Goal: Information Seeking & Learning: Learn about a topic

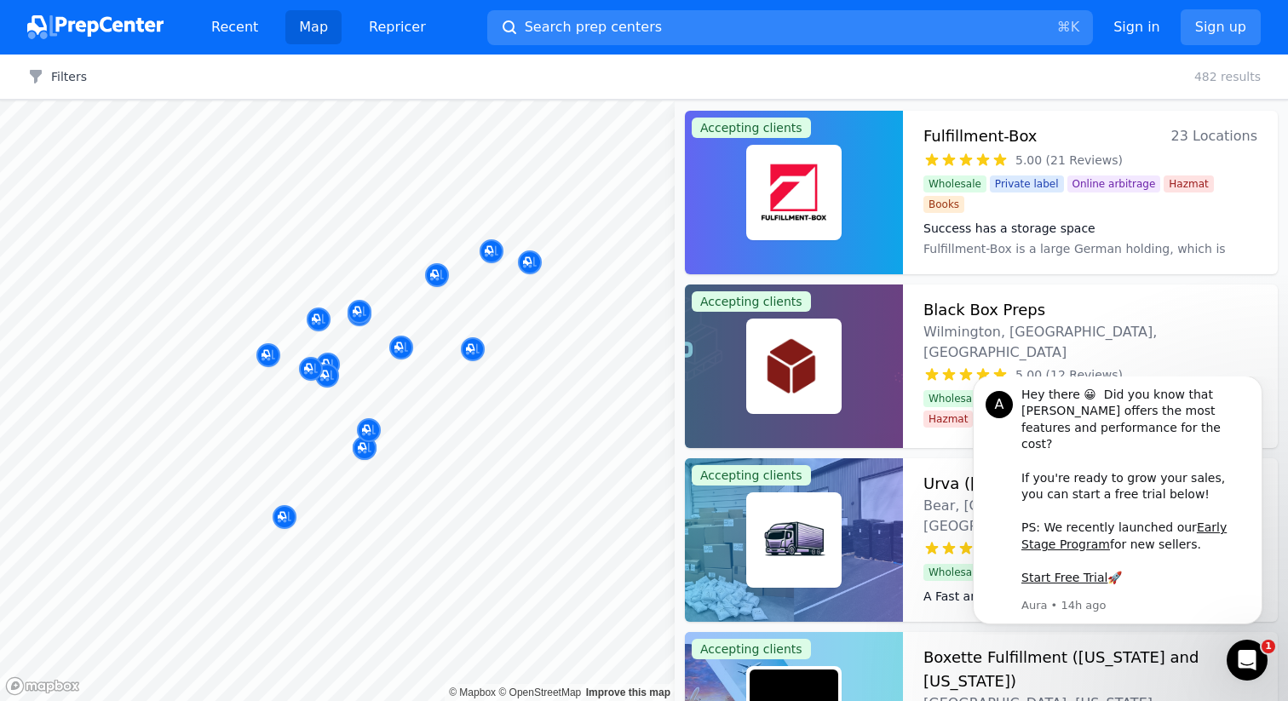
click at [488, 250] on div at bounding box center [455, 246] width 327 height 14
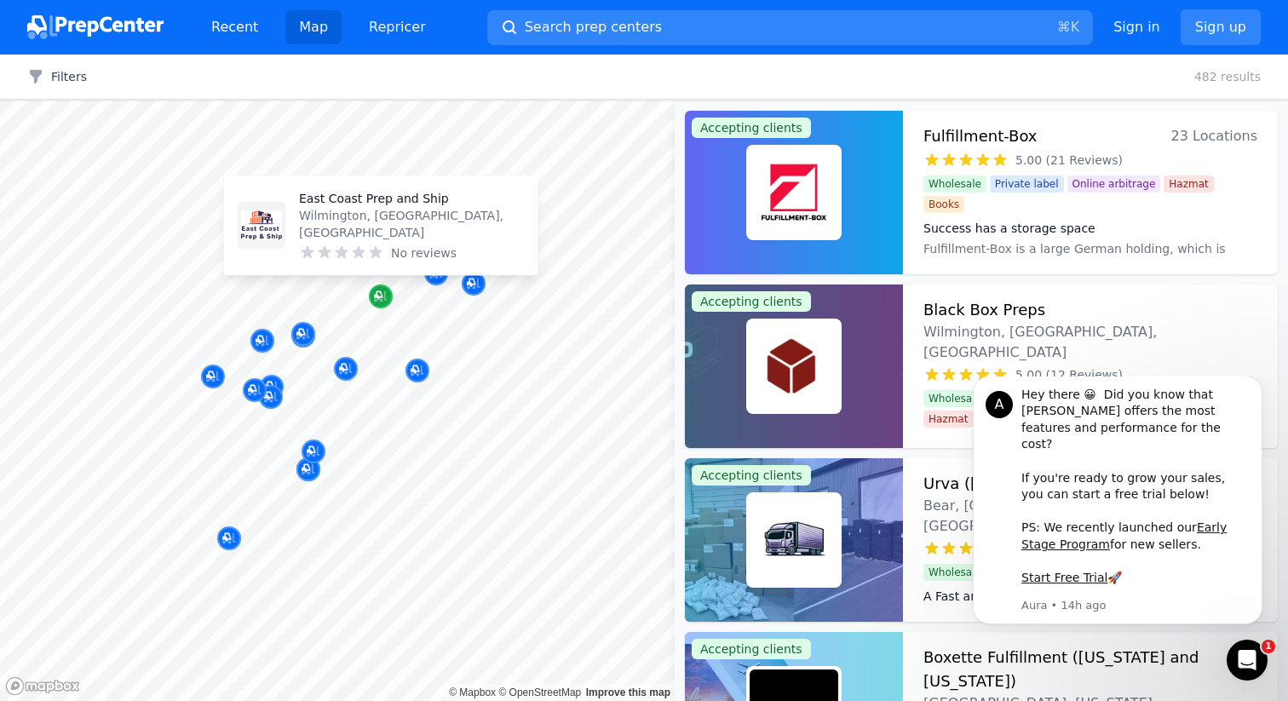
click at [377, 287] on div "Map marker" at bounding box center [381, 297] width 24 height 24
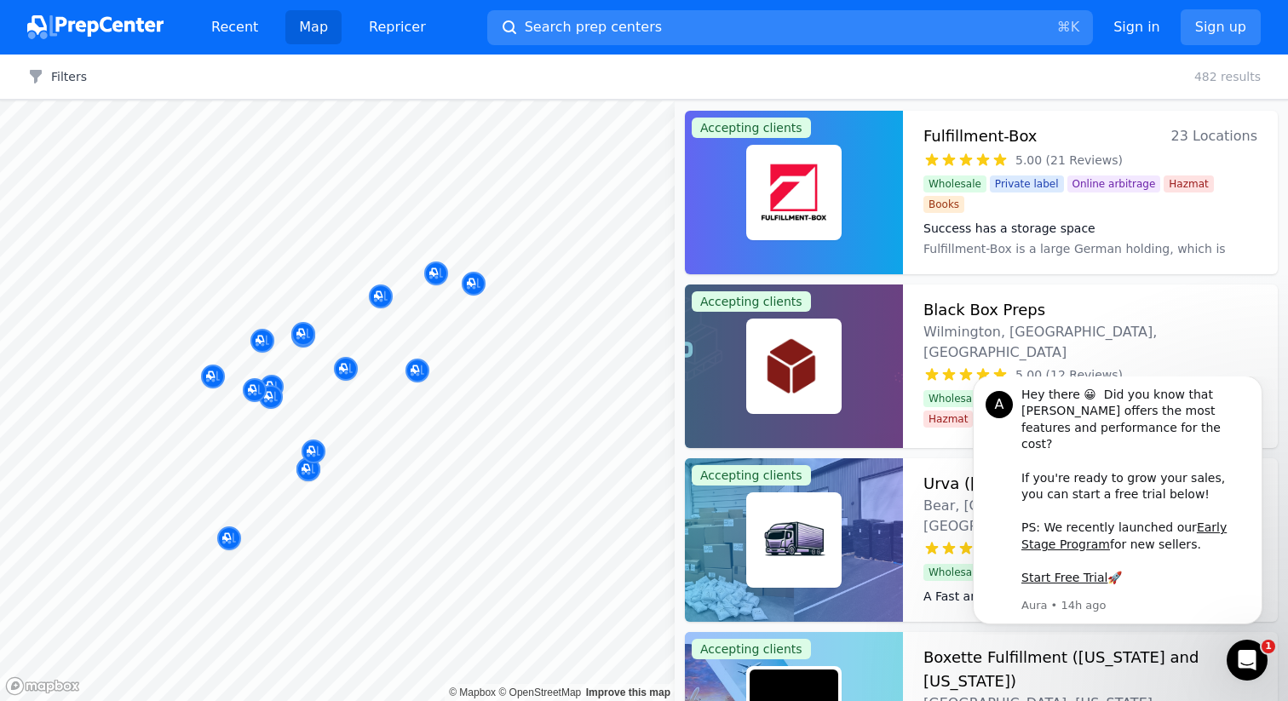
click at [339, 225] on div at bounding box center [454, 230] width 327 height 14
click at [341, 230] on div at bounding box center [454, 230] width 327 height 14
click at [206, 344] on div at bounding box center [345, 351] width 327 height 14
click at [276, 385] on button "Map marker" at bounding box center [271, 398] width 24 height 26
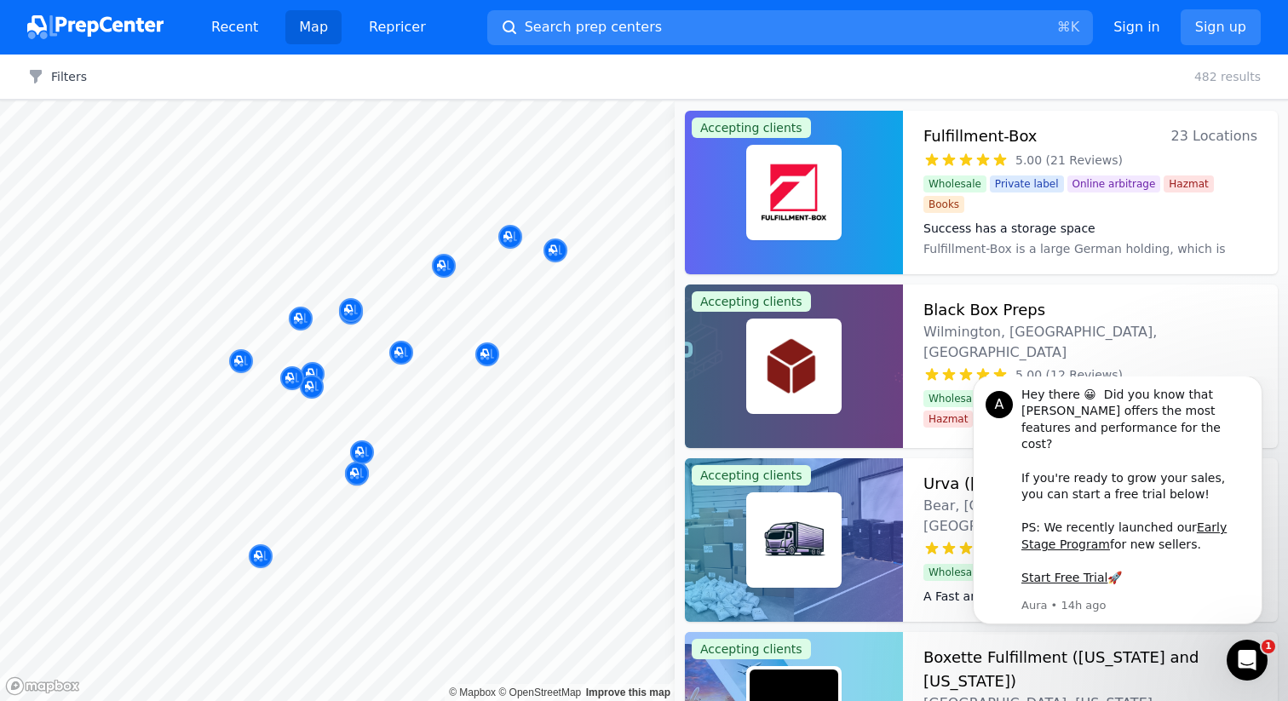
click at [312, 369] on div at bounding box center [254, 373] width 327 height 14
click at [312, 371] on div at bounding box center [254, 373] width 327 height 14
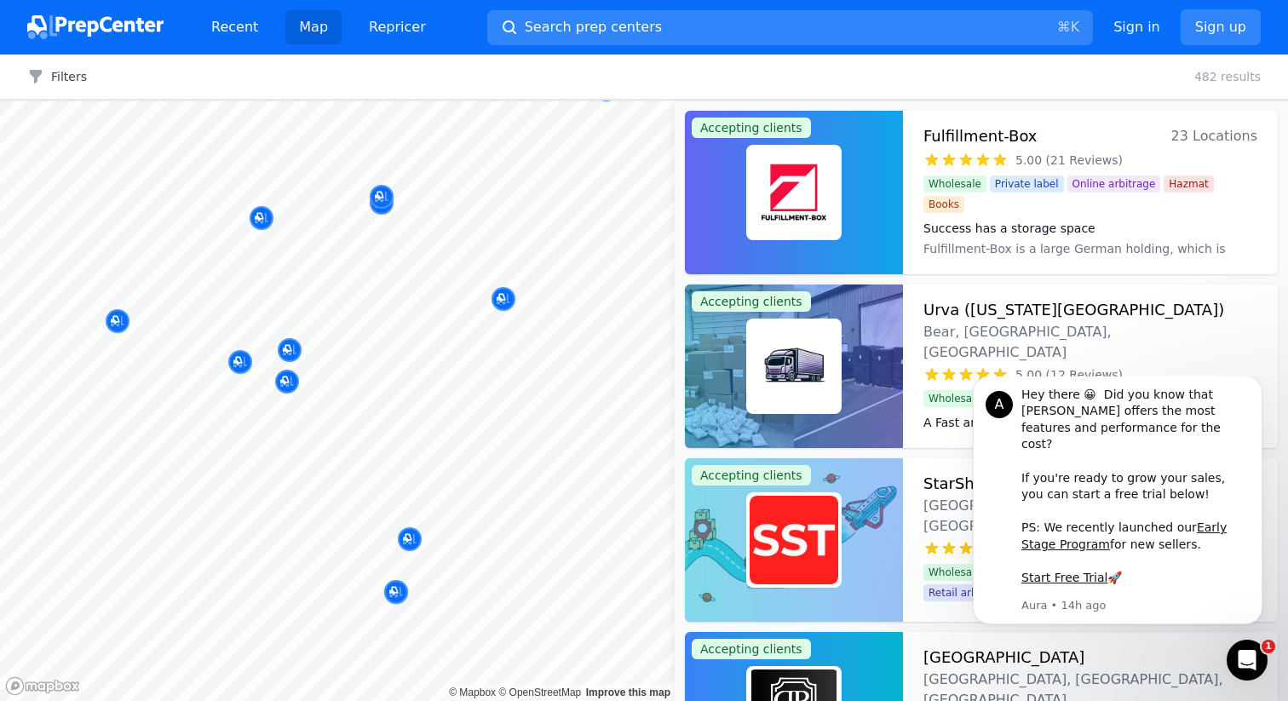
click at [291, 348] on div at bounding box center [417, 353] width 327 height 14
click at [240, 360] on div at bounding box center [287, 364] width 327 height 14
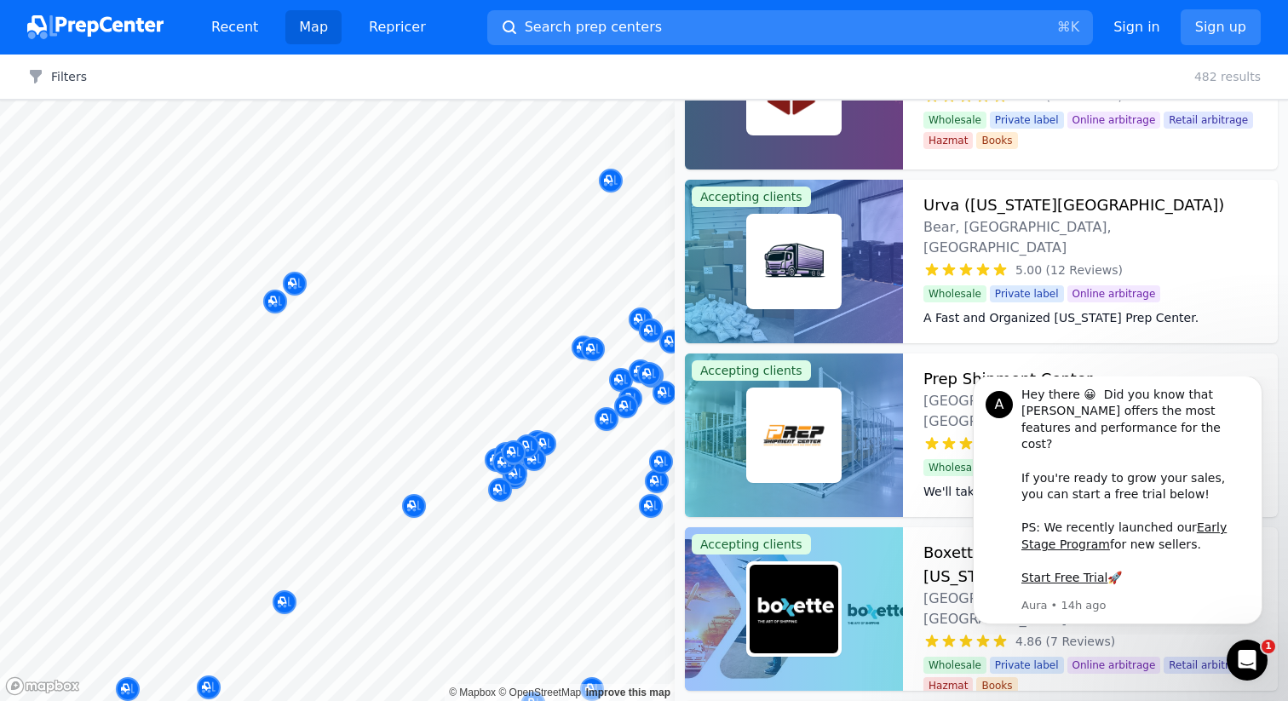
scroll to position [800, 0]
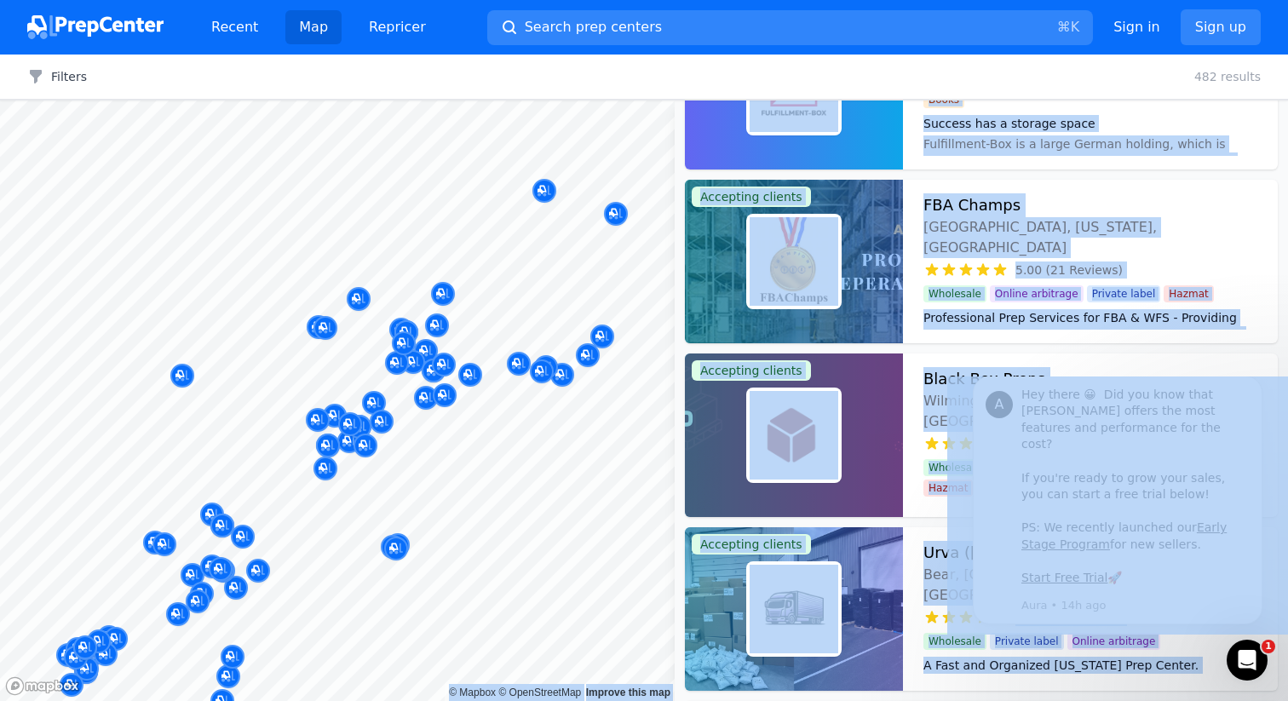
click at [404, 479] on body "Recent Map Repricer Search prep centers ⌘ K Open main menu Sign in Sign up Filt…" at bounding box center [644, 350] width 1288 height 701
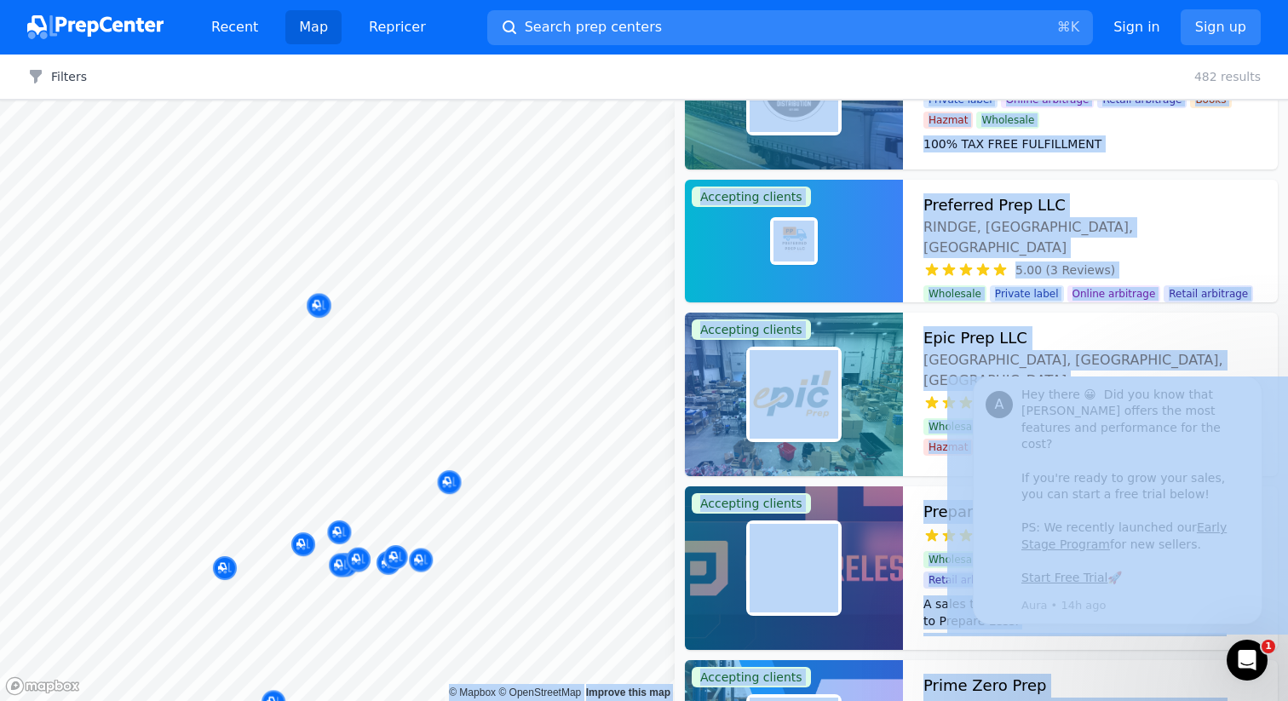
drag, startPoint x: 511, startPoint y: 250, endPoint x: 412, endPoint y: 57, distance: 216.5
click at [412, 51] on div "Recent Map Repricer Search prep centers ⌘ K Open main menu Sign in Sign up Filt…" at bounding box center [644, 350] width 1288 height 701
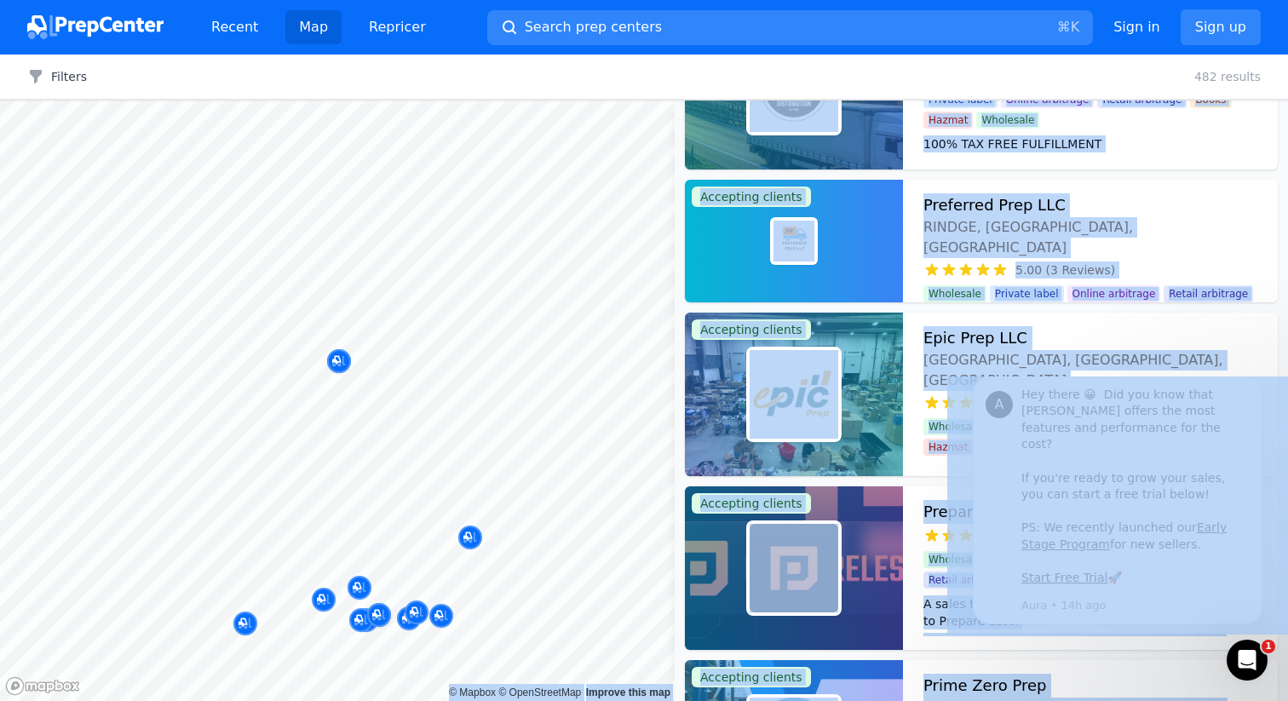
click at [476, 398] on body "Recent Map Repricer Search prep centers ⌘ K Open main menu Sign in Sign up Filt…" at bounding box center [644, 350] width 1288 height 701
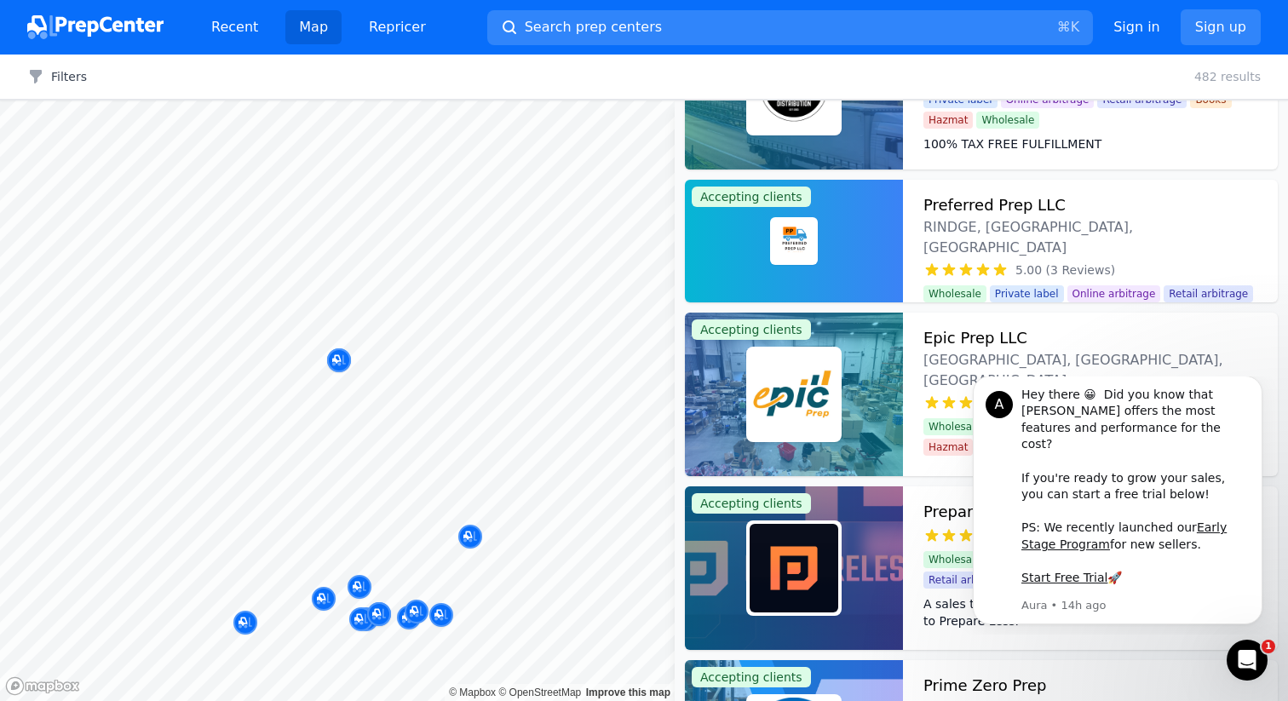
click at [476, 398] on div at bounding box center [512, 404] width 327 height 14
click at [371, 356] on div at bounding box center [417, 353] width 327 height 14
click at [337, 360] on div at bounding box center [287, 364] width 327 height 14
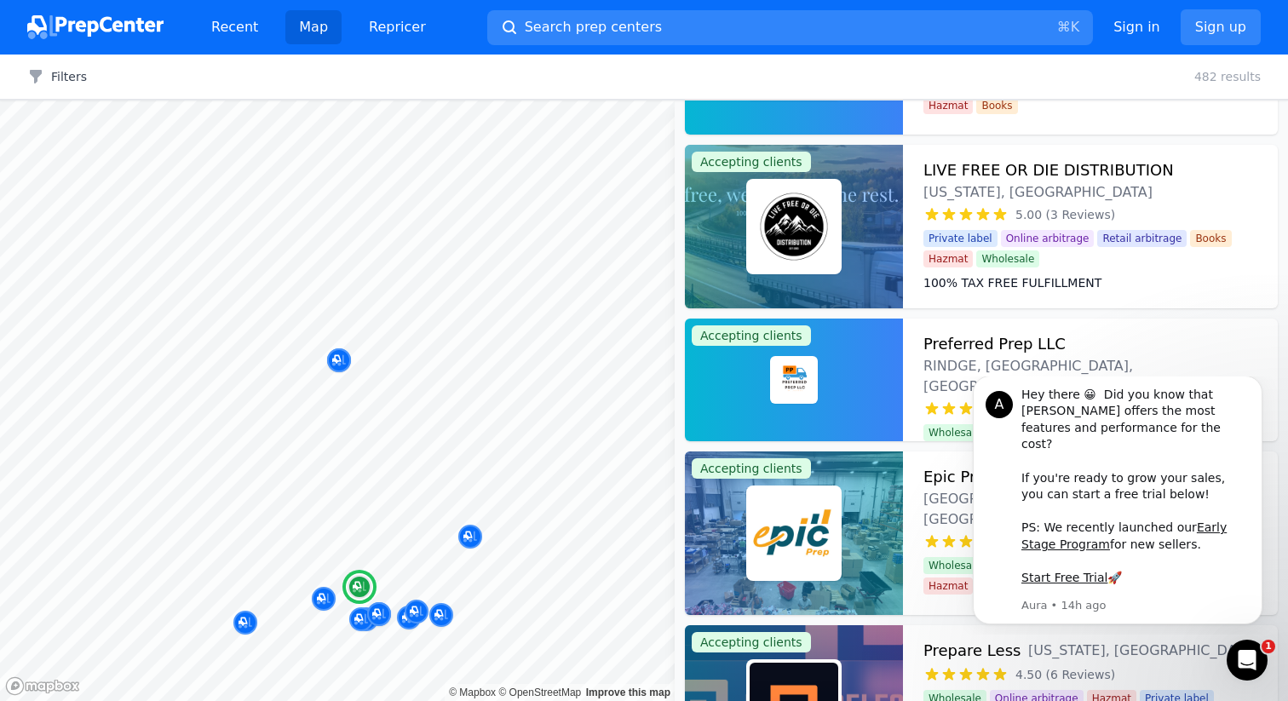
scroll to position [0, 0]
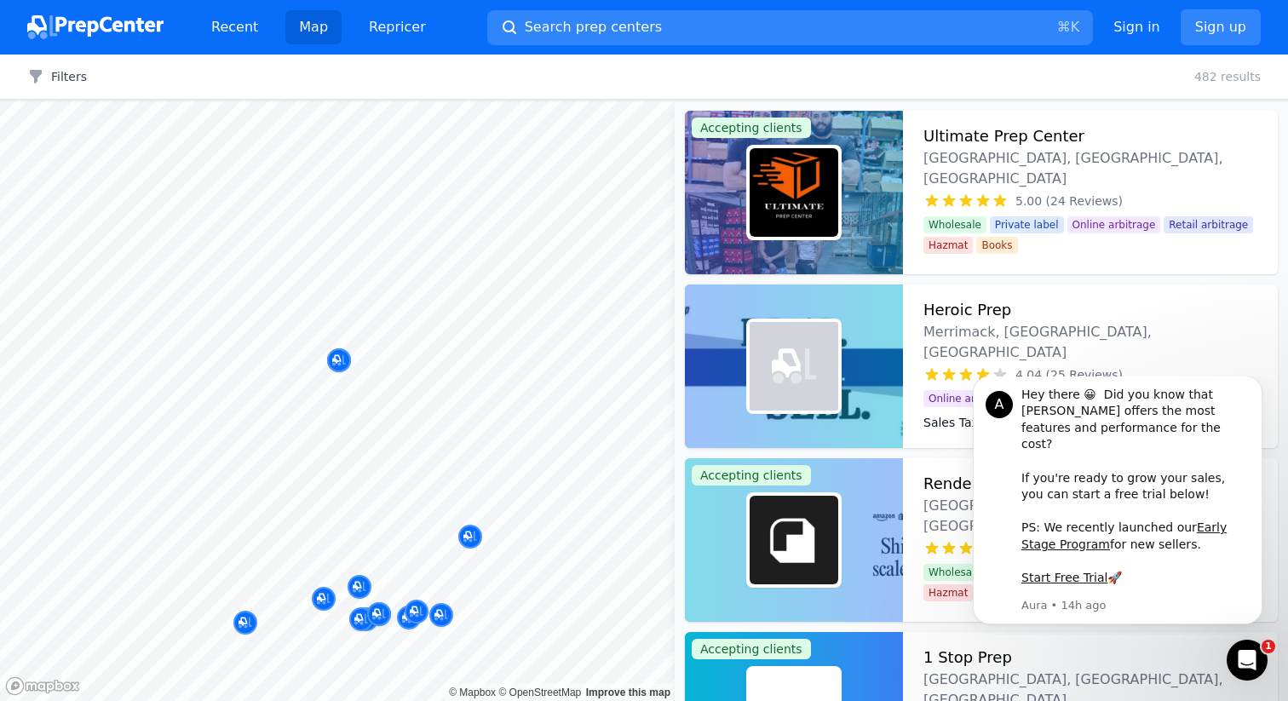
click at [323, 601] on div at bounding box center [245, 605] width 327 height 14
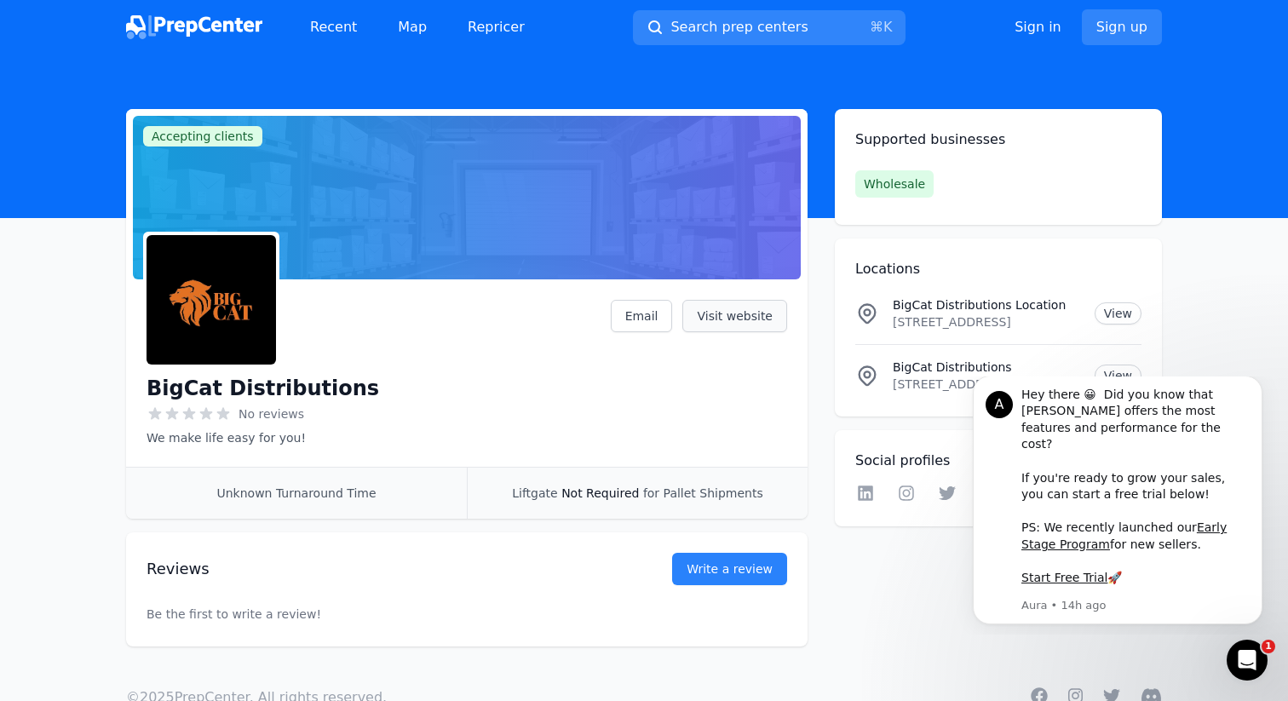
click at [782, 303] on link "Visit website" at bounding box center [735, 316] width 105 height 32
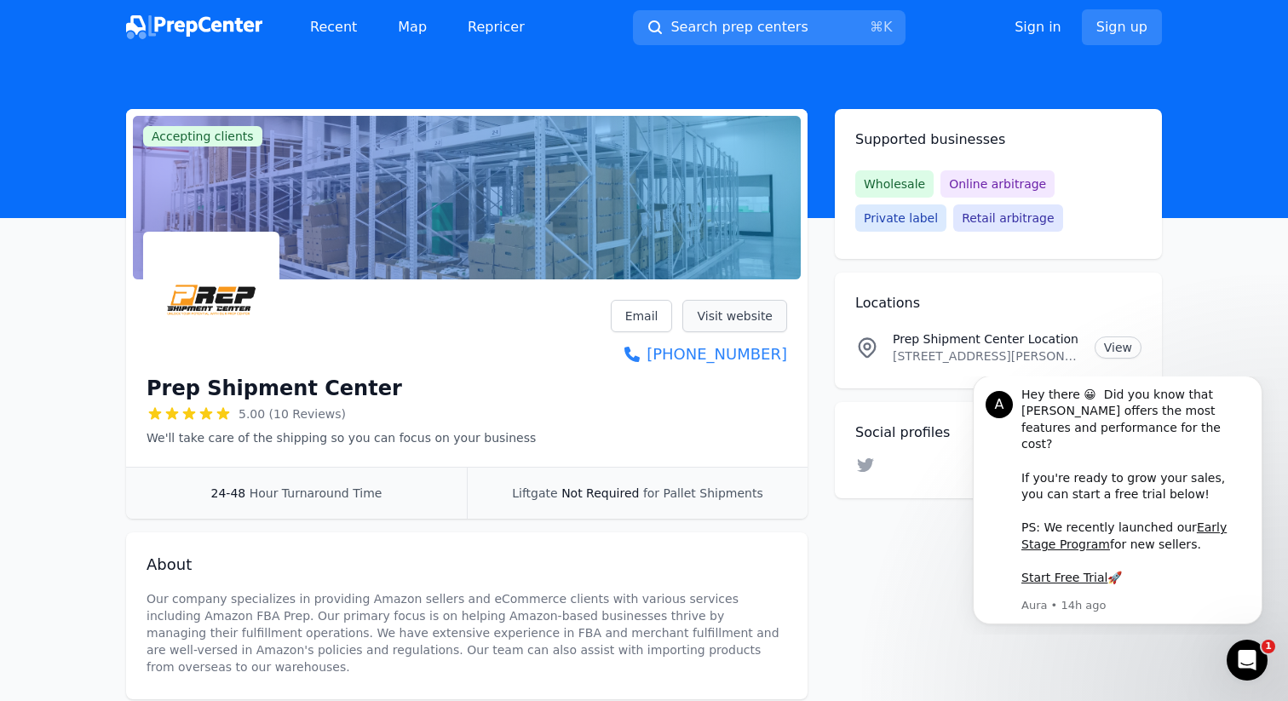
click at [776, 305] on link "Visit website" at bounding box center [735, 316] width 105 height 32
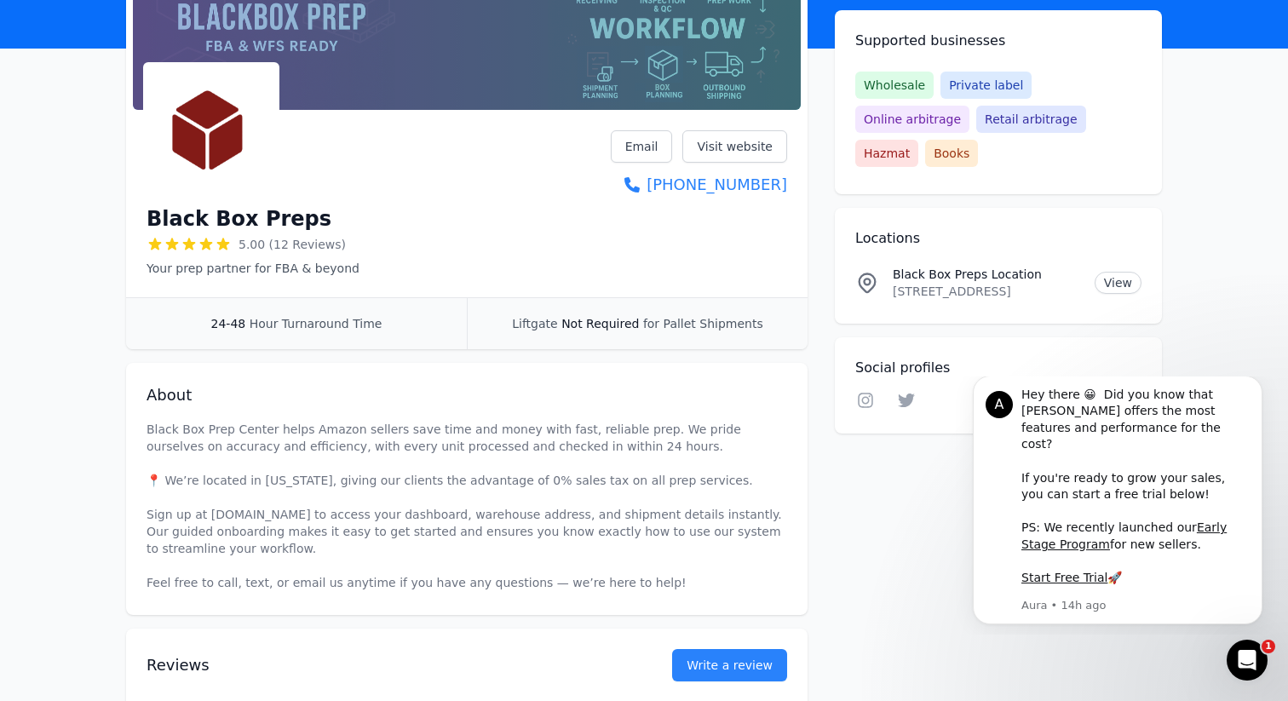
scroll to position [132, 0]
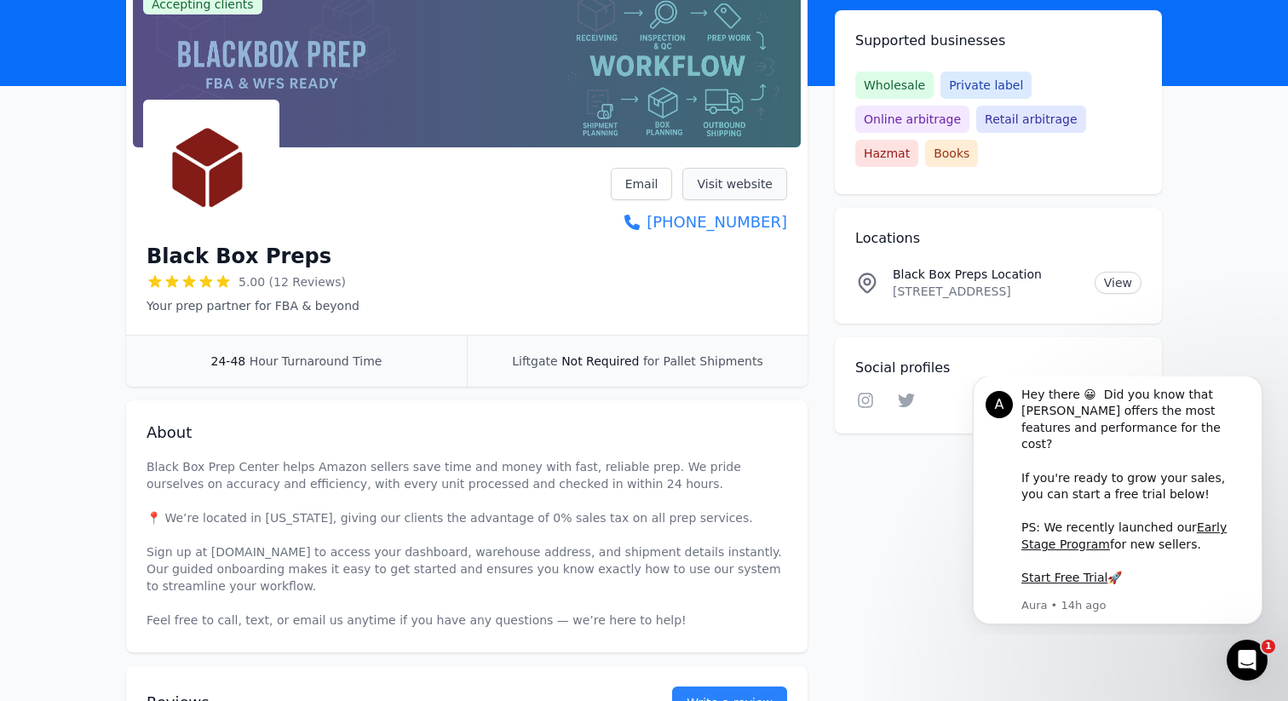
click at [718, 193] on link "Visit website" at bounding box center [735, 184] width 105 height 32
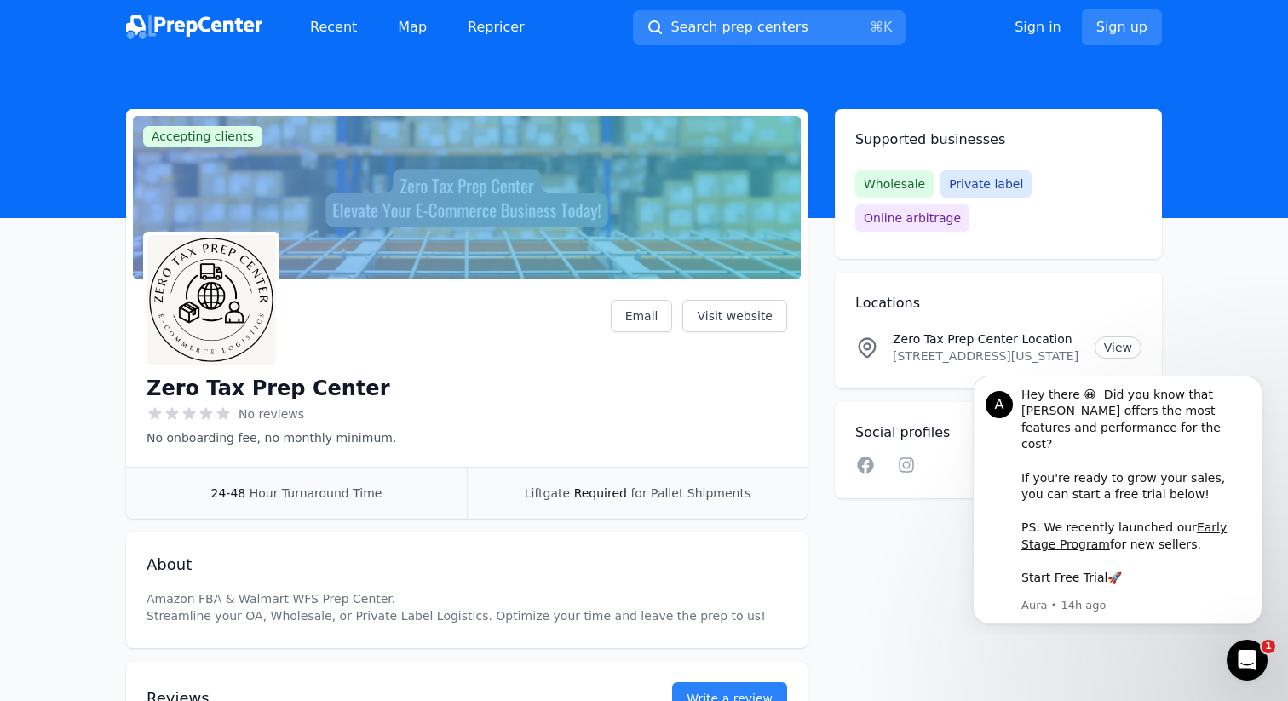
scroll to position [177, 0]
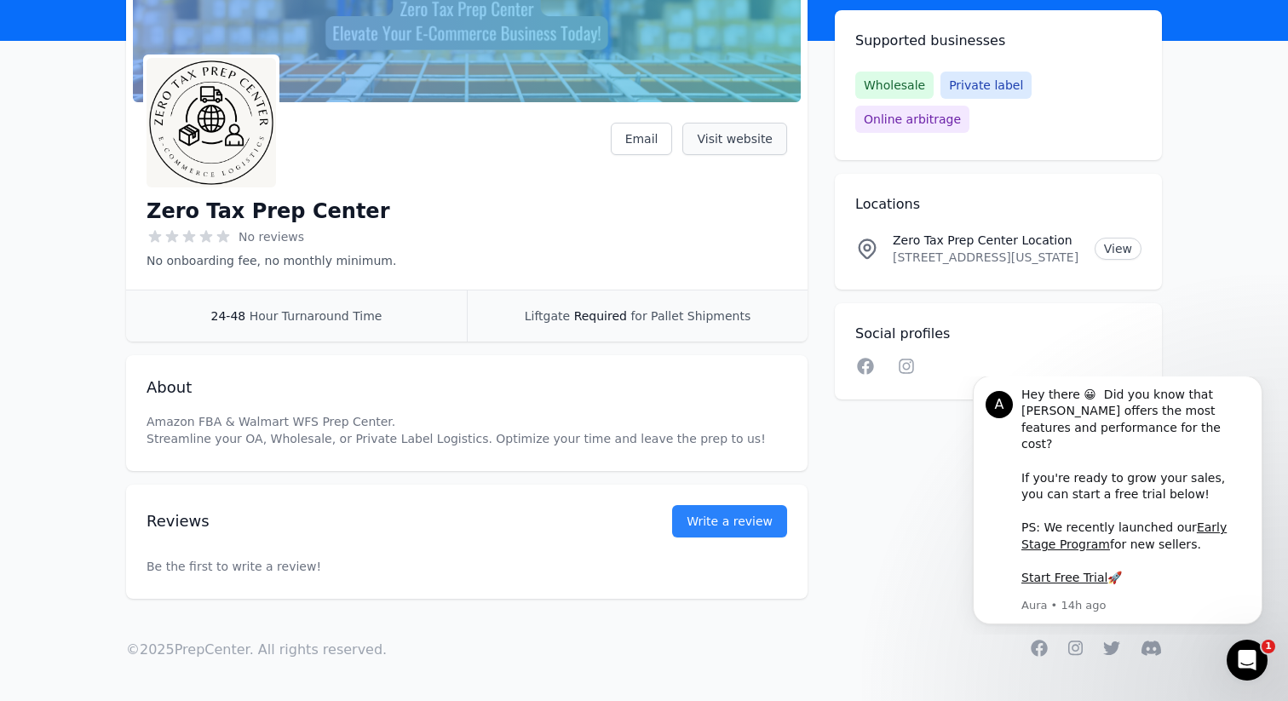
click at [724, 125] on link "Visit website" at bounding box center [735, 139] width 105 height 32
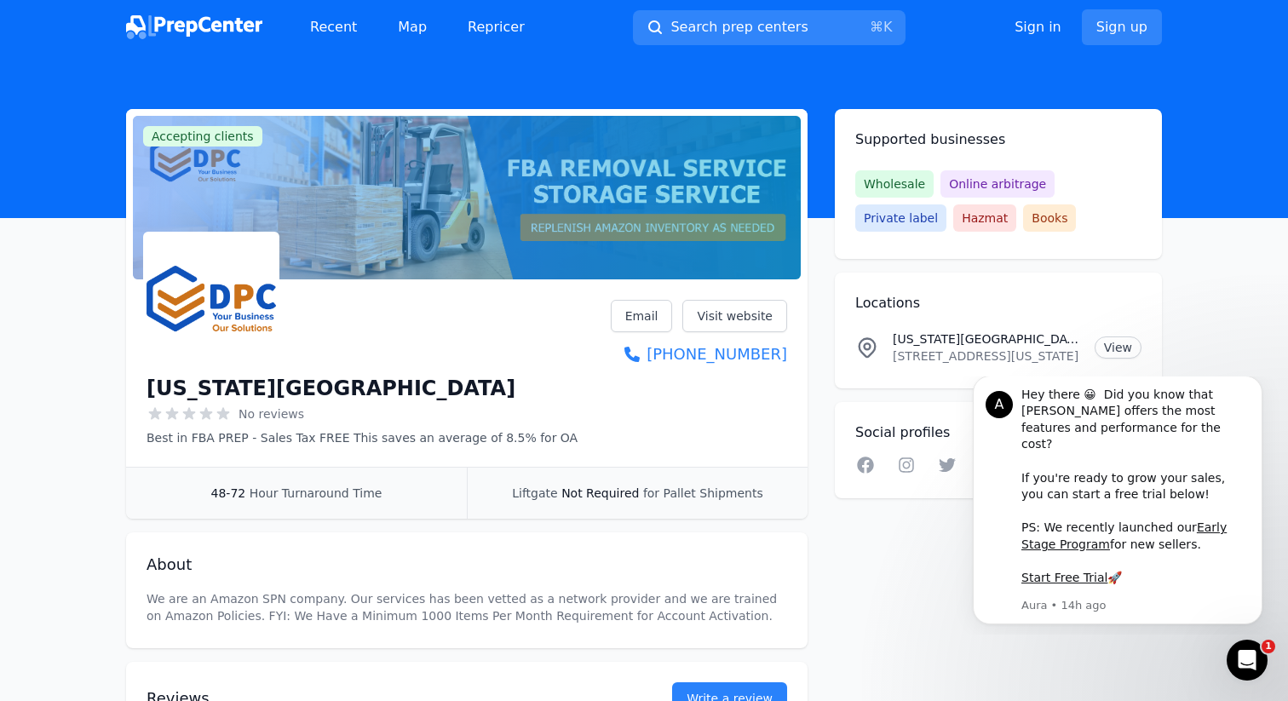
click at [747, 335] on div "Email Visit website [PHONE_NUMBER]" at bounding box center [699, 333] width 176 height 66
click at [747, 320] on link "Visit website" at bounding box center [735, 316] width 105 height 32
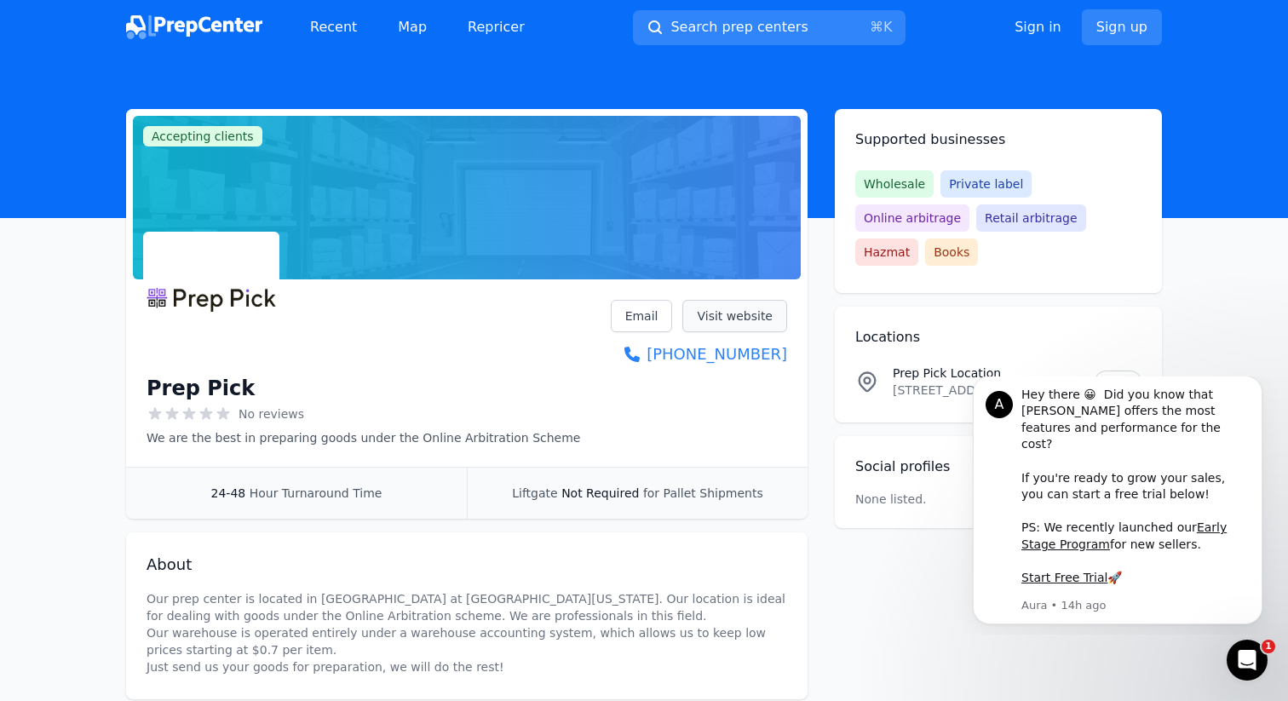
click at [734, 315] on link "Visit website" at bounding box center [735, 316] width 105 height 32
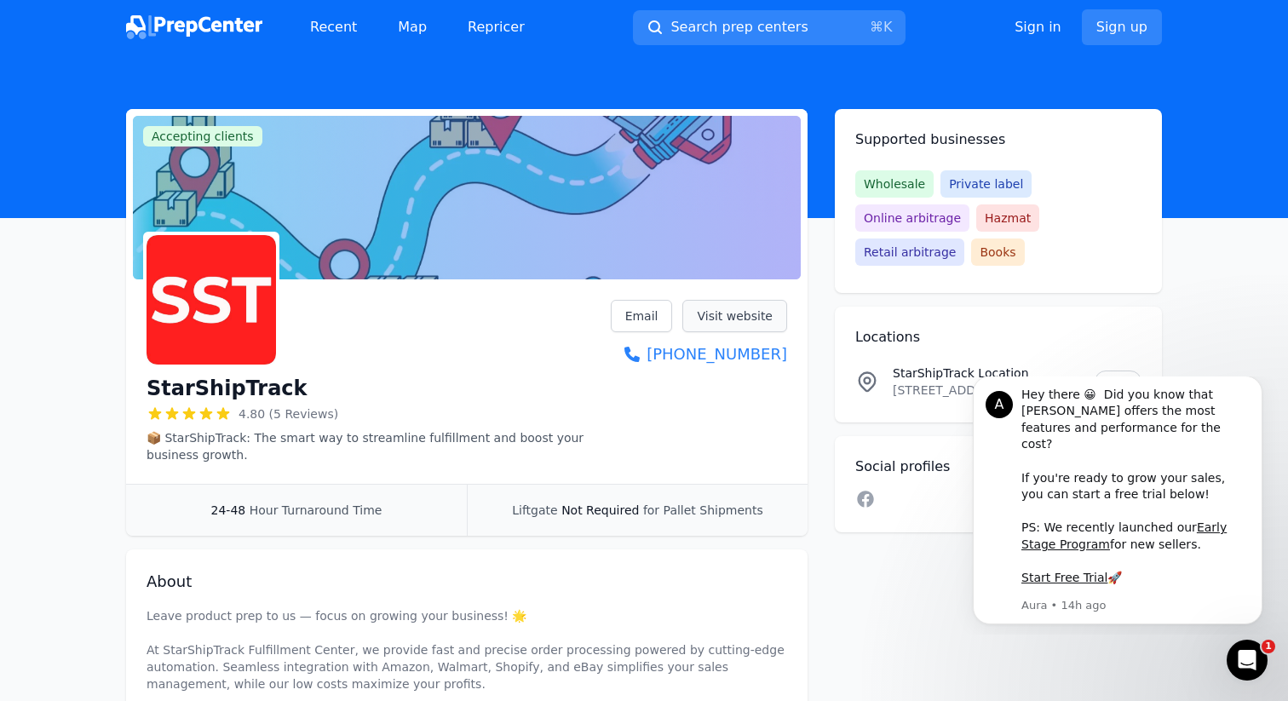
click at [775, 315] on link "Visit website" at bounding box center [735, 316] width 105 height 32
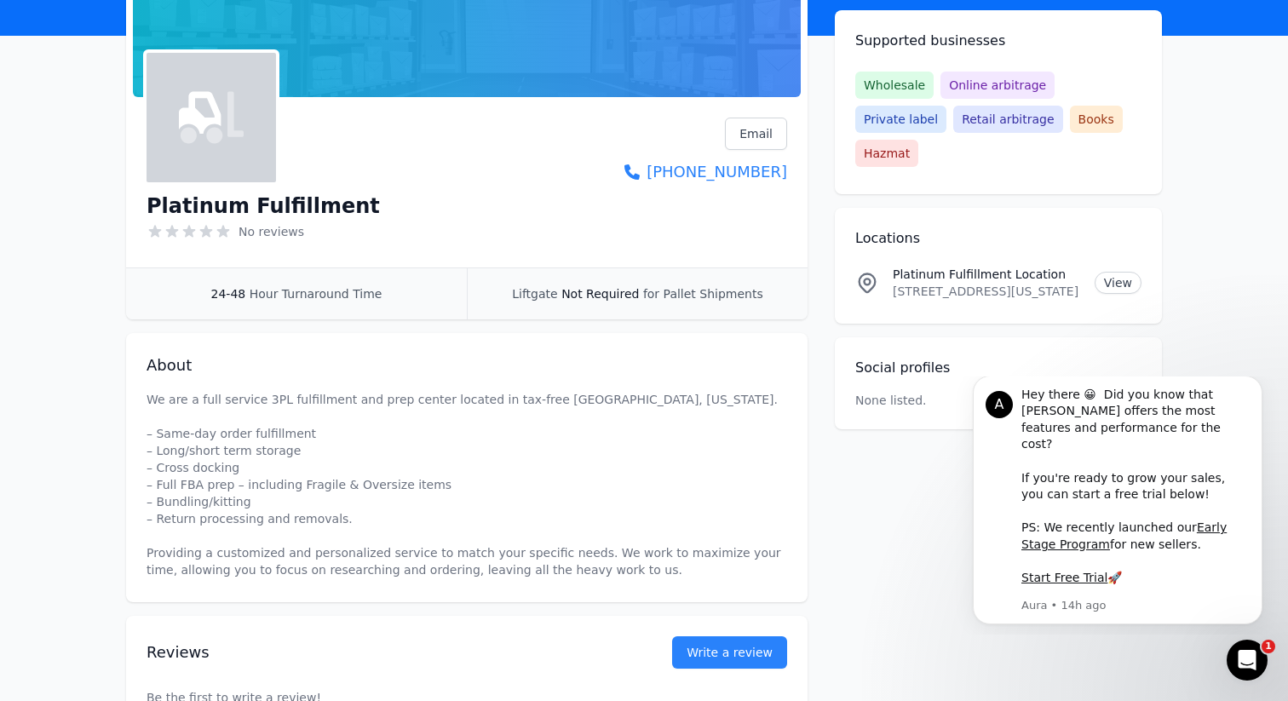
scroll to position [133, 0]
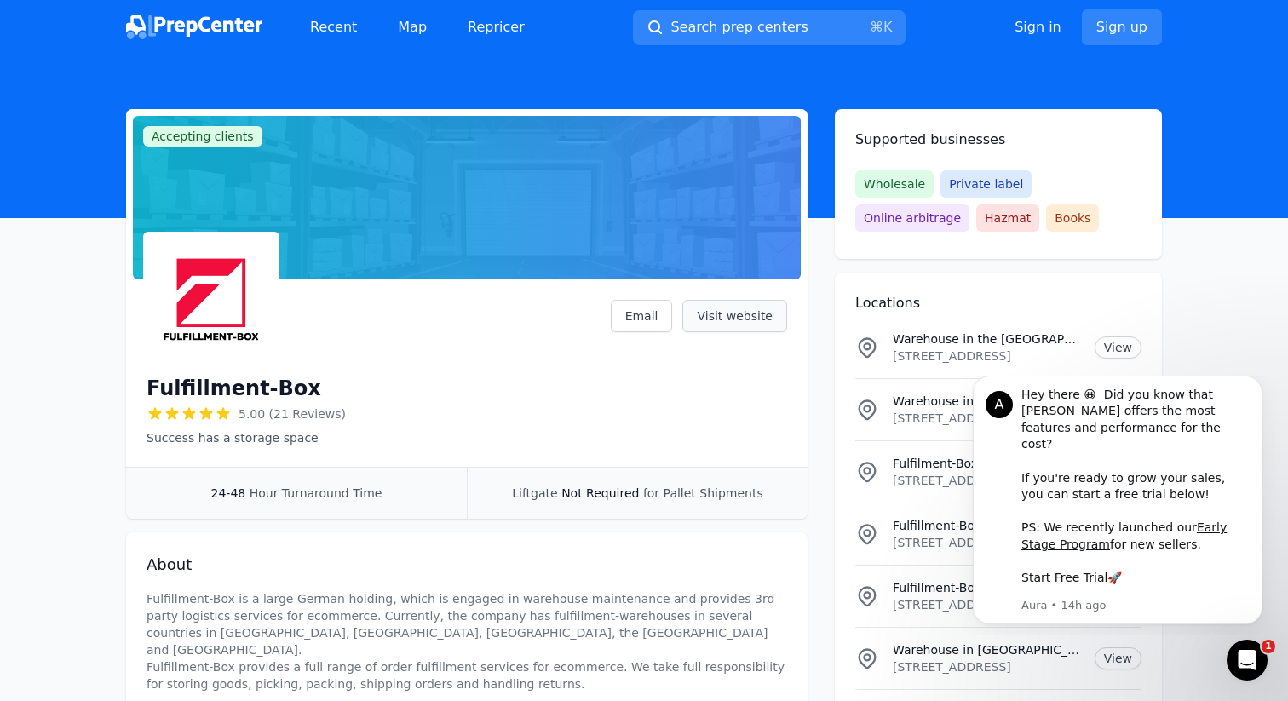
click at [744, 320] on link "Visit website" at bounding box center [735, 316] width 105 height 32
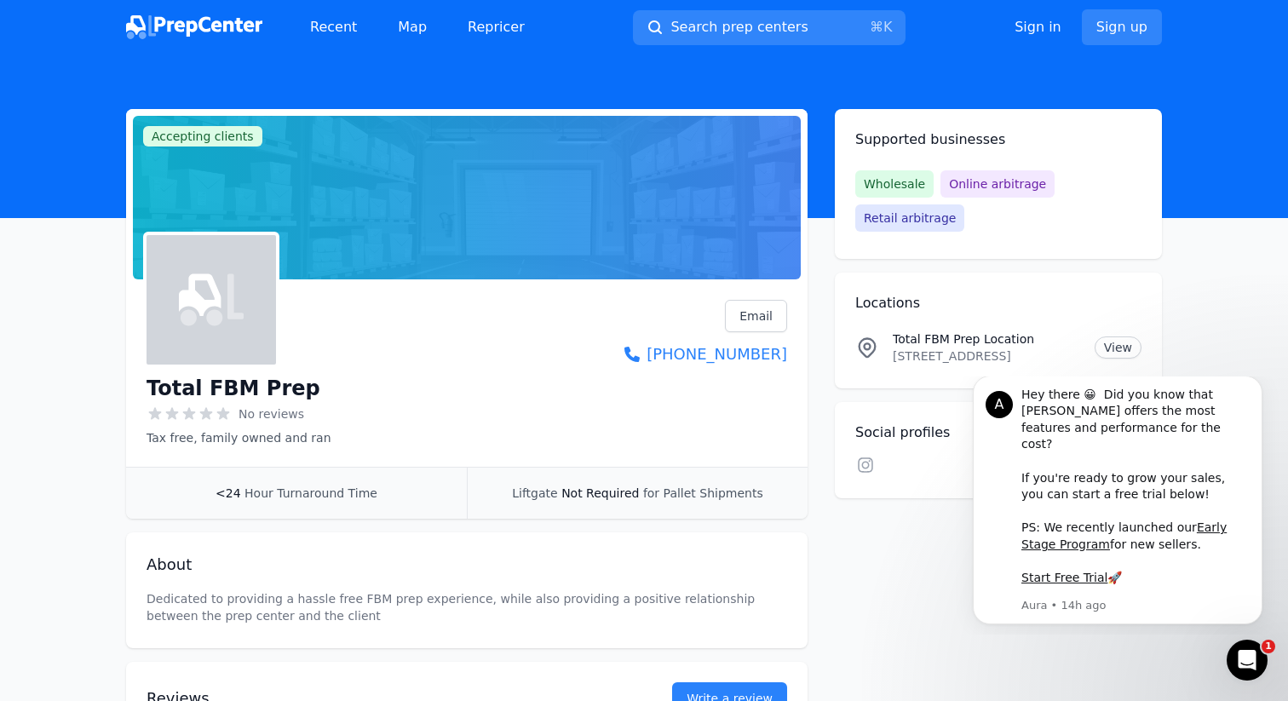
scroll to position [177, 0]
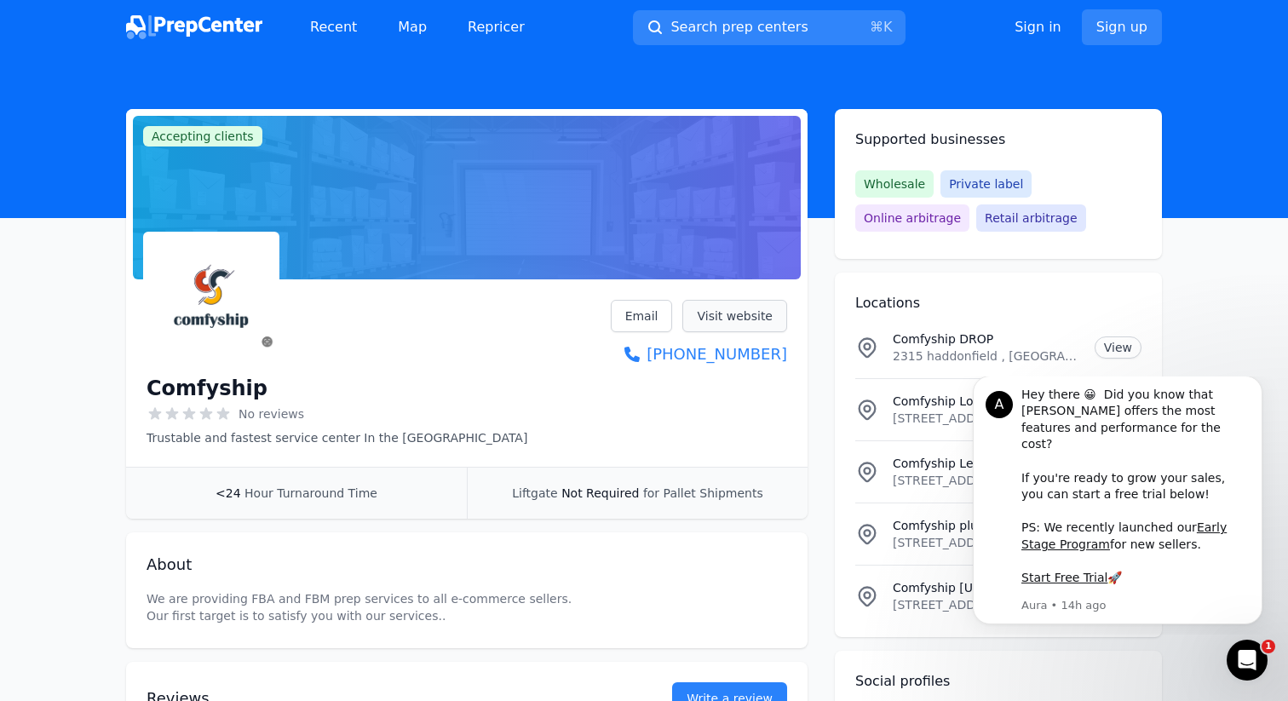
click at [724, 325] on link "Visit website" at bounding box center [735, 316] width 105 height 32
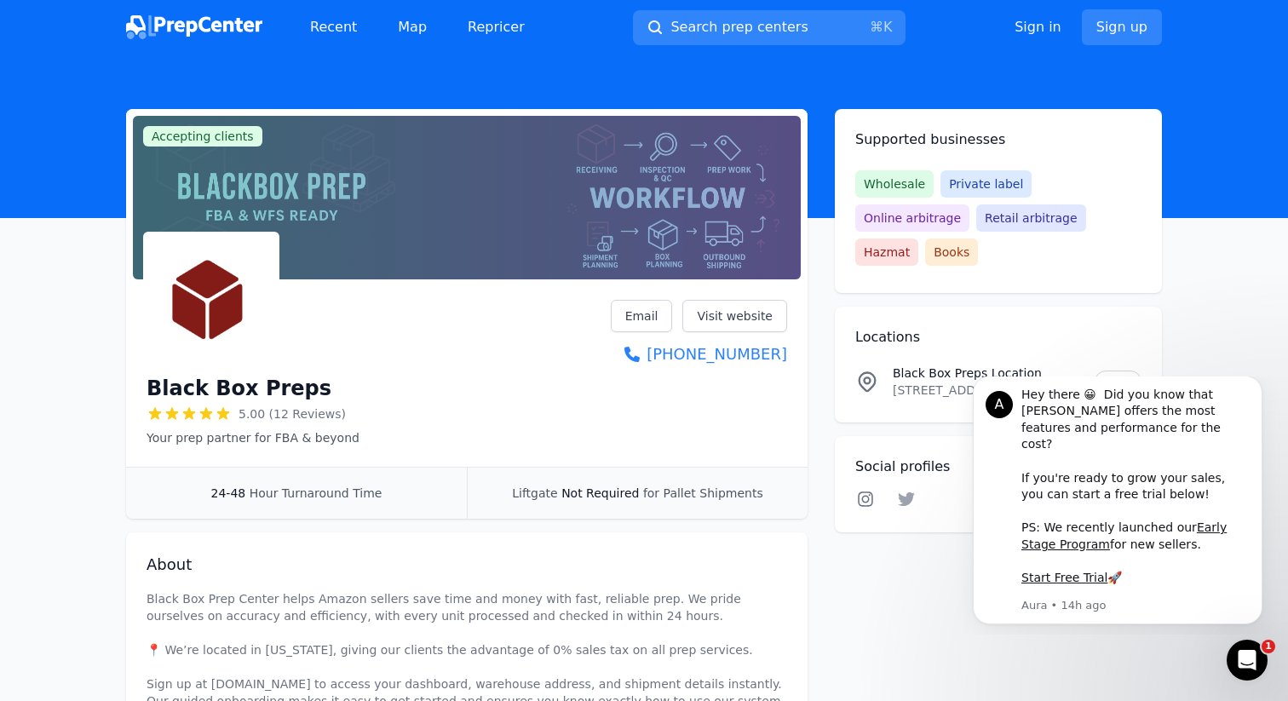
click at [858, 492] on icon at bounding box center [865, 499] width 15 height 15
click at [908, 493] on icon at bounding box center [906, 500] width 17 height 14
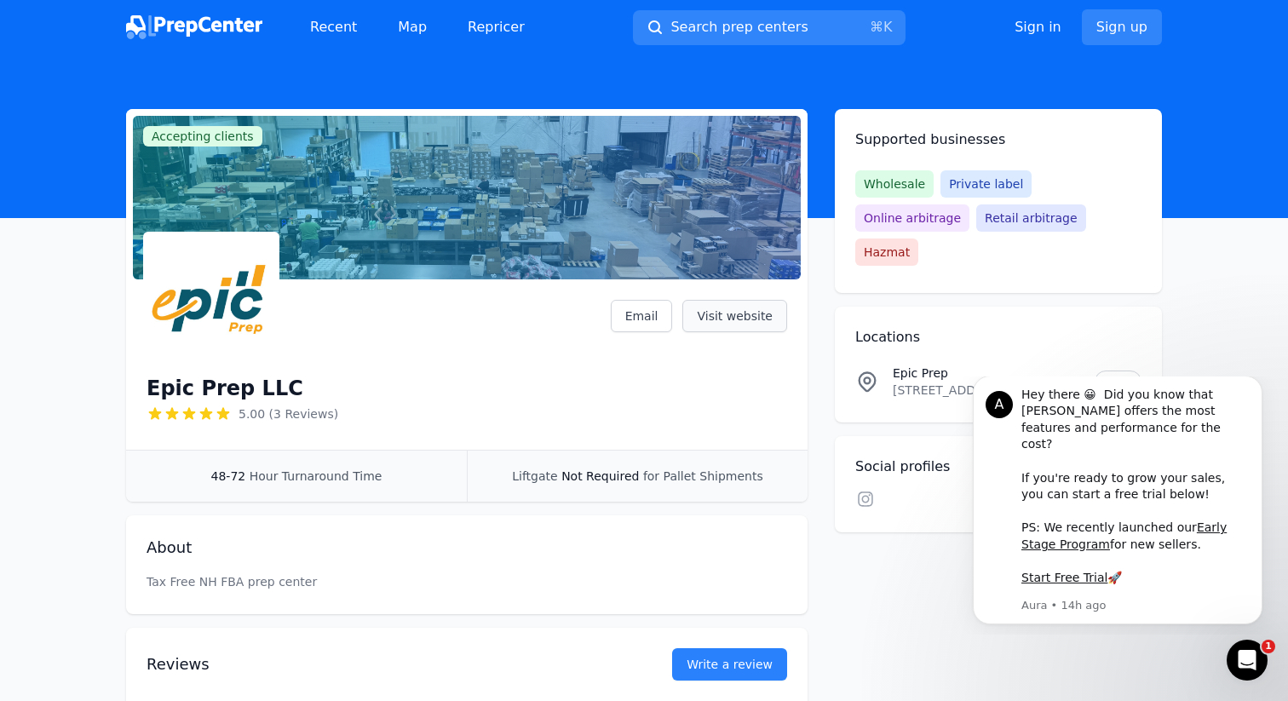
click at [728, 313] on link "Visit website" at bounding box center [735, 316] width 105 height 32
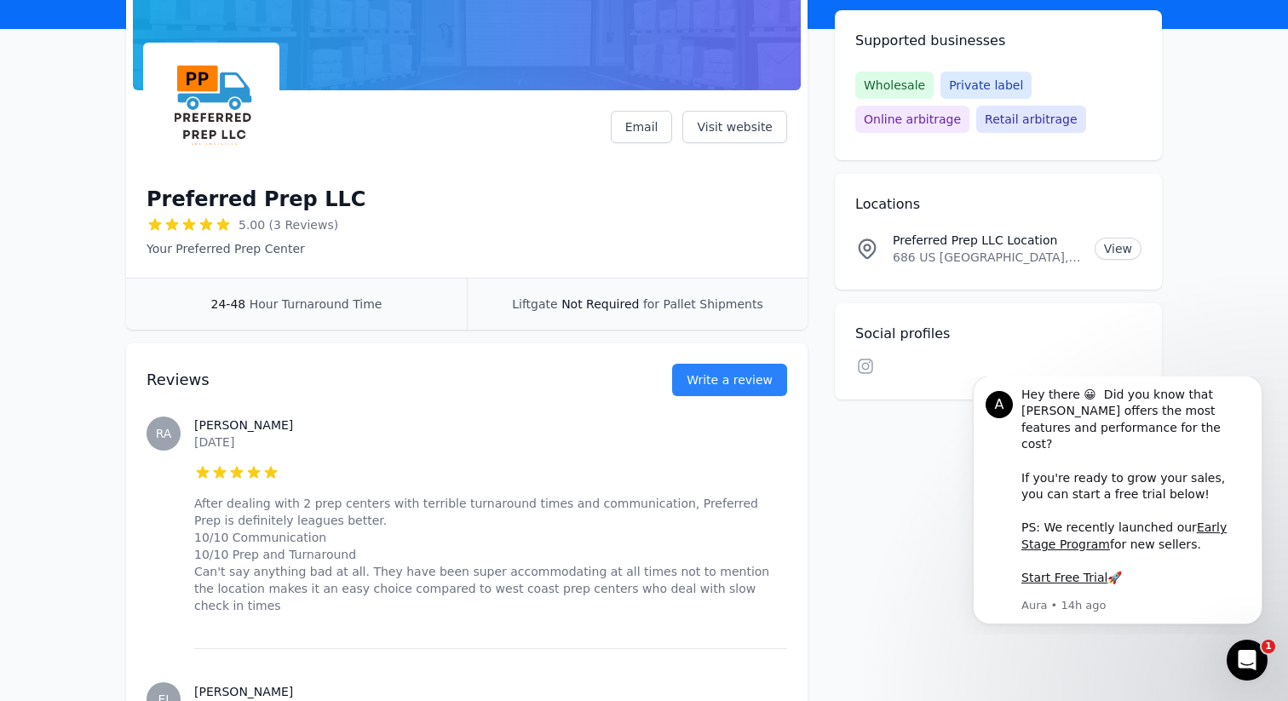
scroll to position [177, 0]
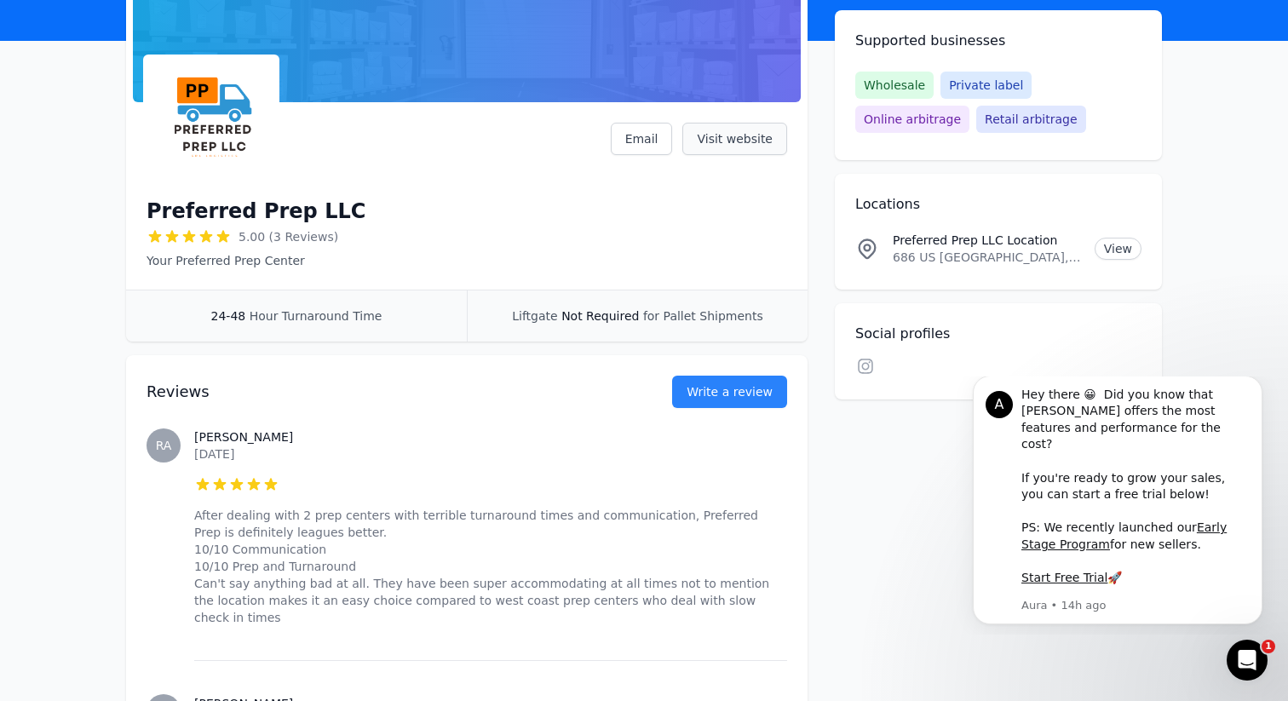
click at [715, 129] on link "Visit website" at bounding box center [735, 139] width 105 height 32
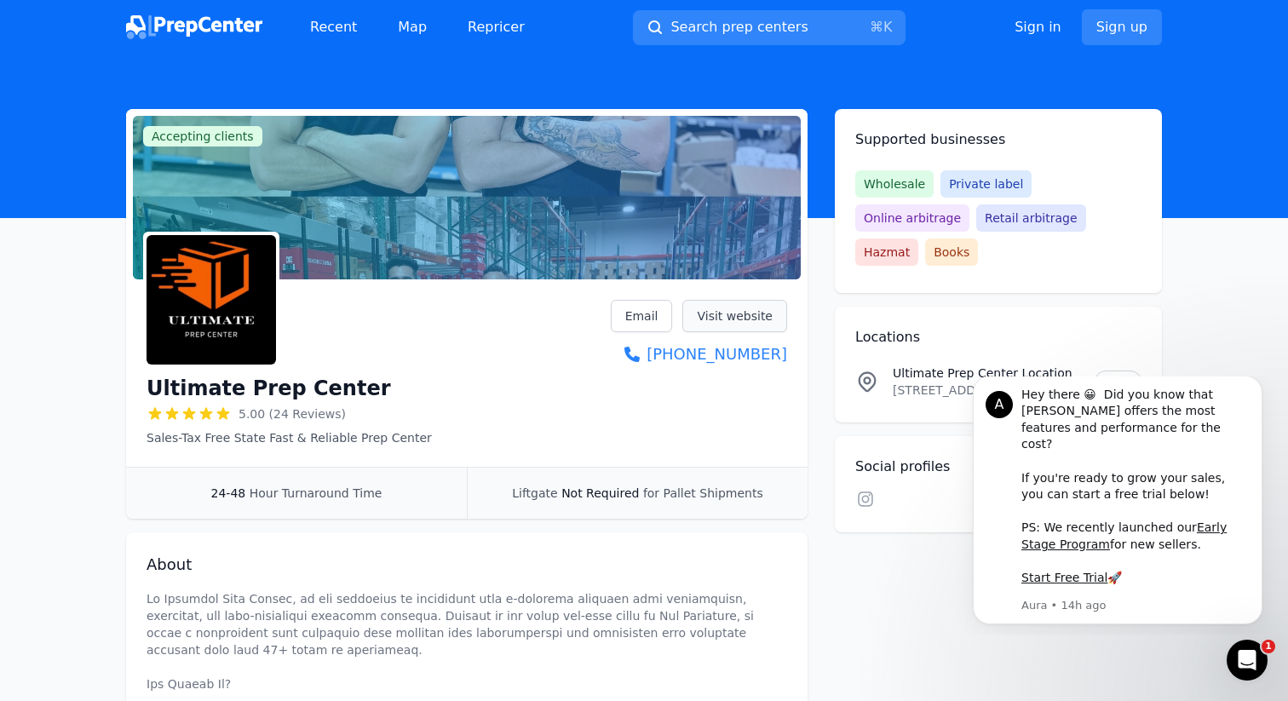
click at [759, 326] on link "Visit website" at bounding box center [735, 316] width 105 height 32
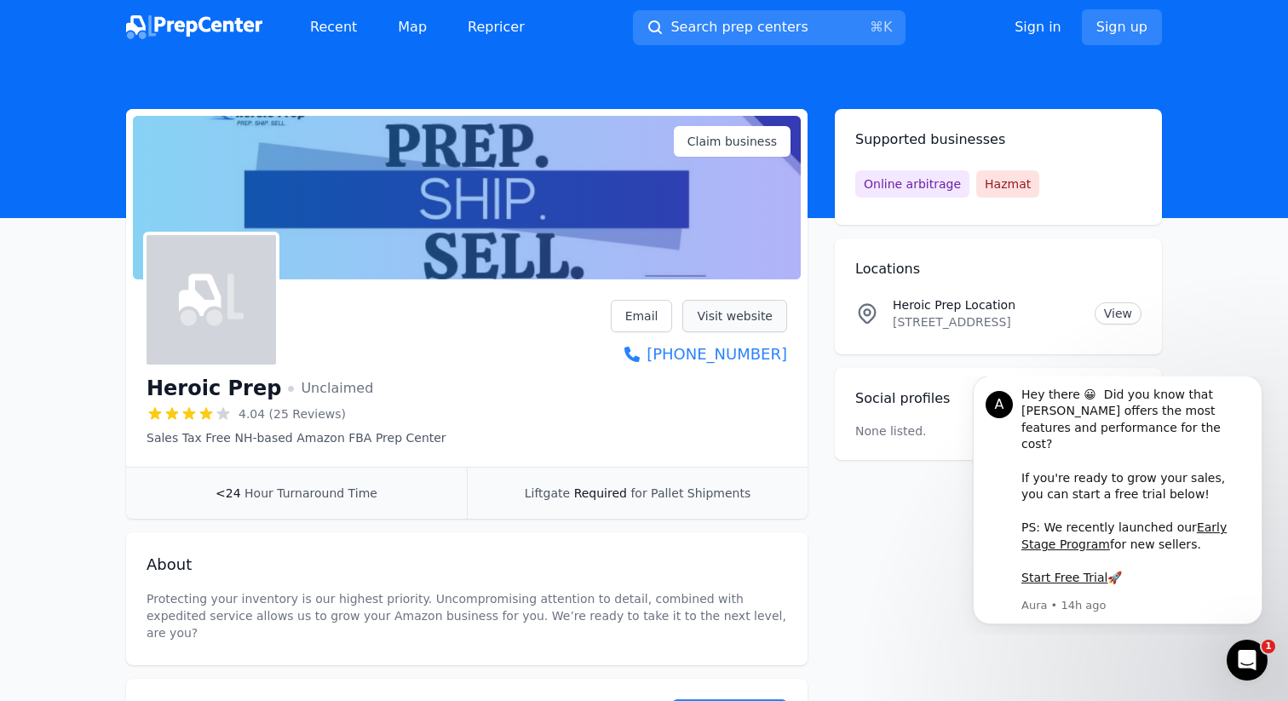
click at [748, 313] on link "Visit website" at bounding box center [735, 316] width 105 height 32
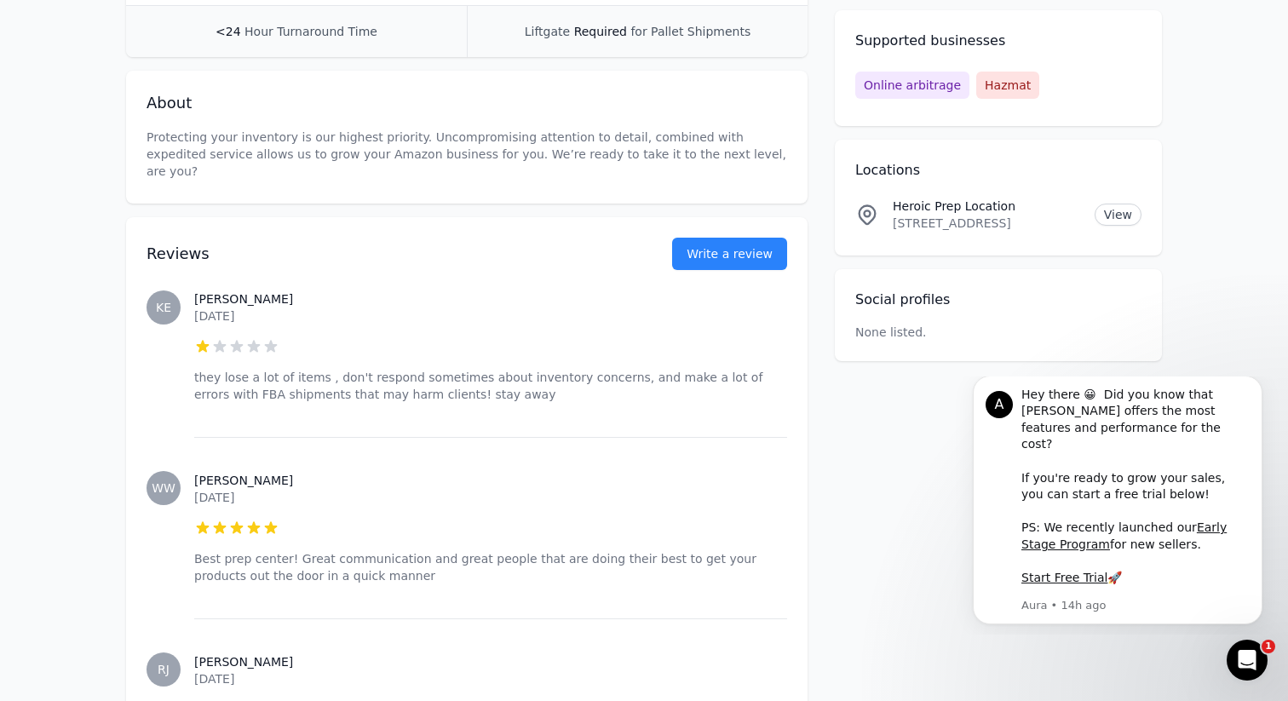
scroll to position [464, 0]
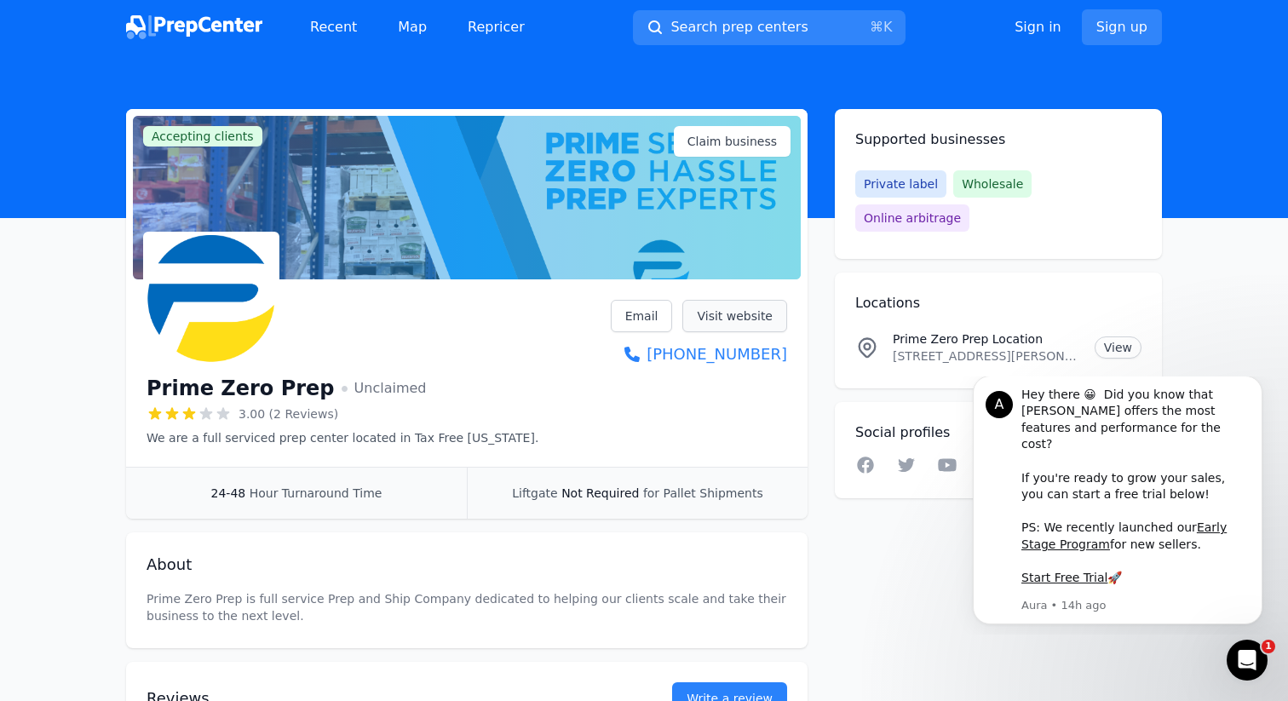
drag, startPoint x: 61, startPoint y: 320, endPoint x: 734, endPoint y: 321, distance: 673.2
click at [734, 321] on link "Visit website" at bounding box center [735, 316] width 105 height 32
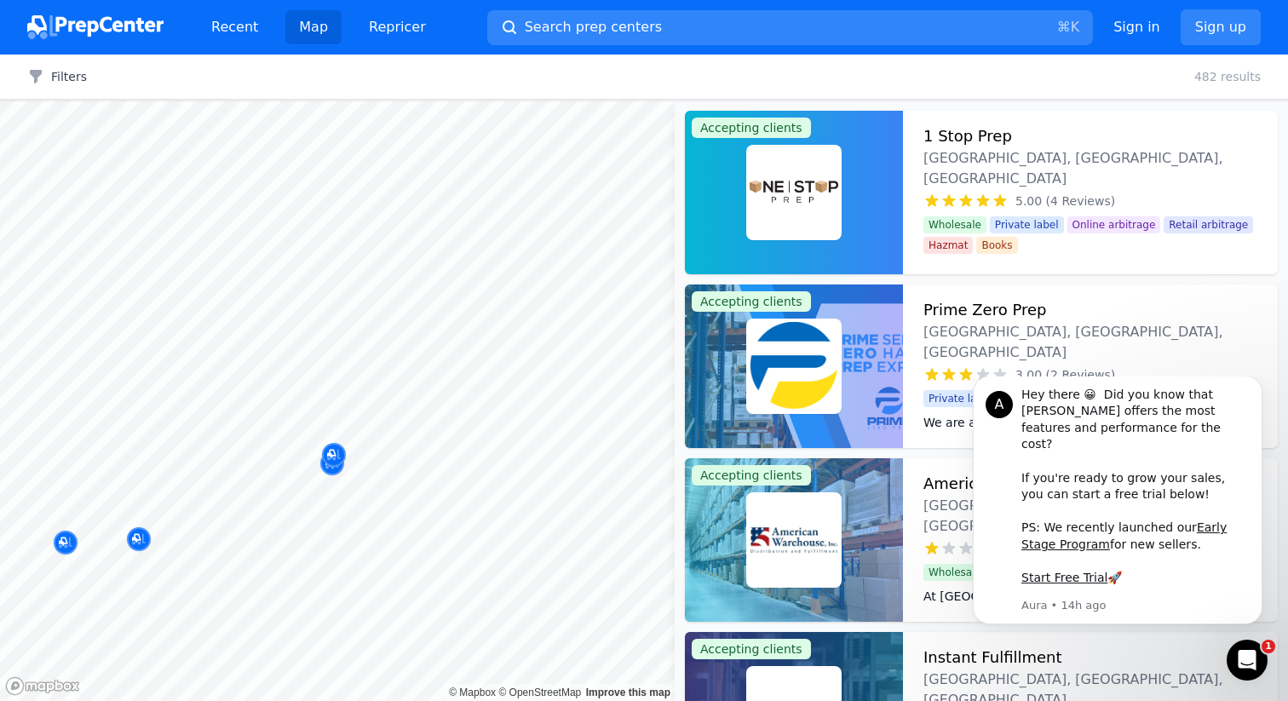
drag, startPoint x: 438, startPoint y: 520, endPoint x: 321, endPoint y: 517, distance: 116.8
click at [321, 517] on div at bounding box center [470, 519] width 327 height 14
click at [268, 297] on body "Recent Map Repricer Search prep centers ⌘ K Open main menu Sign in Sign up Filt…" at bounding box center [644, 350] width 1288 height 701
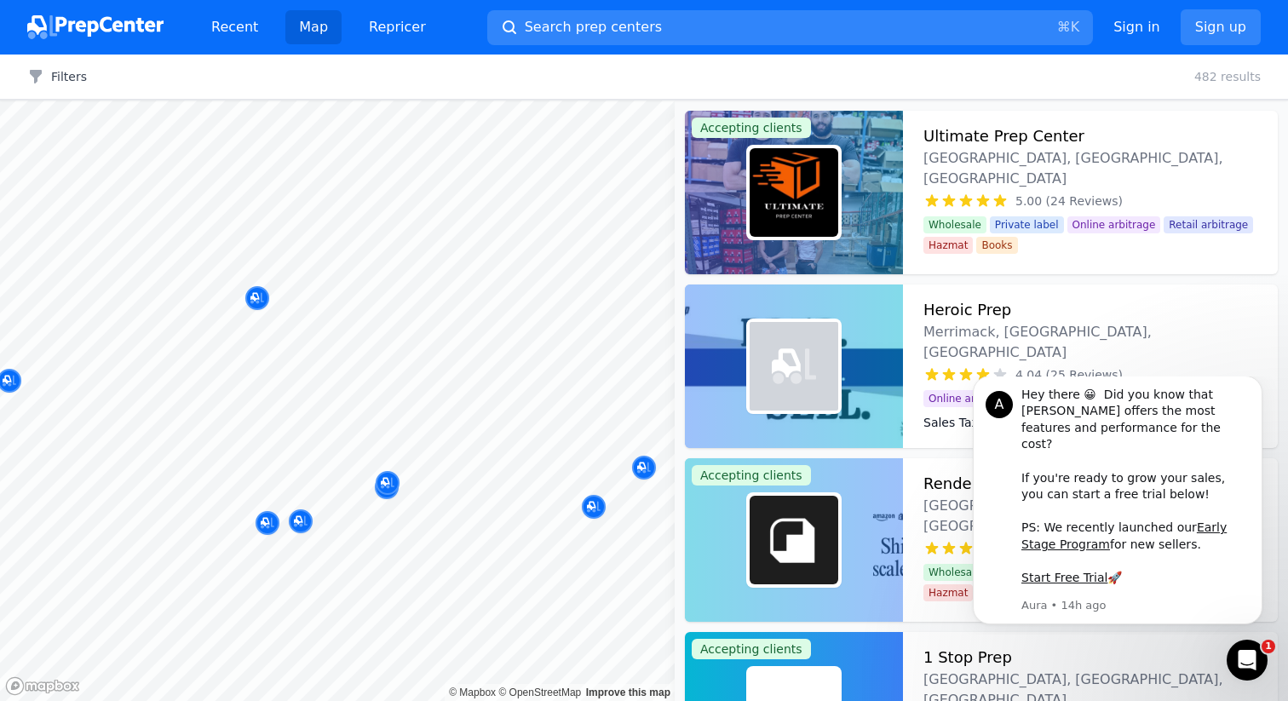
drag, startPoint x: 480, startPoint y: 512, endPoint x: 349, endPoint y: 514, distance: 130.4
click at [349, 514] on div at bounding box center [470, 519] width 327 height 14
drag, startPoint x: 594, startPoint y: 451, endPoint x: 477, endPoint y: 512, distance: 131.9
click at [477, 511] on body "Recent Map Repricer Search prep centers ⌘ K Open main menu Sign in Sign up Filt…" at bounding box center [644, 350] width 1288 height 701
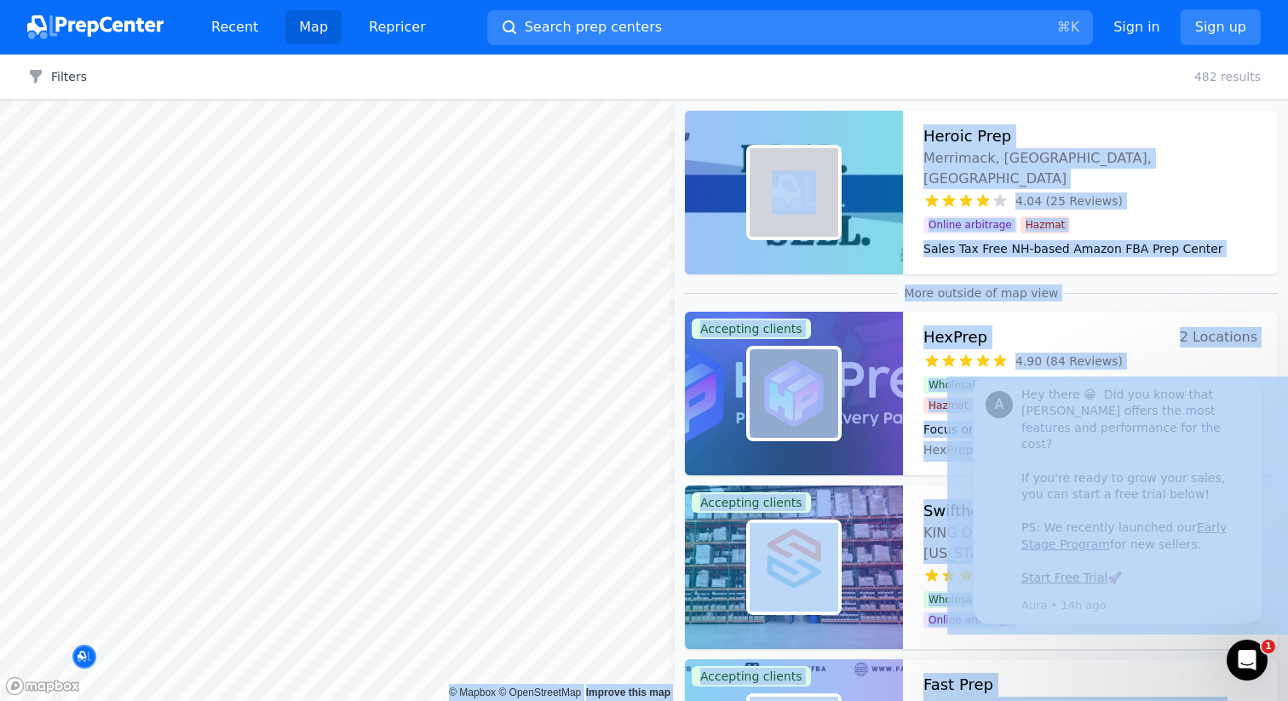
click at [444, 204] on body "Recent Map Repricer Search prep centers ⌘ K Open main menu Sign in Sign up Filt…" at bounding box center [644, 350] width 1288 height 701
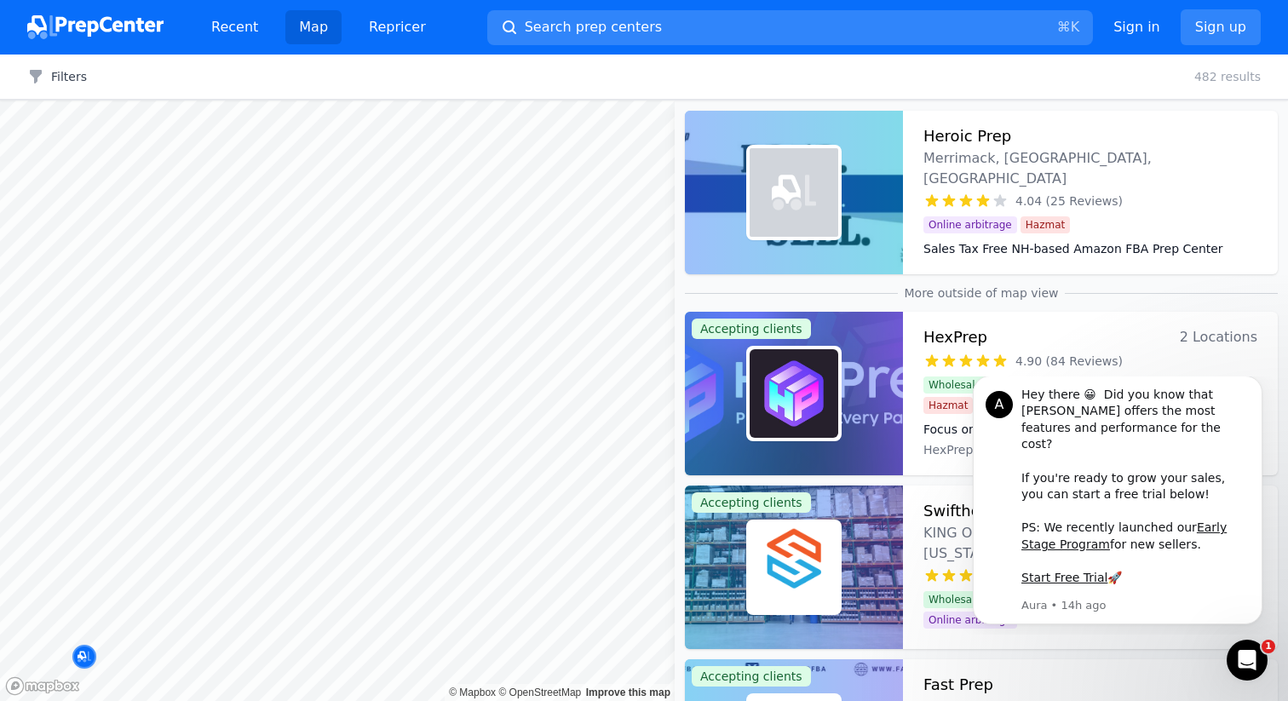
click at [376, 443] on div at bounding box center [373, 442] width 327 height 14
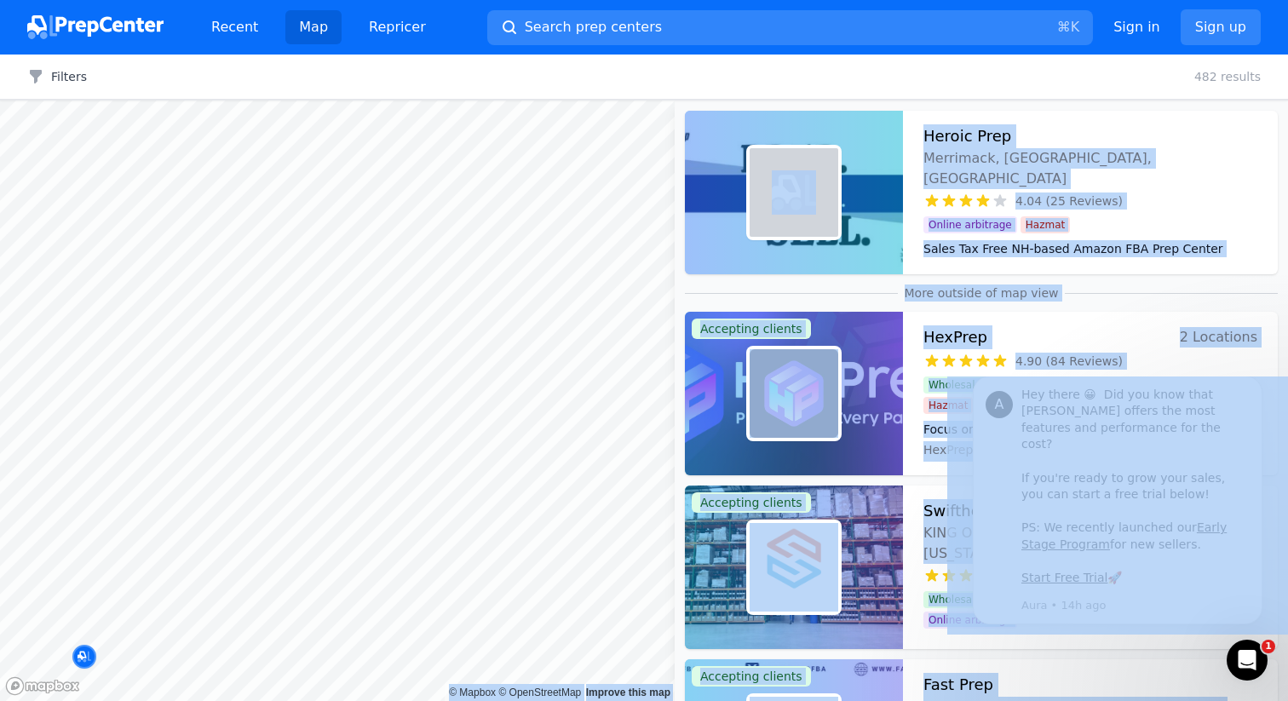
click at [242, 341] on body "Recent Map Repricer Search prep centers ⌘ K Open main menu Sign in Sign up Filt…" at bounding box center [644, 350] width 1288 height 701
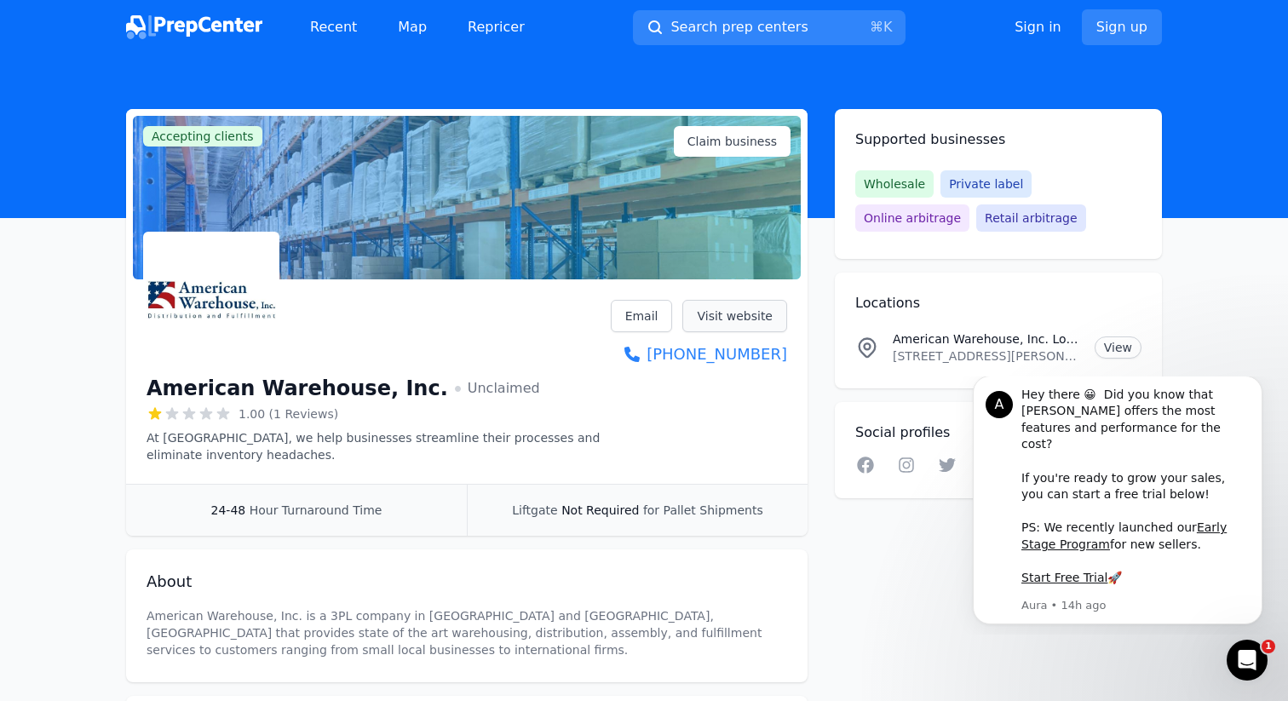
click at [715, 326] on link "Visit website" at bounding box center [735, 316] width 105 height 32
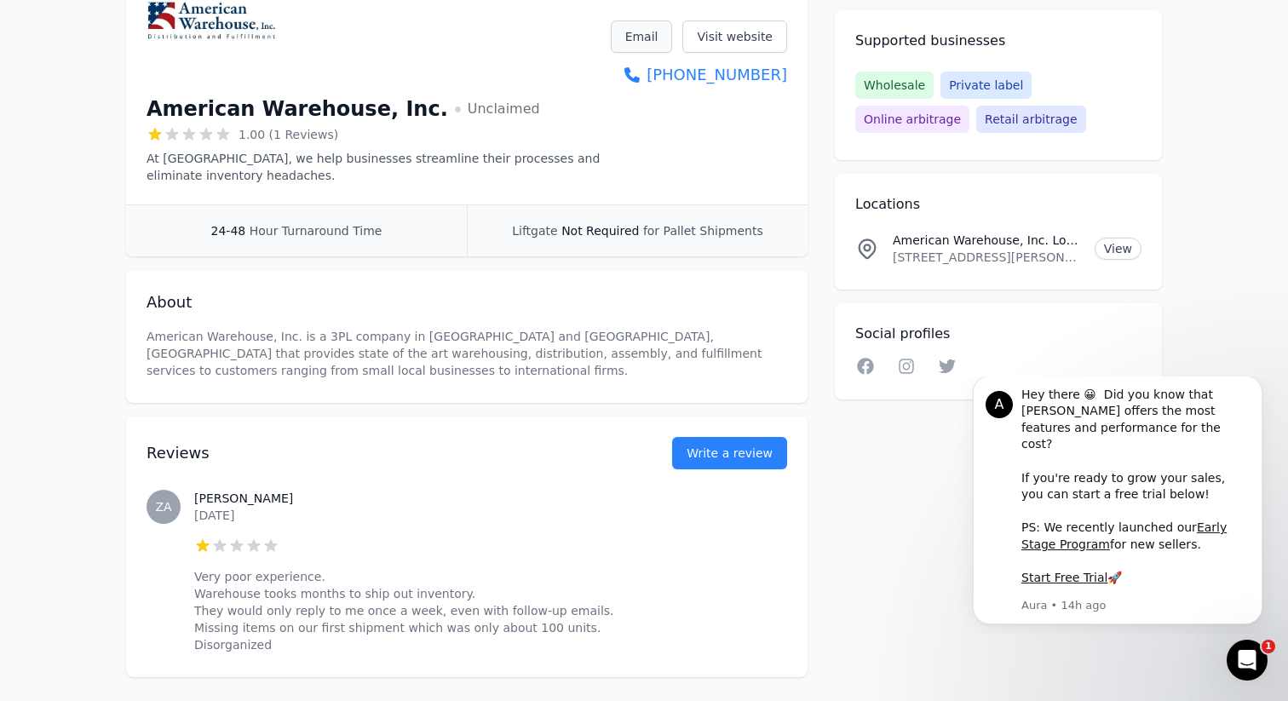
scroll to position [282, 0]
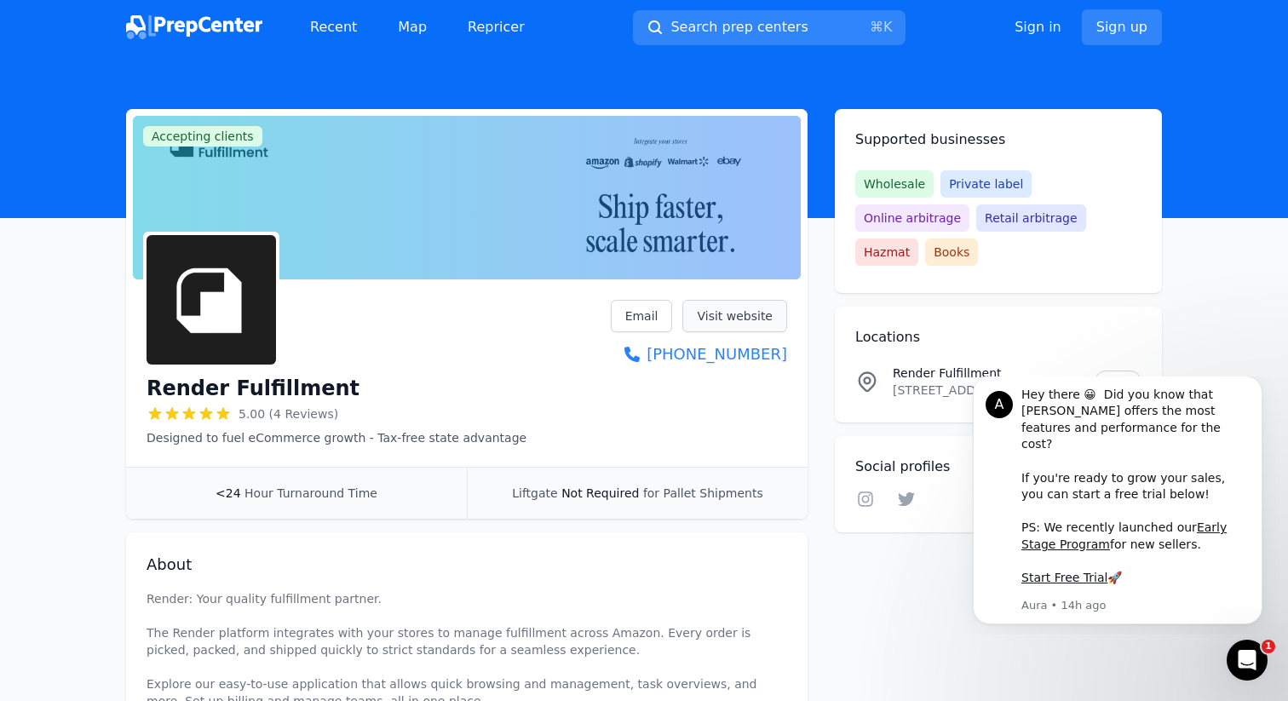
click at [703, 312] on link "Visit website" at bounding box center [735, 316] width 105 height 32
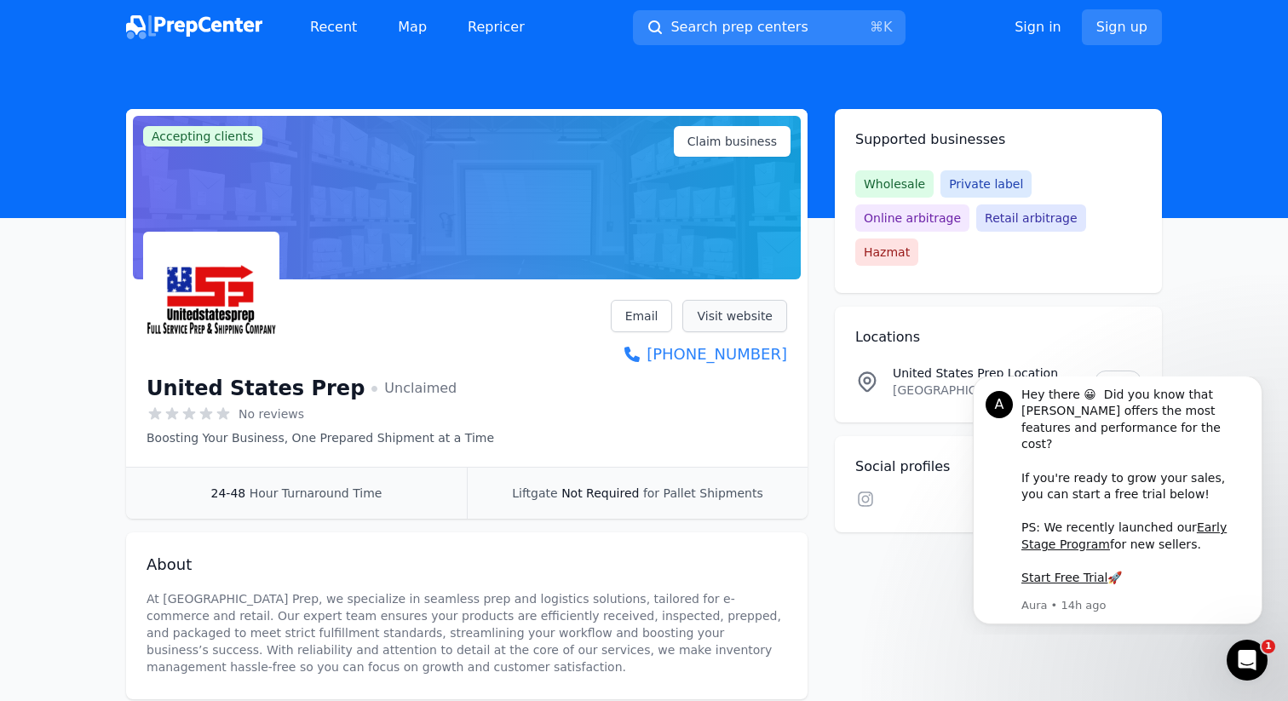
click at [764, 308] on link "Visit website" at bounding box center [735, 316] width 105 height 32
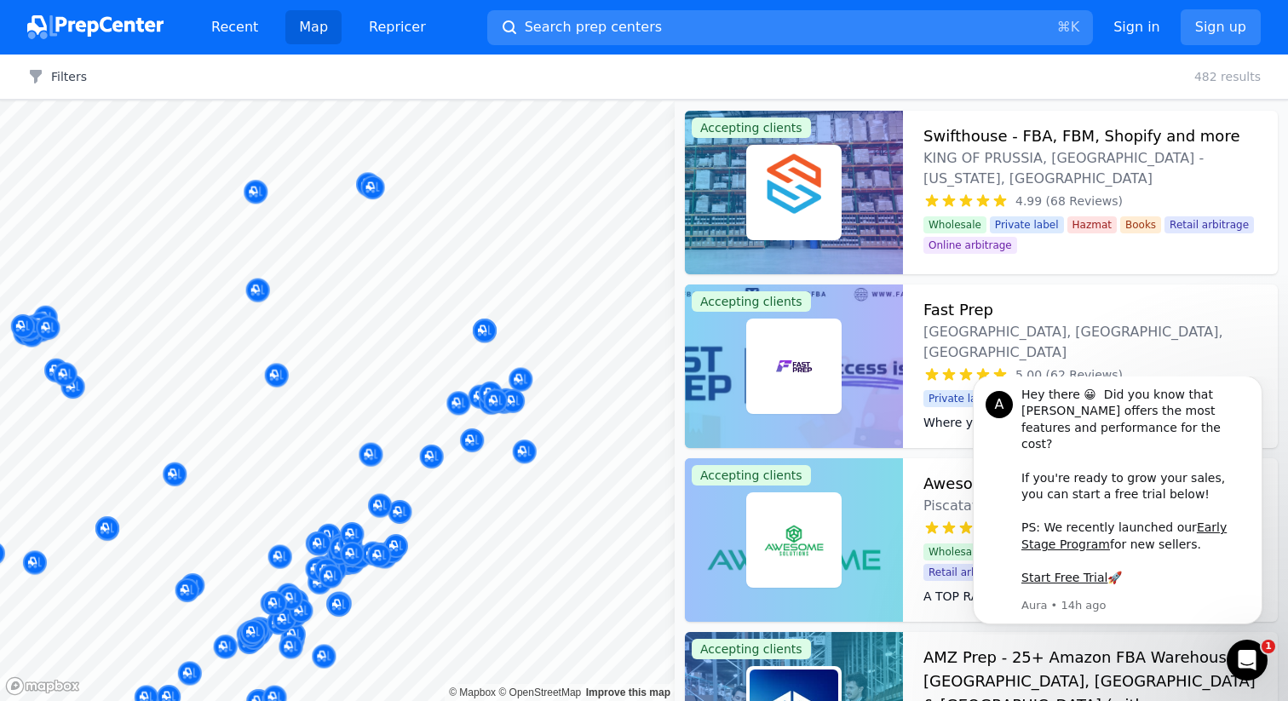
click at [402, 382] on body "Recent Map Repricer Search prep centers ⌘ K Open main menu Sign in Sign up Filt…" at bounding box center [644, 350] width 1288 height 701
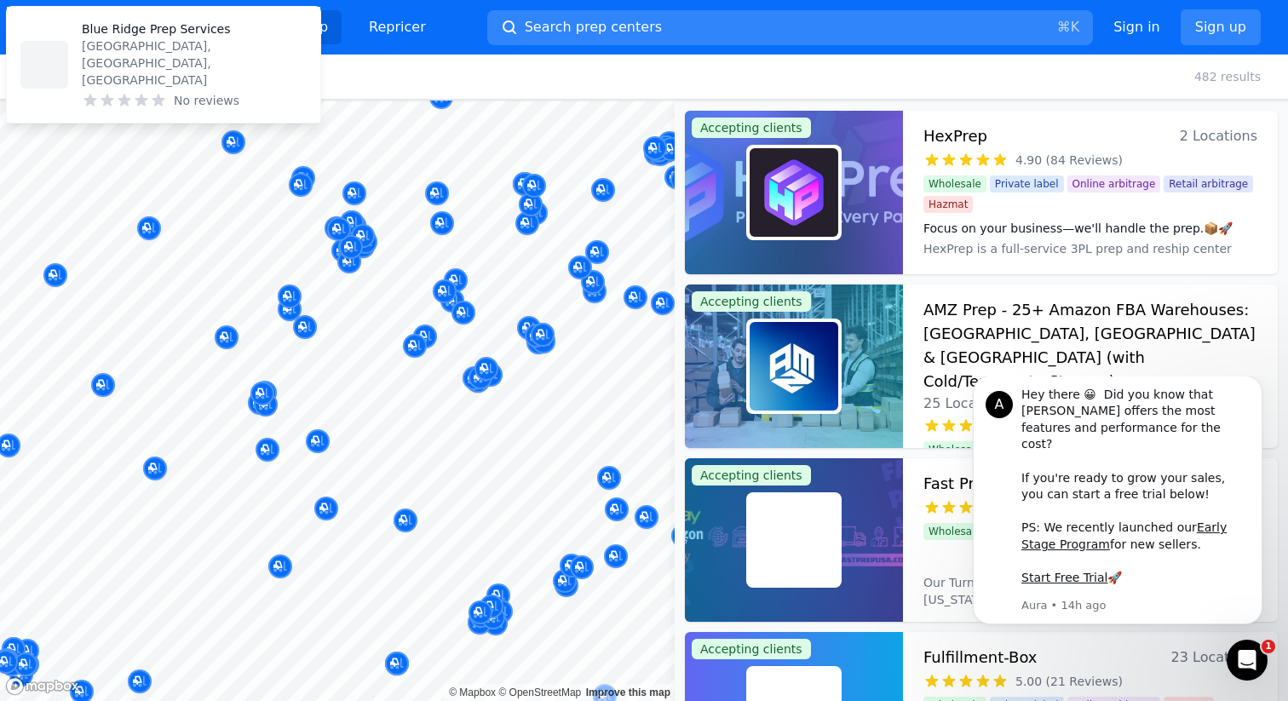
drag, startPoint x: 454, startPoint y: 469, endPoint x: 677, endPoint y: 396, distance: 234.7
click at [678, 395] on body "Recent Map Repricer Search prep centers ⌘ K Open main menu Sign in Sign up Filt…" at bounding box center [644, 350] width 1288 height 701
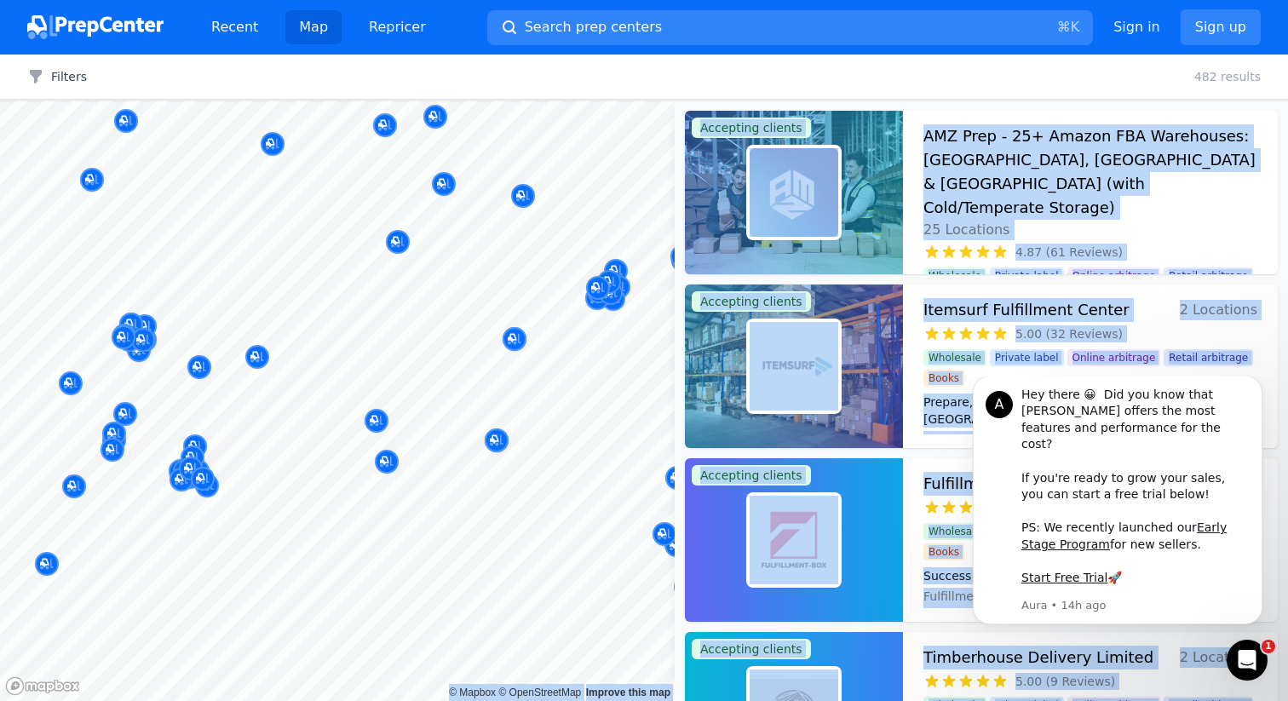
click at [395, 337] on body "Recent Map Repricer Search prep centers ⌘ K Open main menu Sign in Sign up Filt…" at bounding box center [644, 350] width 1288 height 701
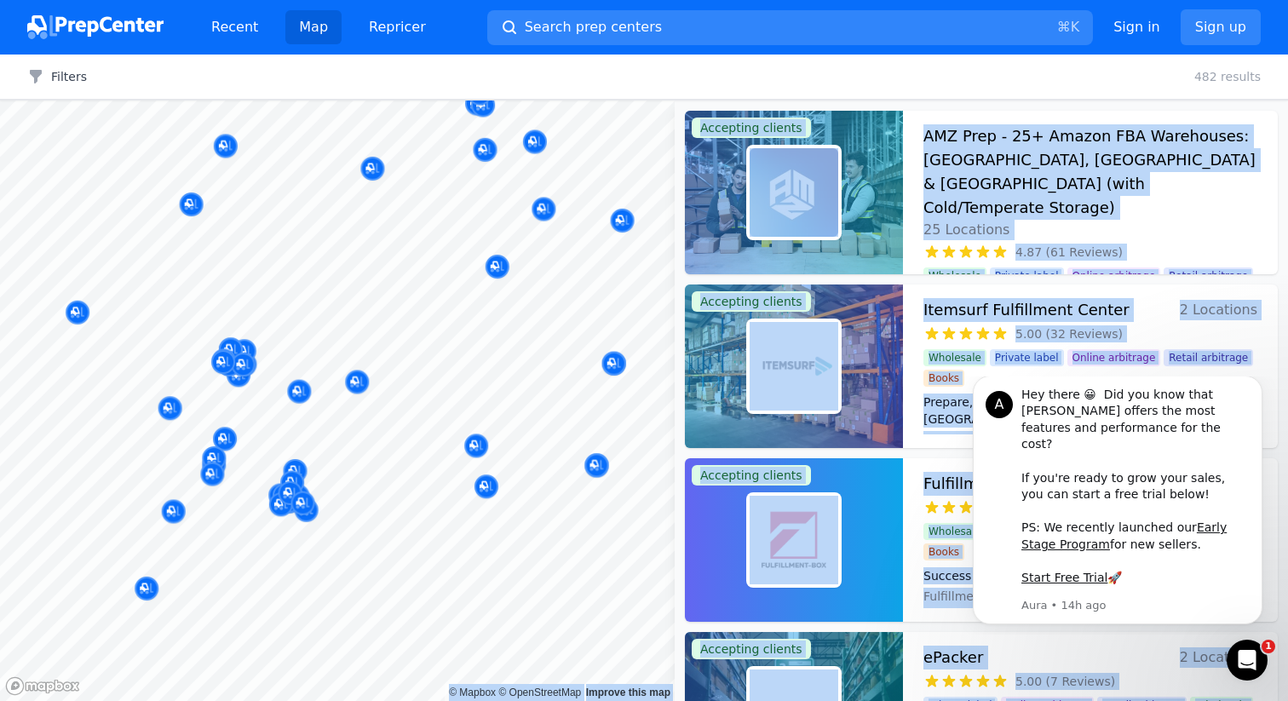
drag, startPoint x: 574, startPoint y: 382, endPoint x: 610, endPoint y: 364, distance: 40.0
click at [610, 364] on body "Recent Map Repricer Search prep centers ⌘ K Open main menu Sign in Sign up Filt…" at bounding box center [644, 350] width 1288 height 701
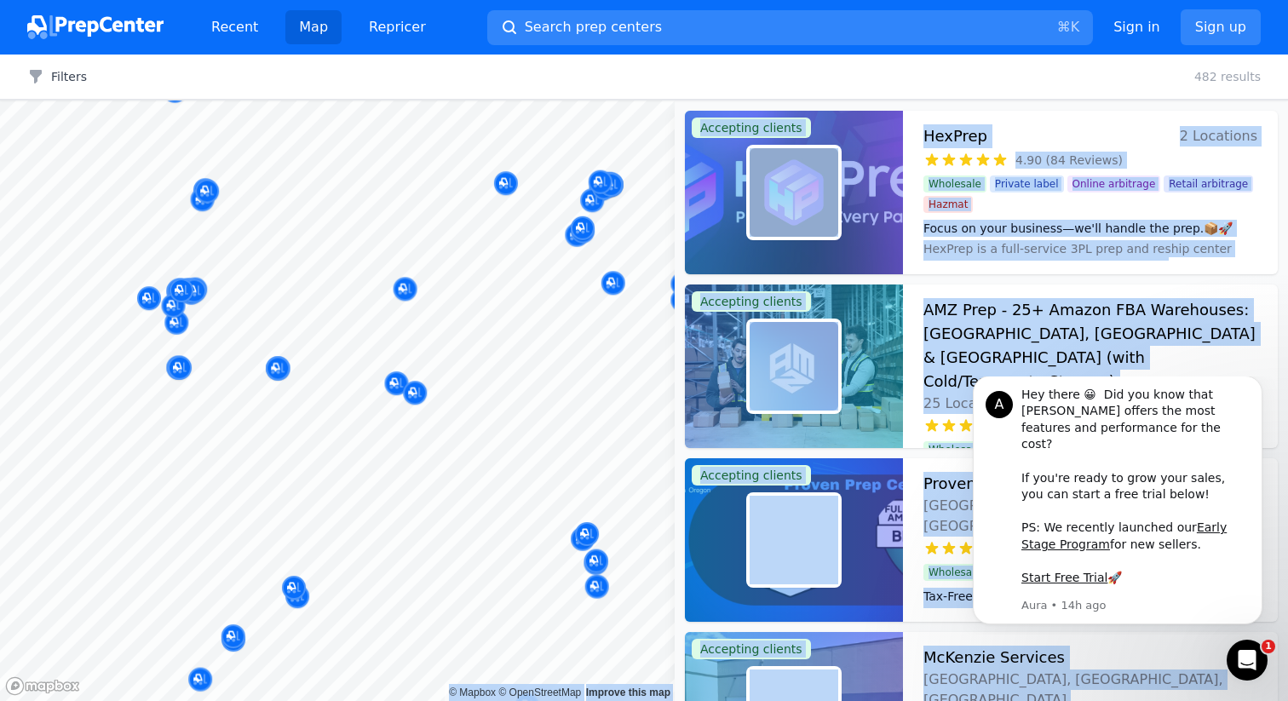
click at [402, 523] on body "Recent Map Repricer Search prep centers ⌘ K Open main menu Sign in Sign up Filt…" at bounding box center [644, 350] width 1288 height 701
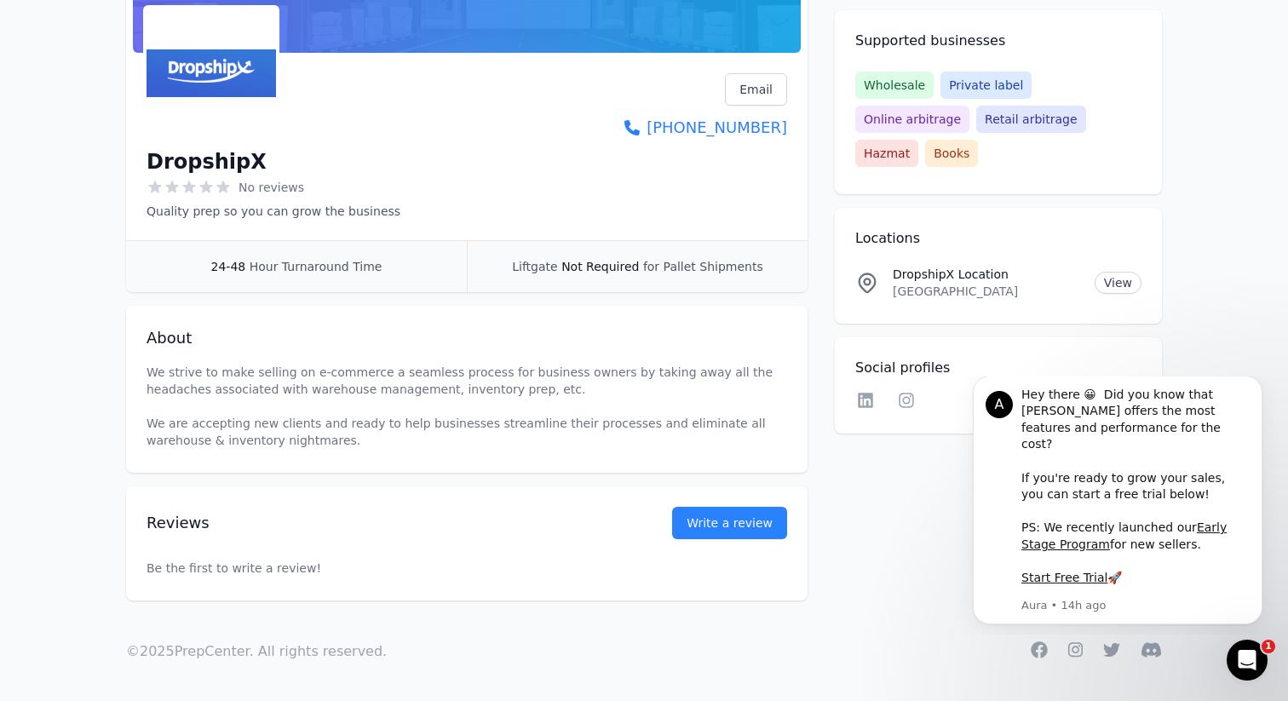
scroll to position [225, 0]
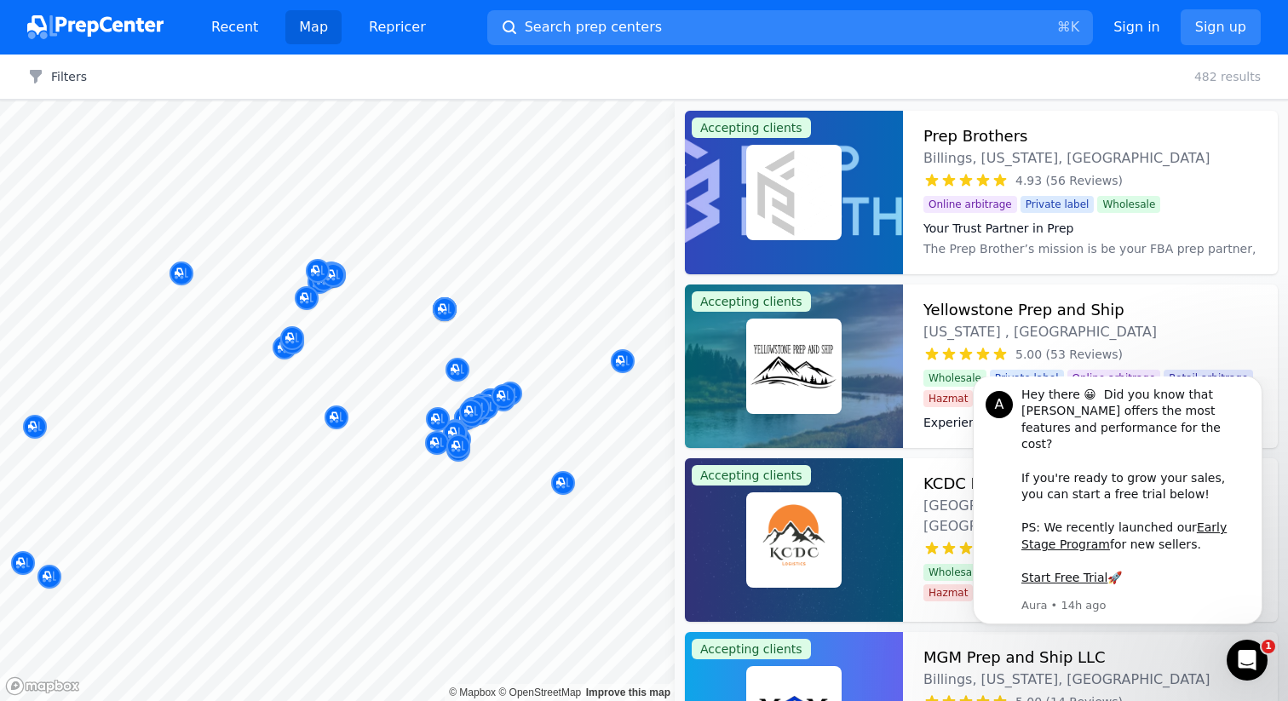
click at [262, 508] on body "Recent Map Repricer Search prep centers ⌘ K Open main menu Sign in Sign up Filt…" at bounding box center [644, 350] width 1288 height 701
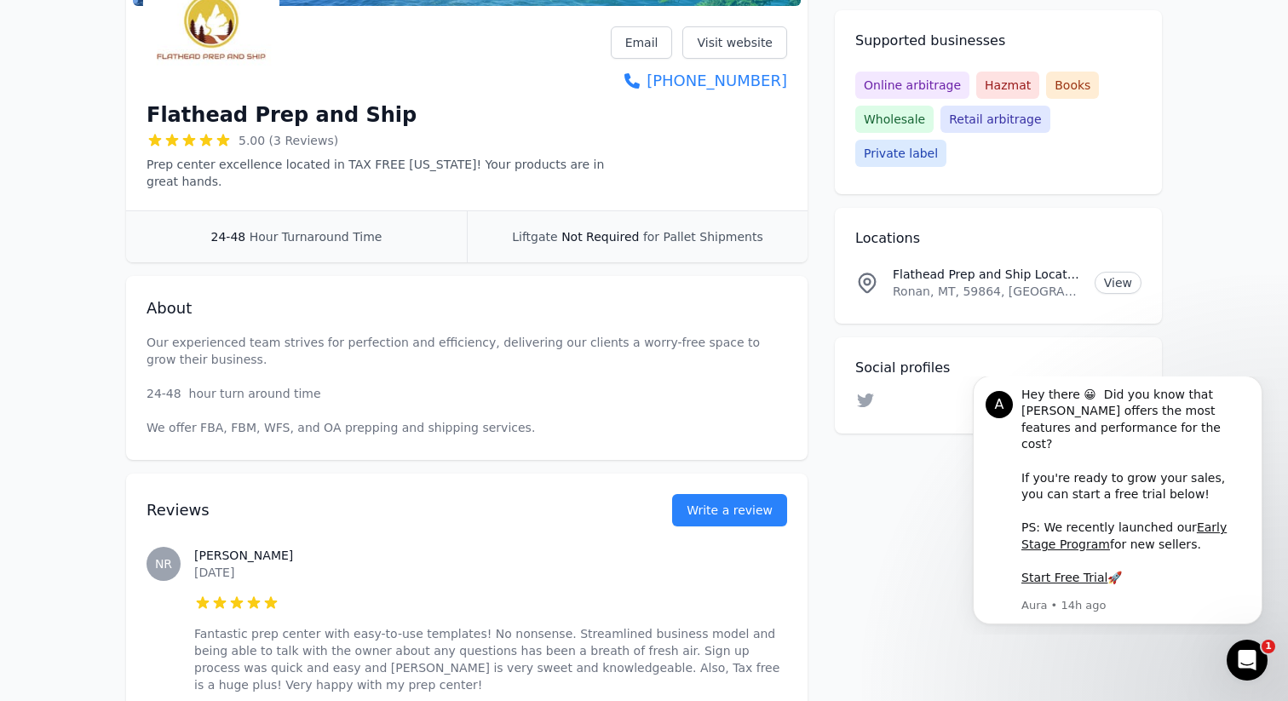
scroll to position [262, 0]
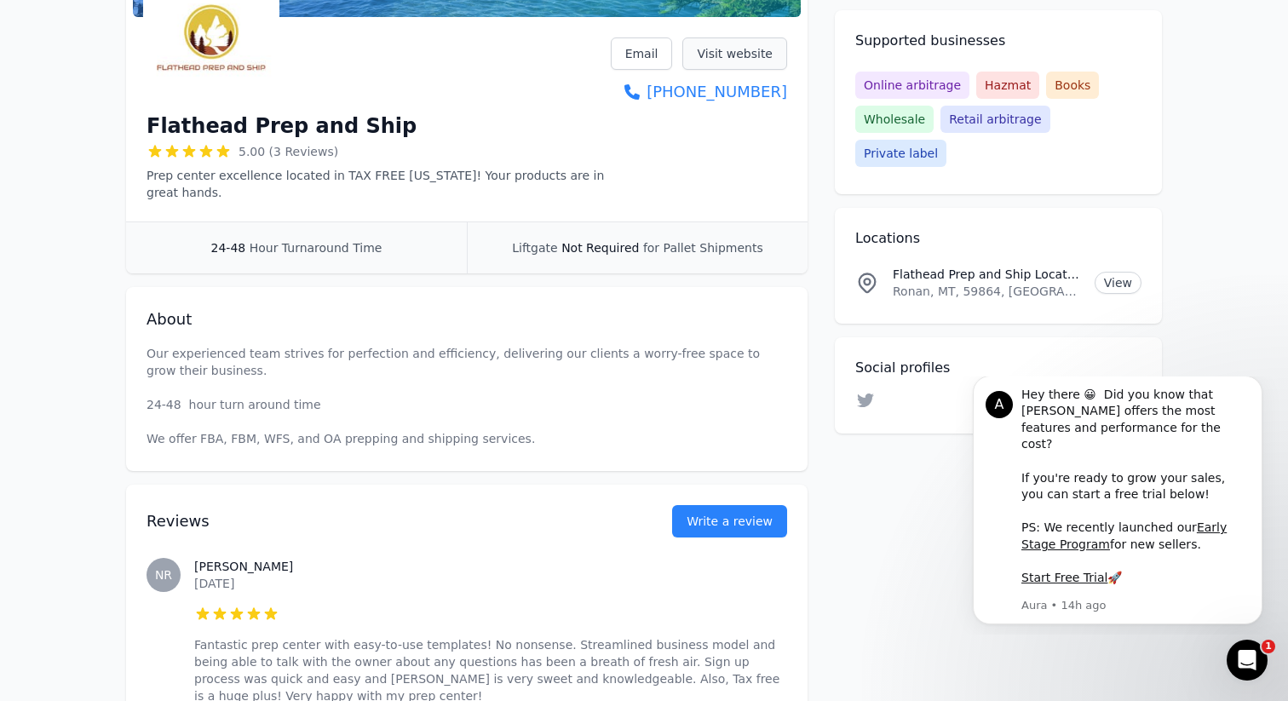
click at [712, 45] on link "Visit website" at bounding box center [735, 53] width 105 height 32
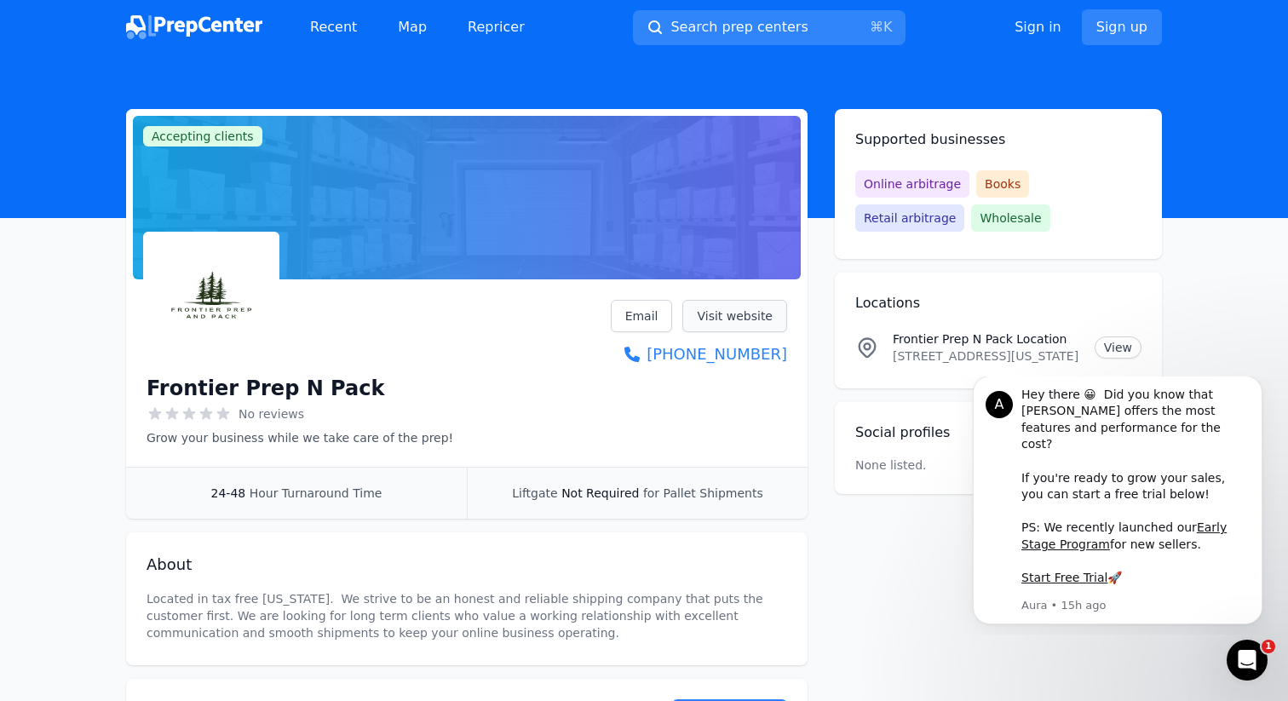
click at [753, 305] on link "Visit website" at bounding box center [735, 316] width 105 height 32
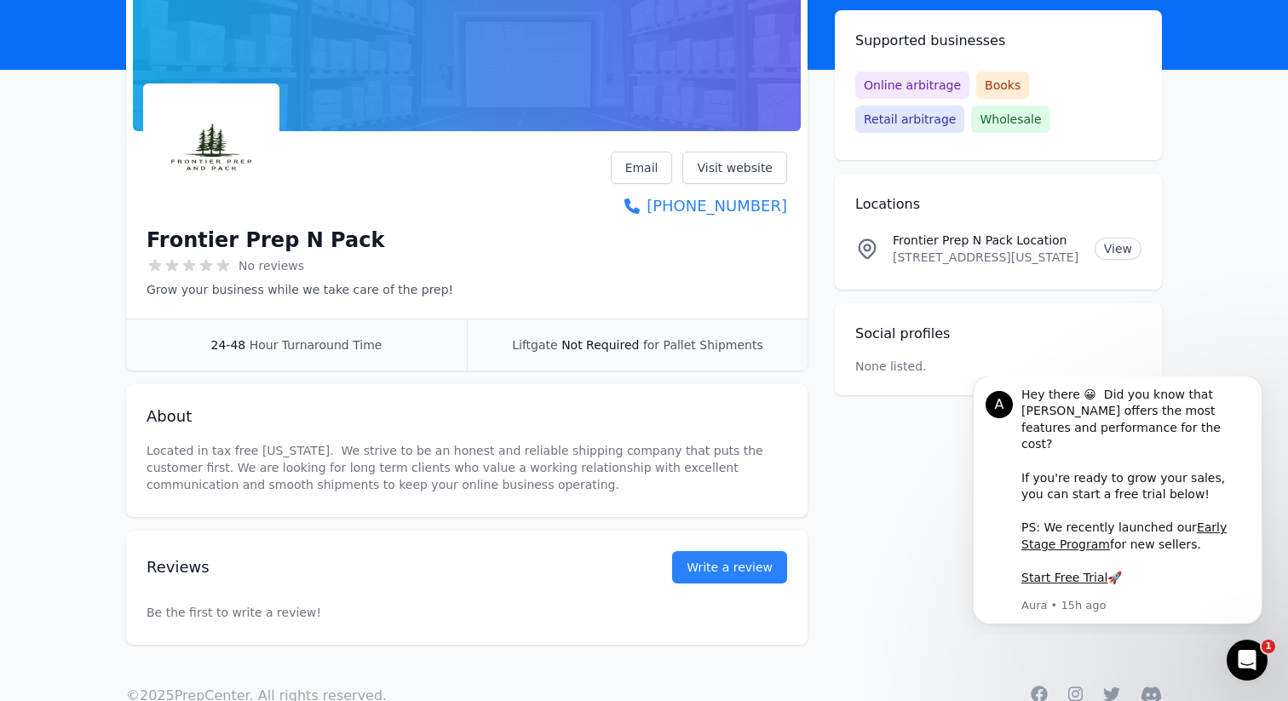
scroll to position [194, 0]
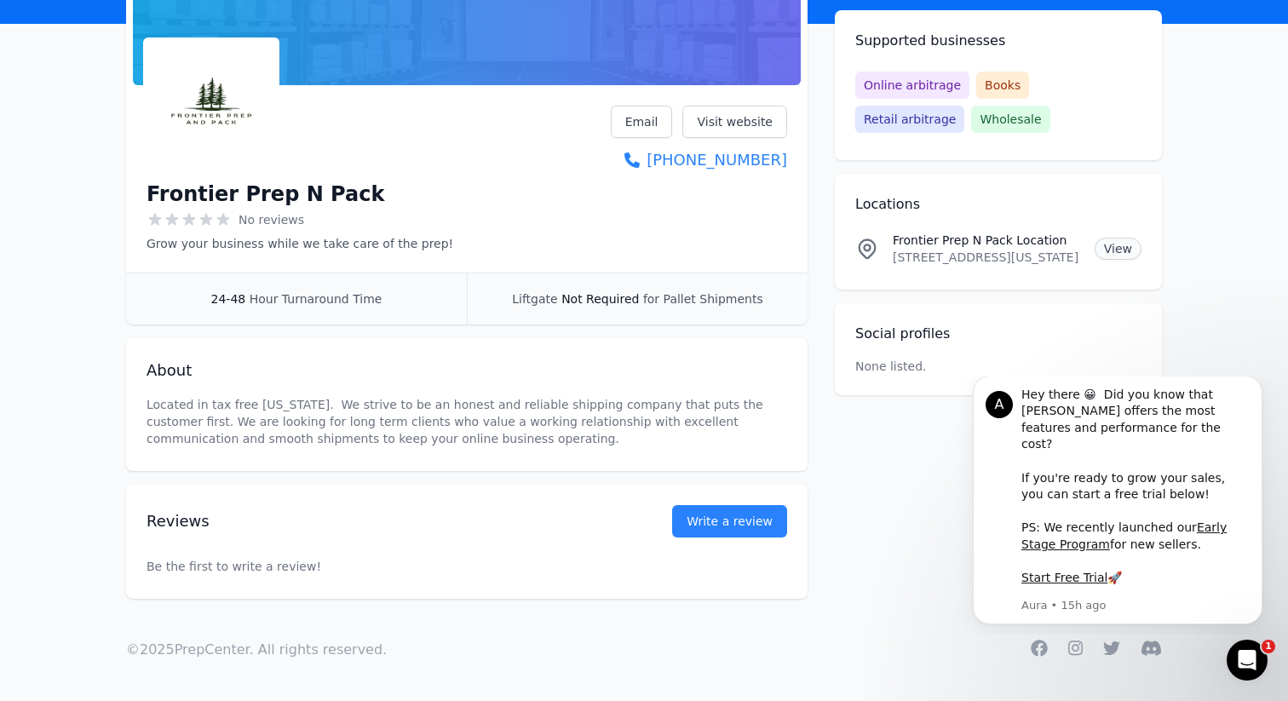
click at [1111, 251] on link "View" at bounding box center [1118, 249] width 47 height 22
drag, startPoint x: 313, startPoint y: 192, endPoint x: 106, endPoint y: 194, distance: 207.1
click at [106, 194] on div "Accepting clients Claim business Frontier Prep N Pack No reviews Grow your busi…" at bounding box center [644, 257] width 1091 height 684
copy h1 "Frontier Prep N Pack"
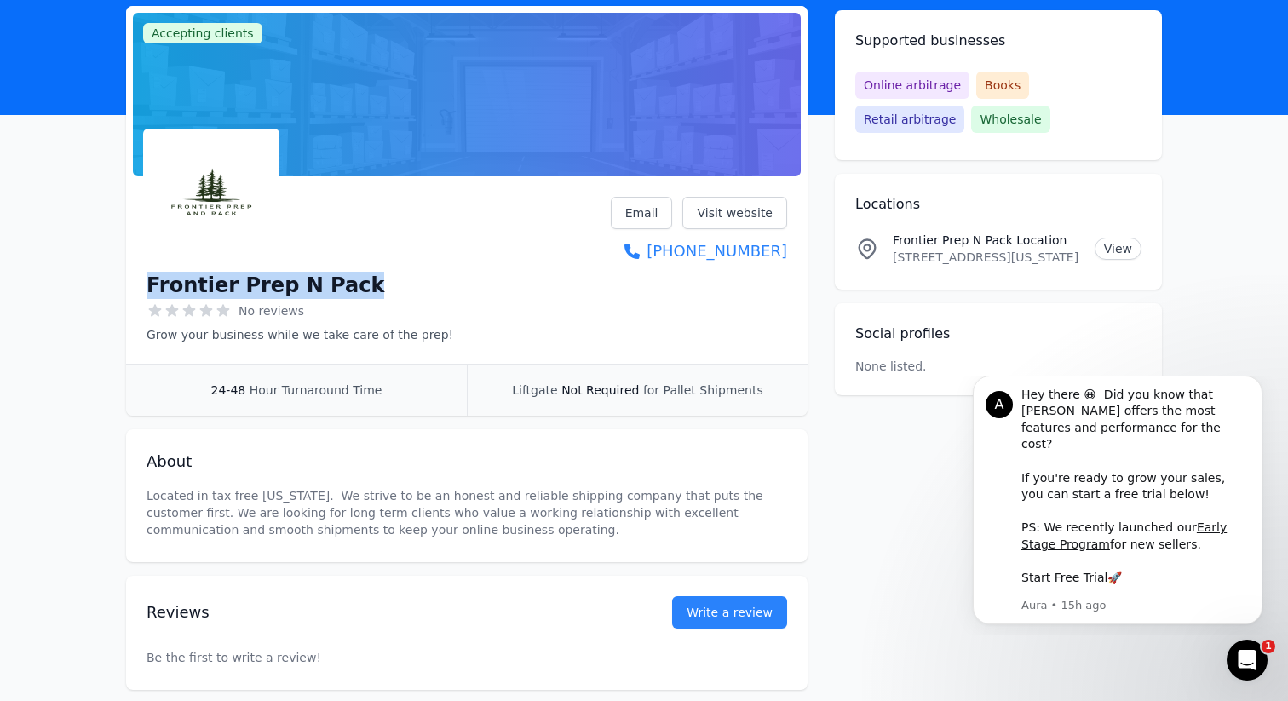
scroll to position [0, 0]
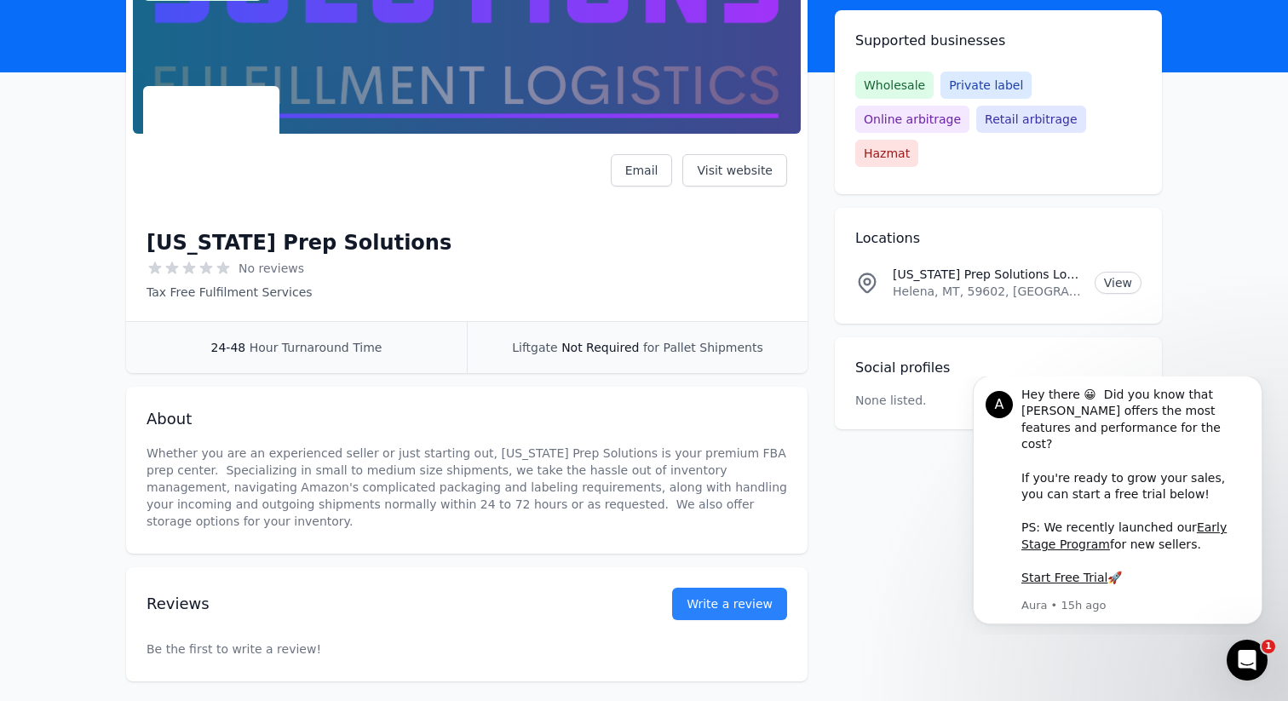
scroll to position [137, 0]
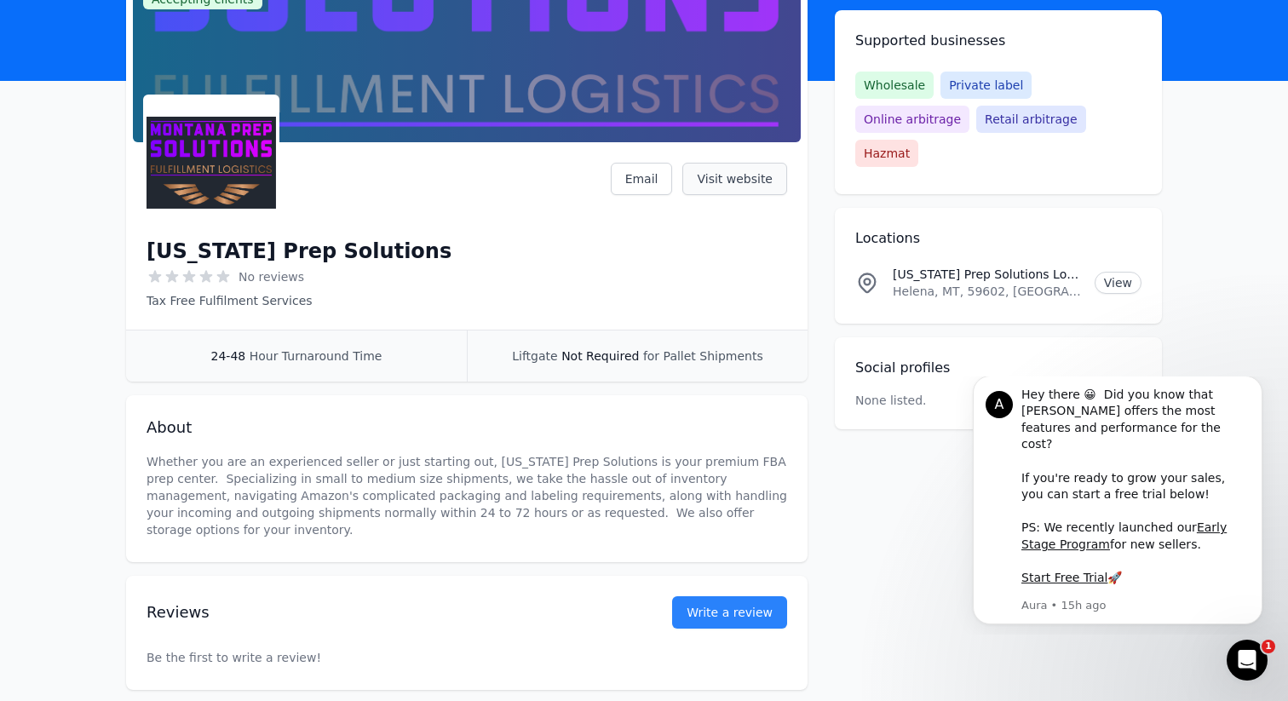
click at [711, 182] on link "Visit website" at bounding box center [735, 179] width 105 height 32
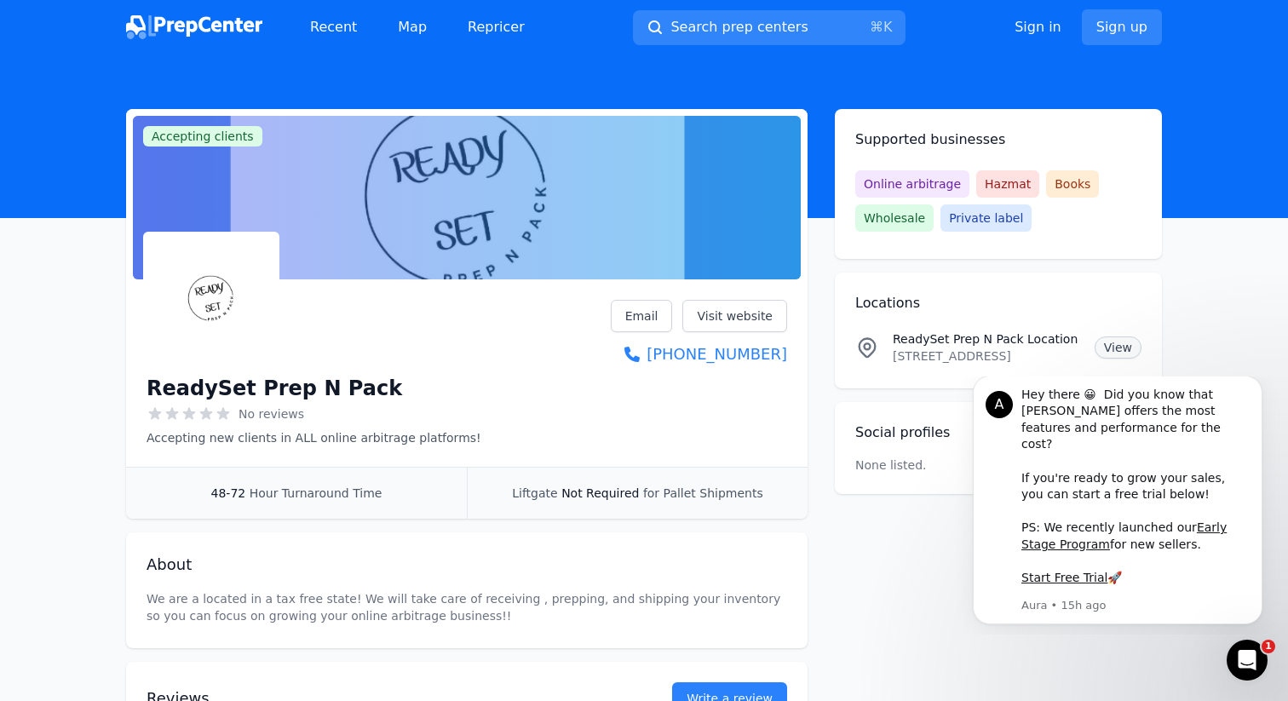
click at [1104, 337] on link "View" at bounding box center [1118, 348] width 47 height 22
click at [730, 320] on link "Visit website" at bounding box center [735, 316] width 105 height 32
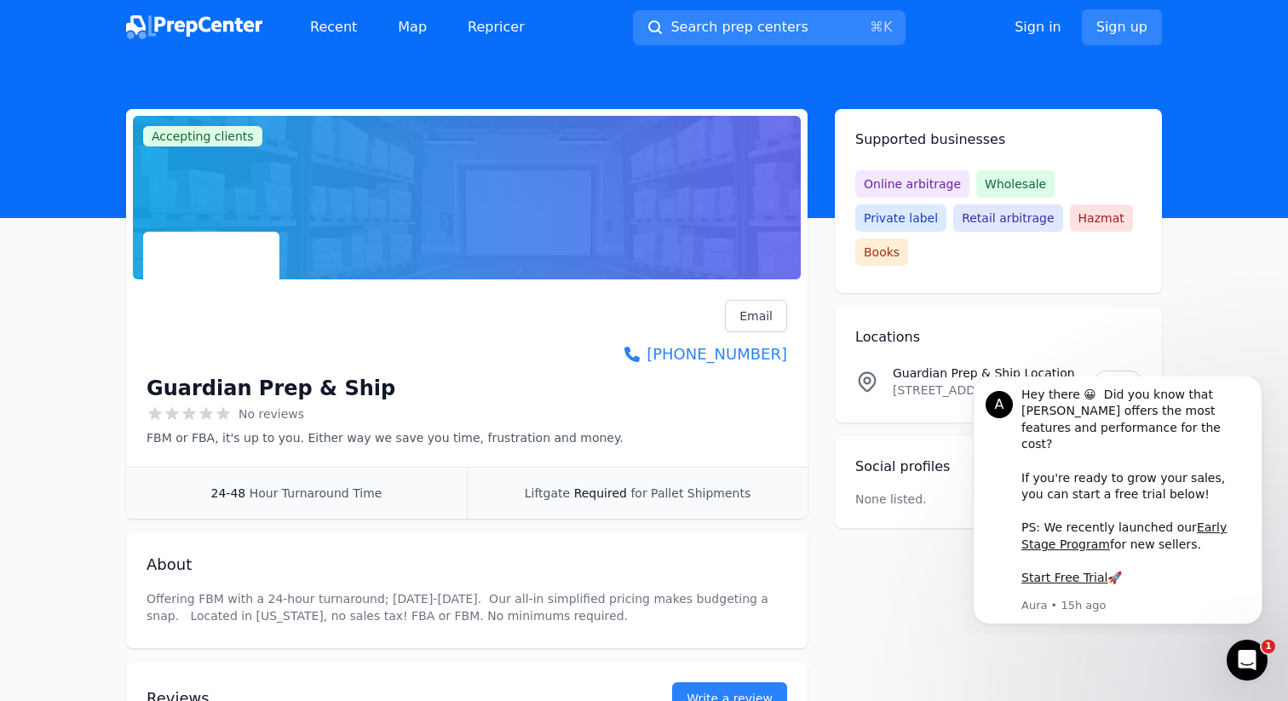
scroll to position [177, 0]
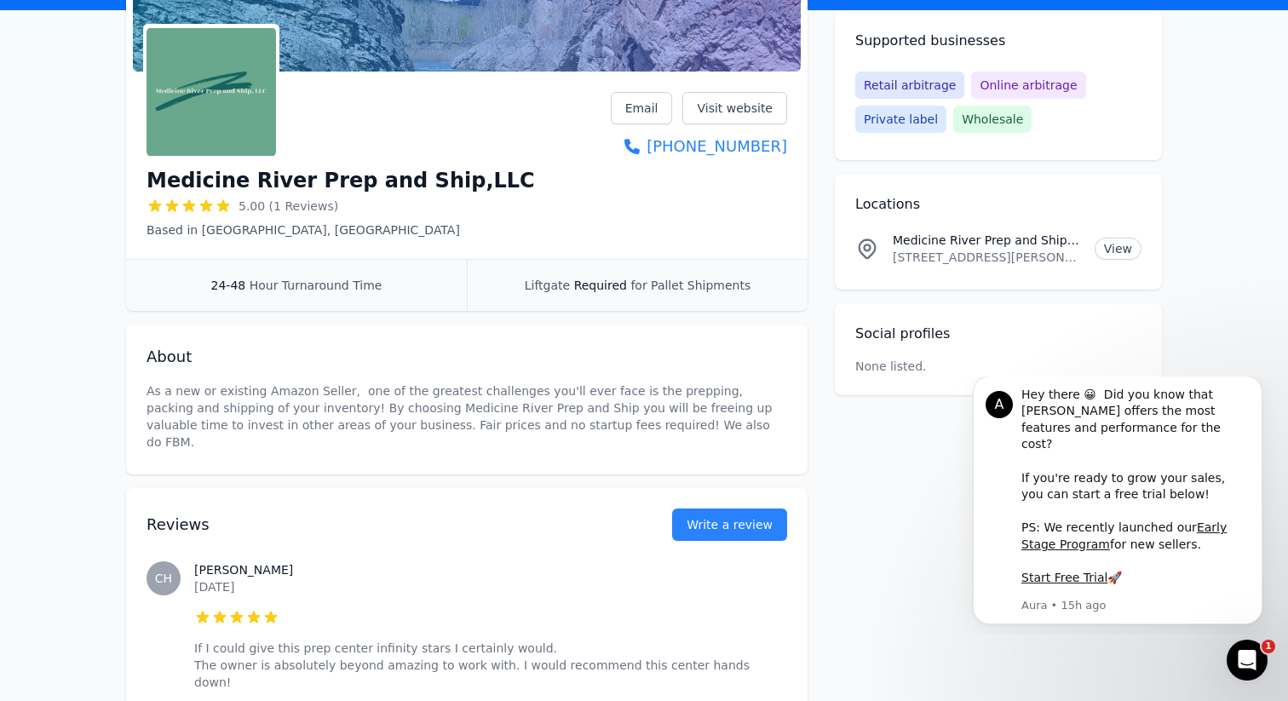
scroll to position [191, 0]
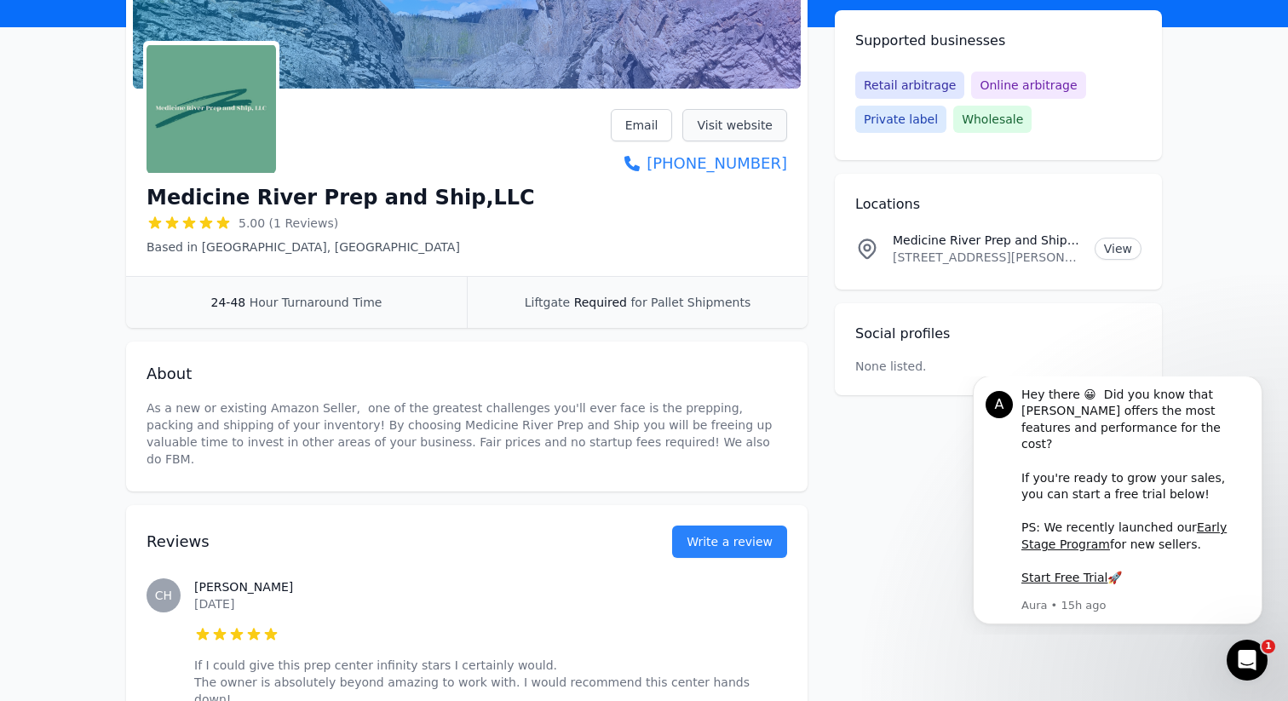
click at [772, 124] on link "Visit website" at bounding box center [735, 125] width 105 height 32
click at [1129, 255] on link "View" at bounding box center [1118, 249] width 47 height 22
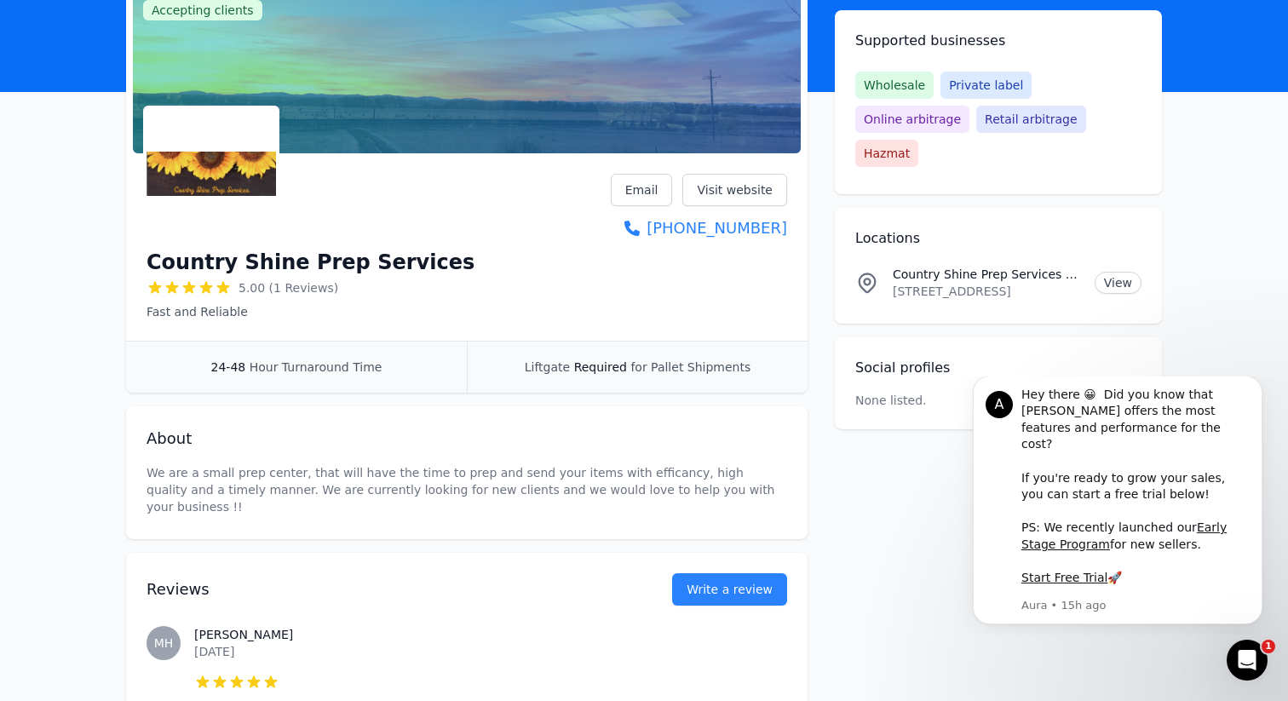
scroll to position [122, 0]
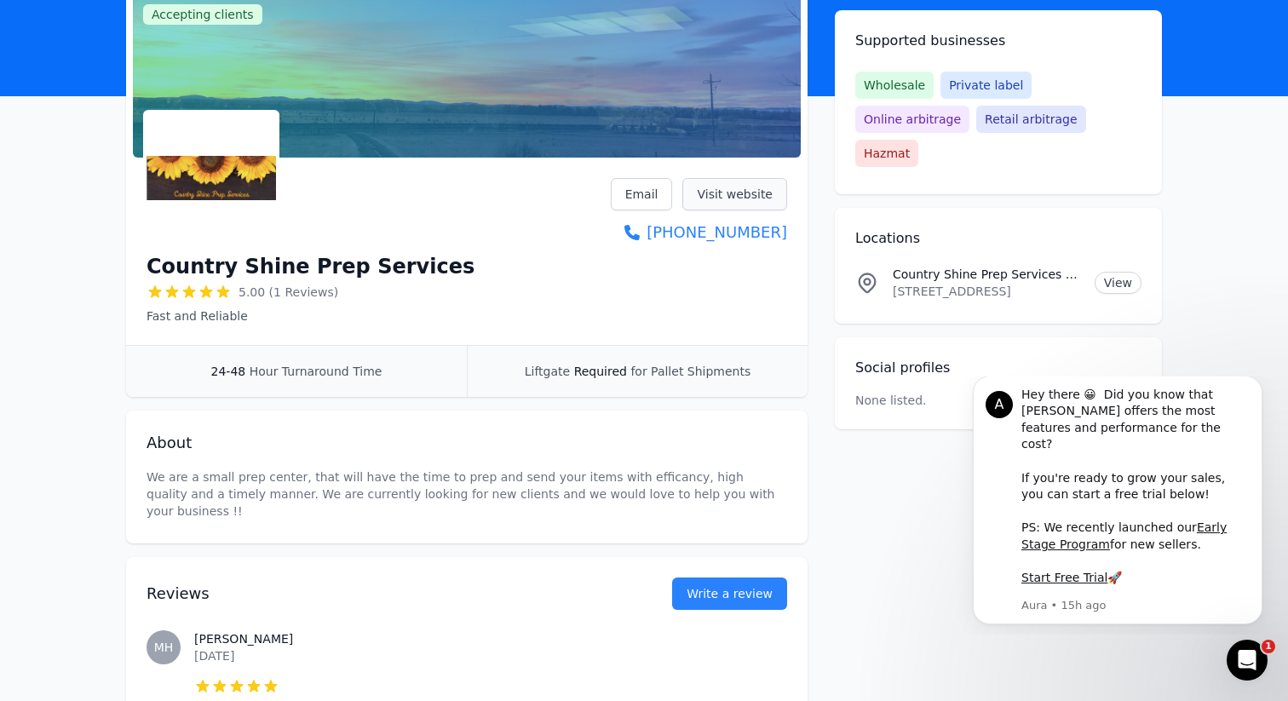
click at [729, 191] on link "Visit website" at bounding box center [735, 194] width 105 height 32
click at [1109, 272] on link "View" at bounding box center [1118, 283] width 47 height 22
click at [729, 192] on link "Visit website" at bounding box center [735, 194] width 105 height 32
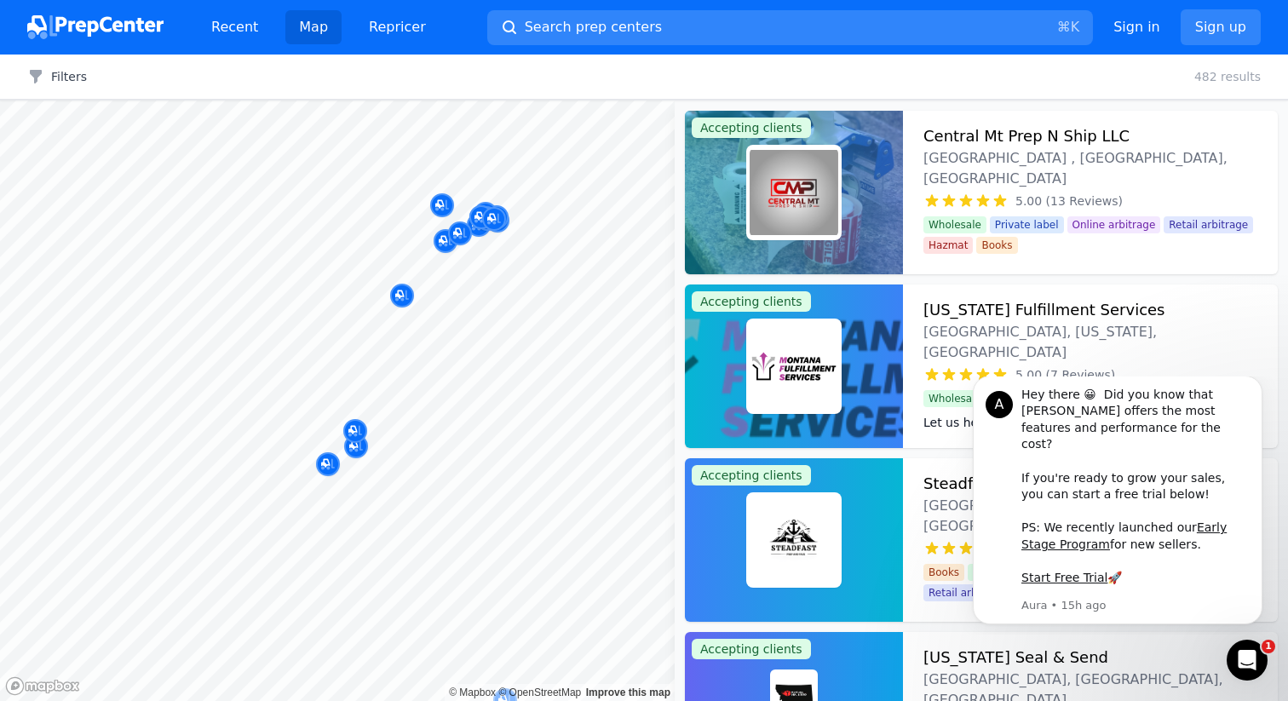
drag, startPoint x: 581, startPoint y: 348, endPoint x: 507, endPoint y: 341, distance: 74.5
click at [507, 339] on body "Recent Map Repricer Search prep centers ⌘ K Open main menu Sign in Sign up Filt…" at bounding box center [644, 350] width 1288 height 701
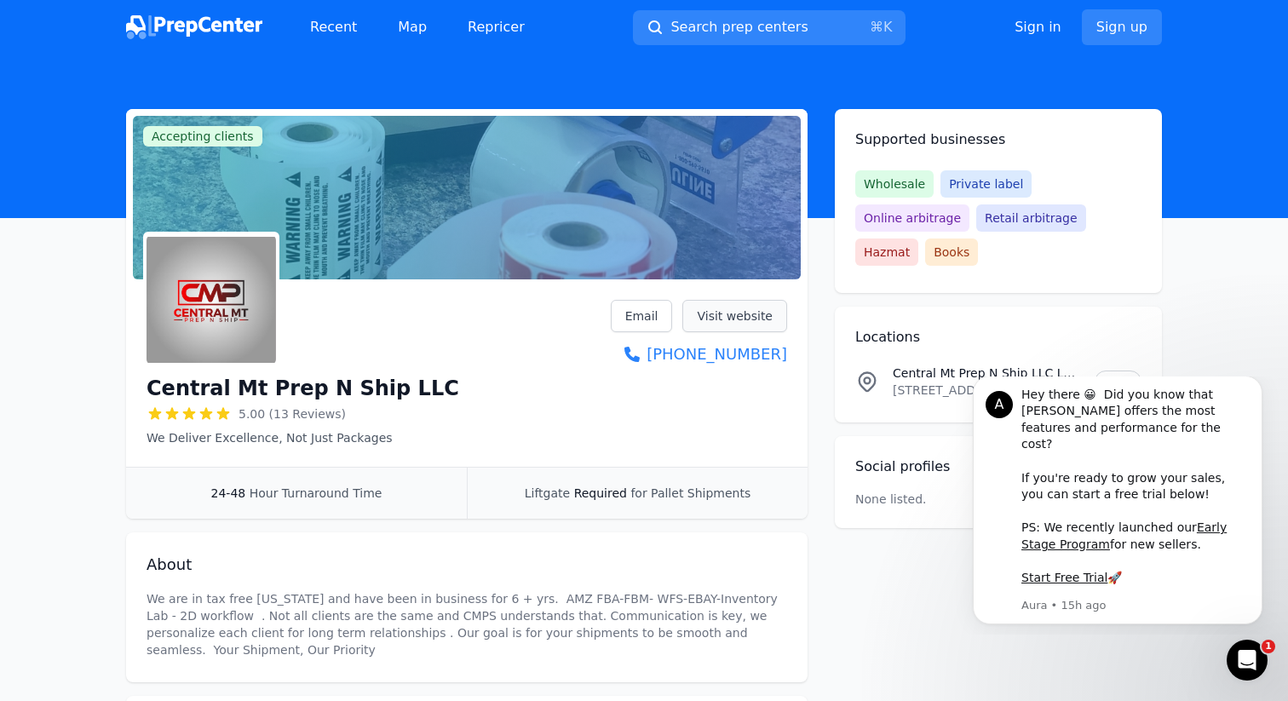
click at [706, 305] on link "Visit website" at bounding box center [735, 316] width 105 height 32
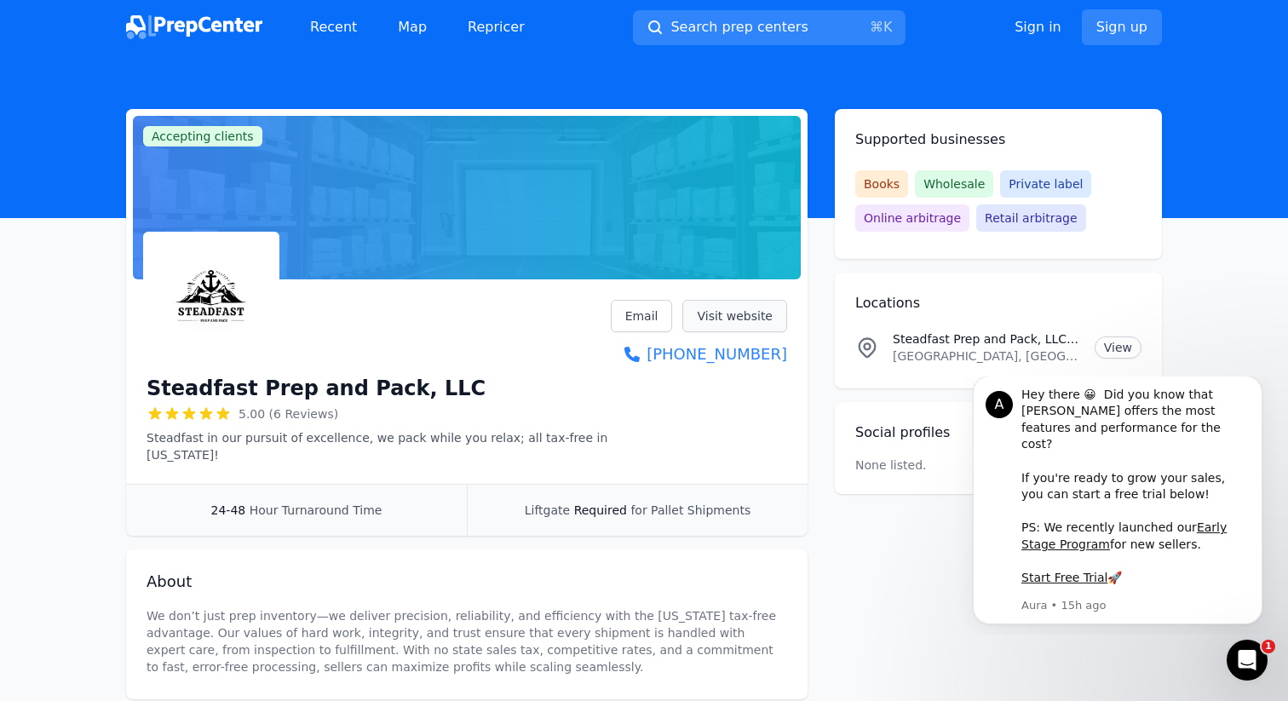
click at [745, 314] on link "Visit website" at bounding box center [735, 316] width 105 height 32
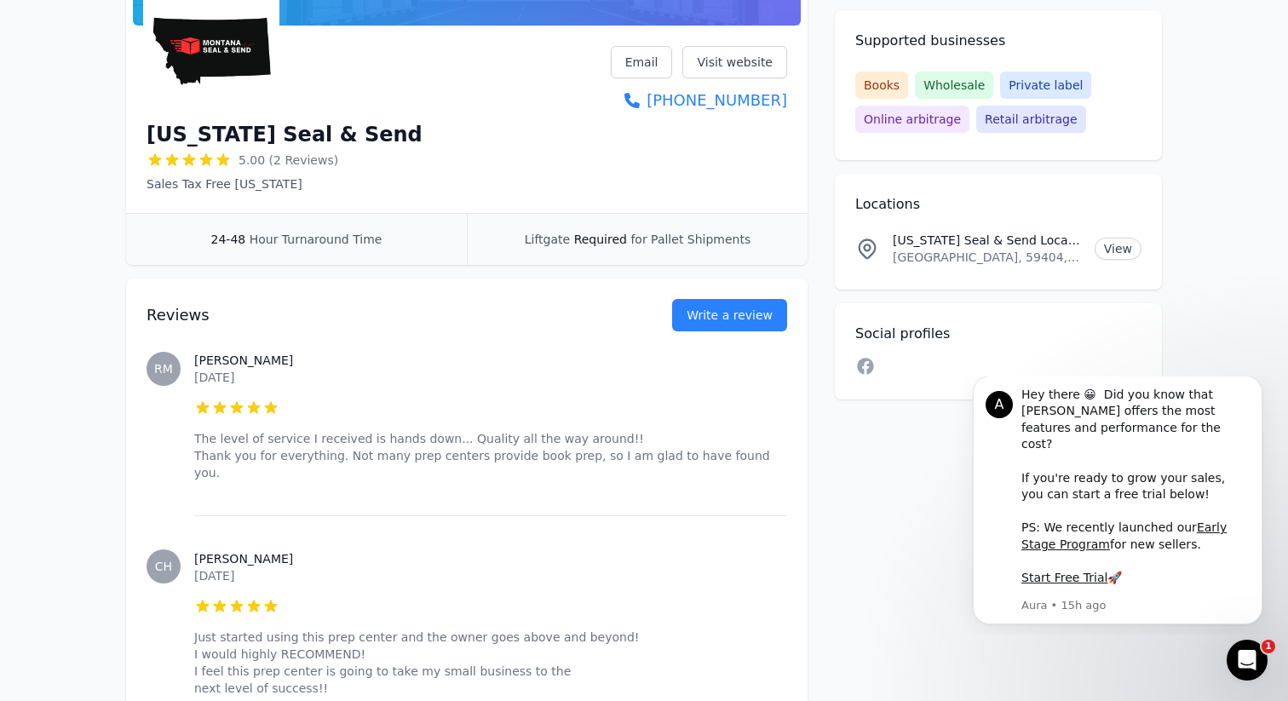
scroll to position [187, 0]
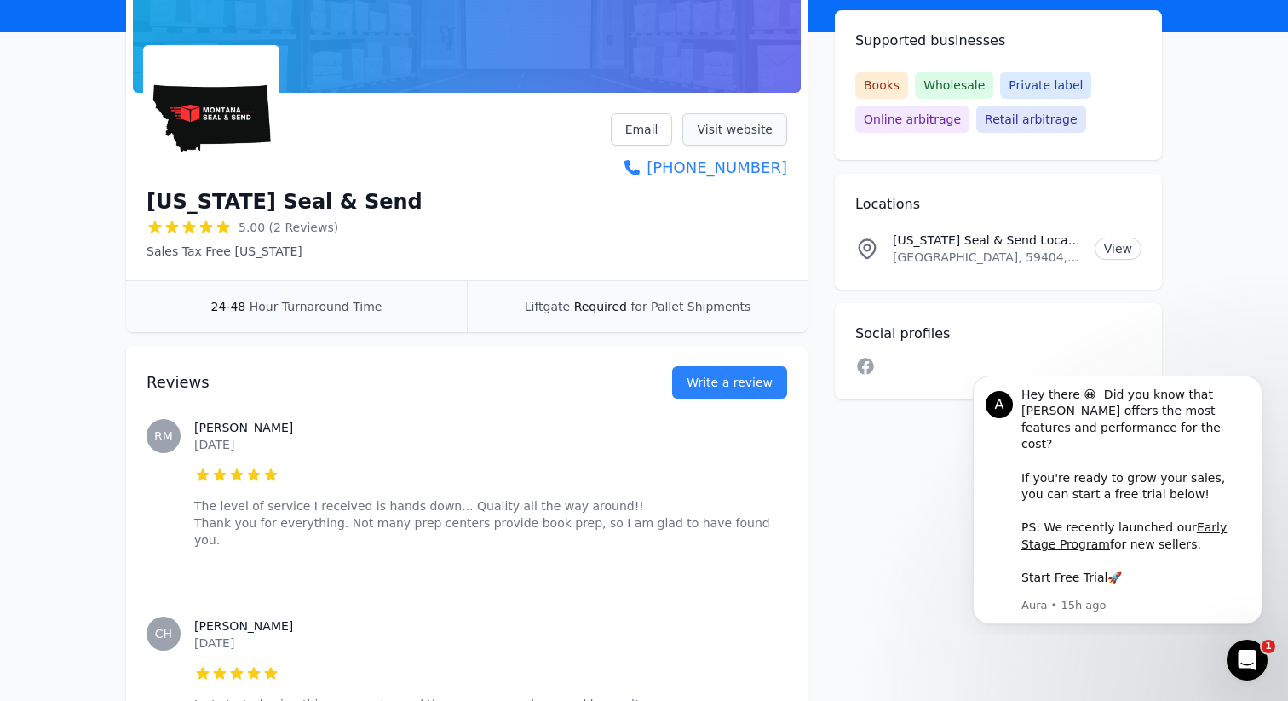
click at [706, 130] on link "Visit website" at bounding box center [735, 129] width 105 height 32
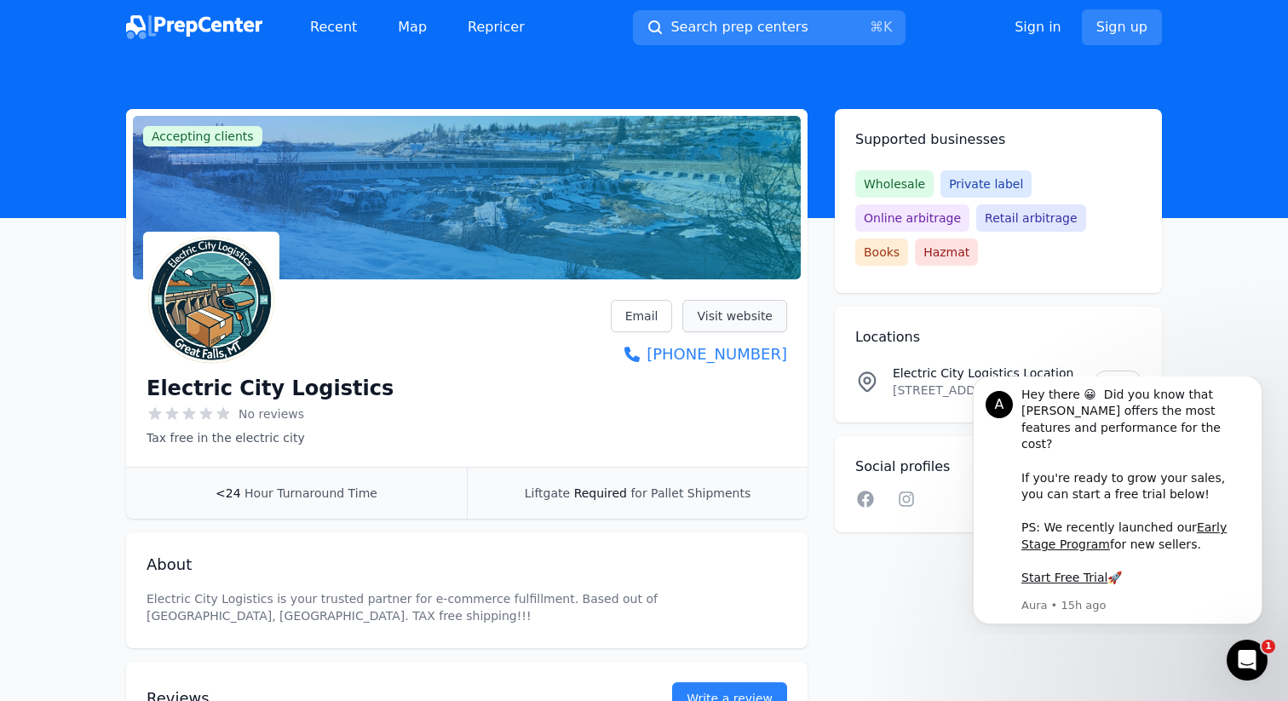
click at [714, 321] on link "Visit website" at bounding box center [735, 316] width 105 height 32
click at [1104, 371] on link "View" at bounding box center [1118, 382] width 47 height 22
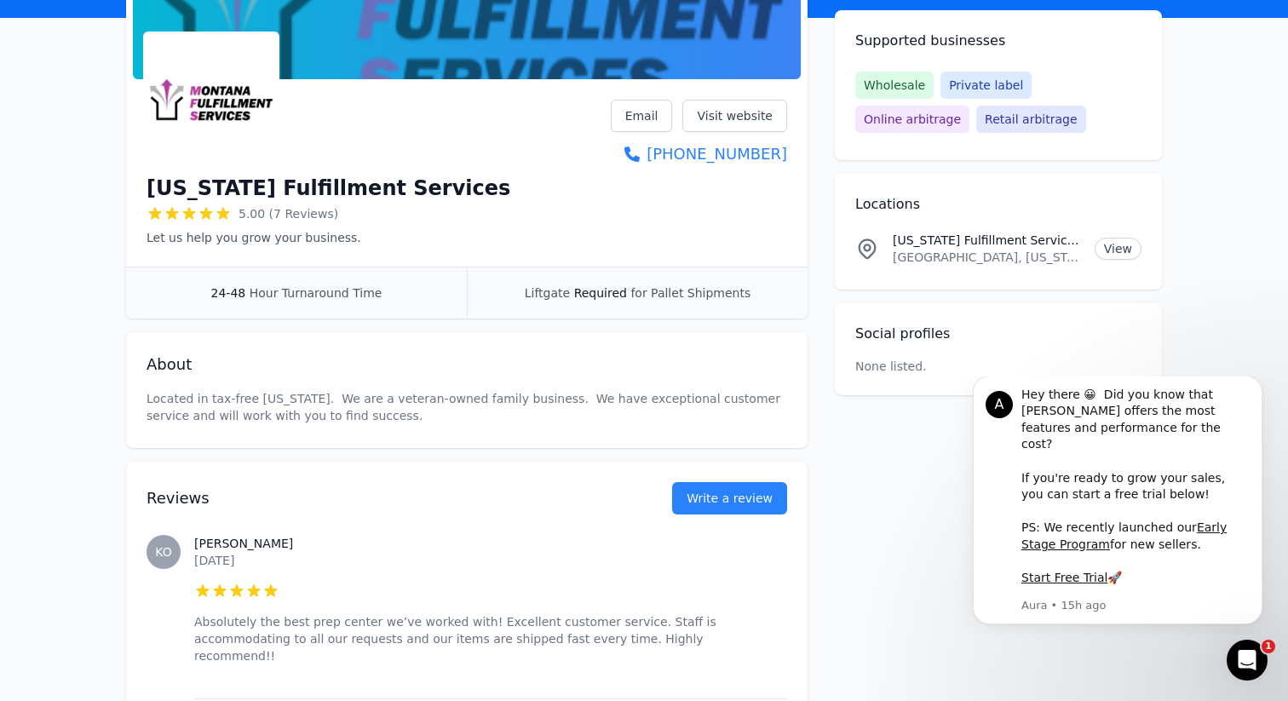
scroll to position [192, 0]
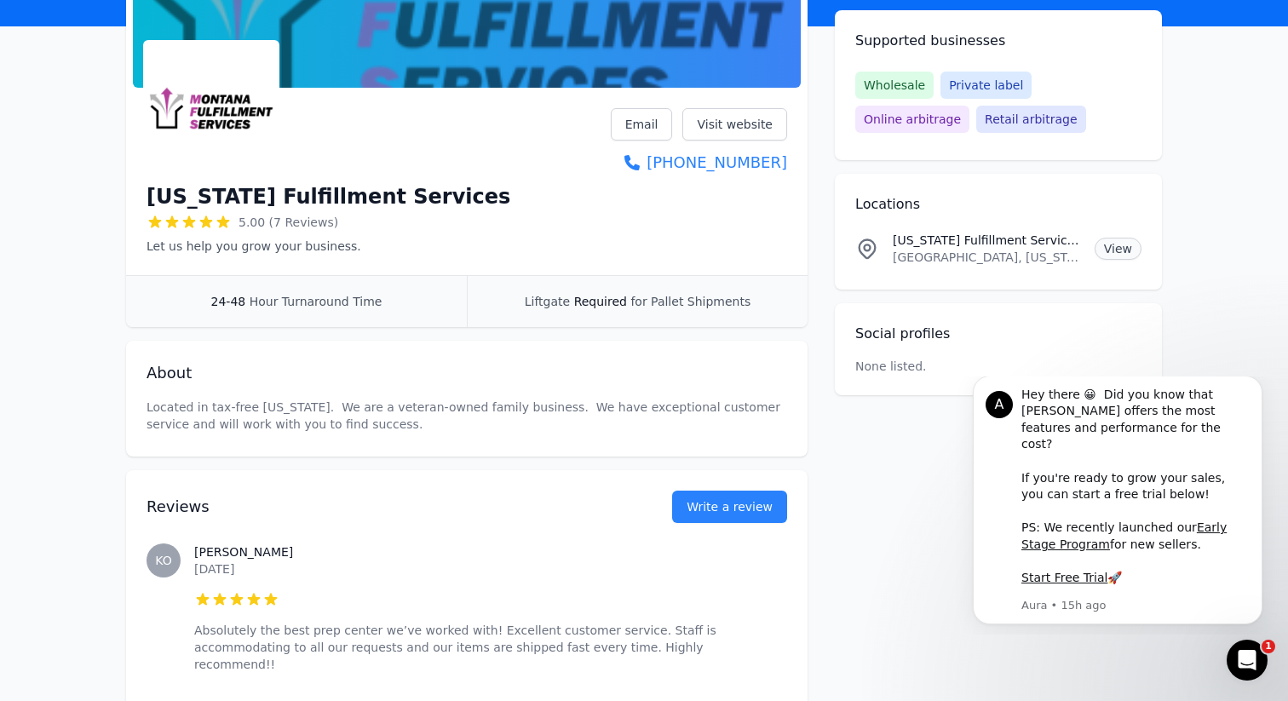
click at [1113, 241] on link "View" at bounding box center [1118, 249] width 47 height 22
click at [721, 124] on link "Visit website" at bounding box center [735, 124] width 105 height 32
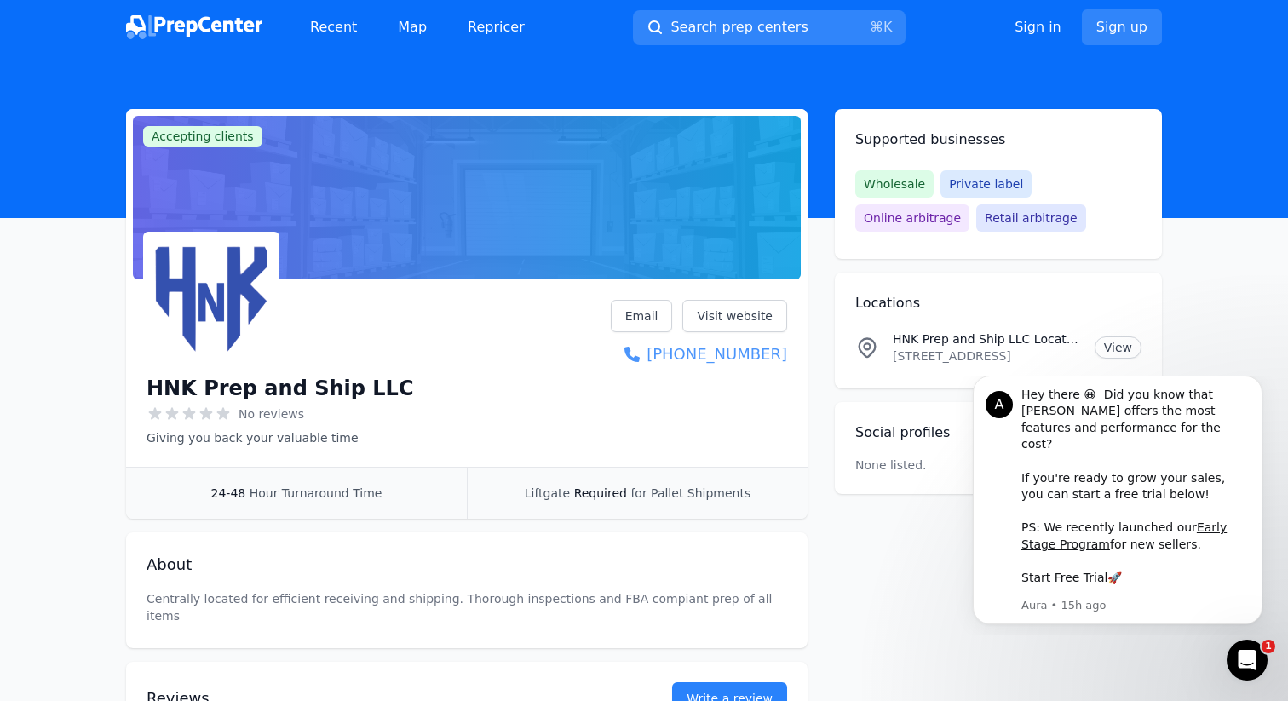
scroll to position [160, 0]
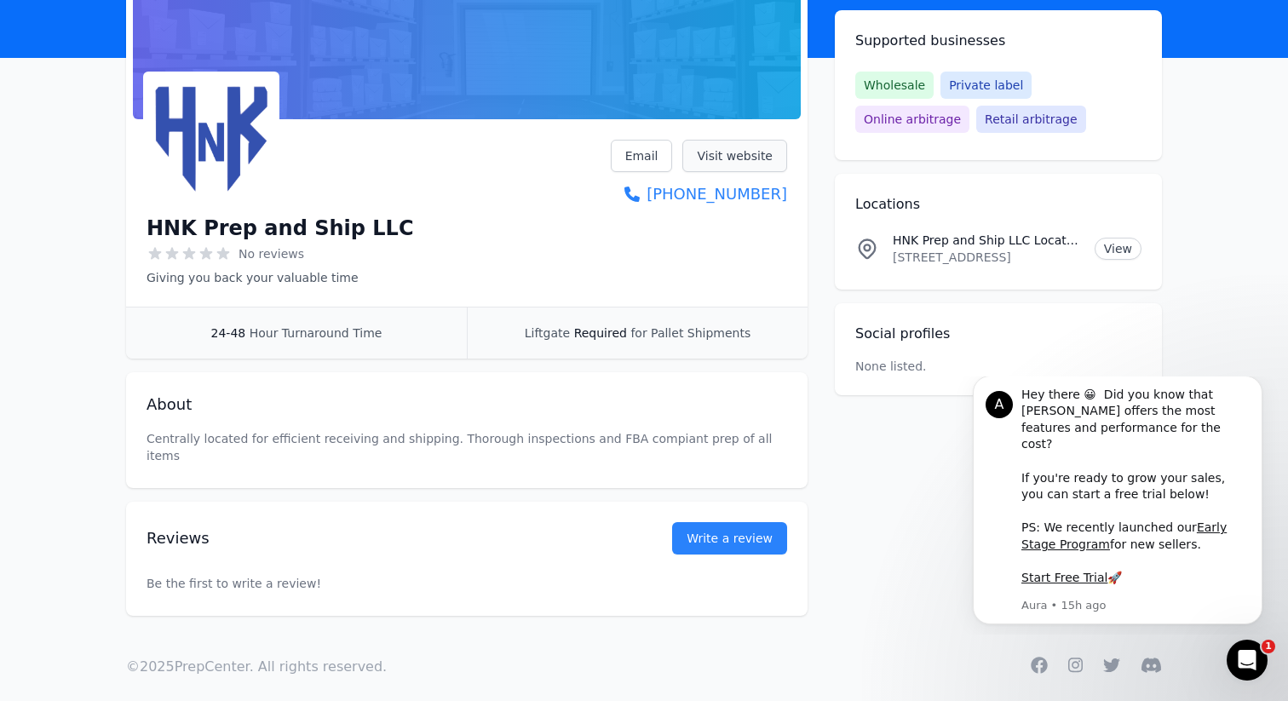
click at [715, 153] on link "Visit website" at bounding box center [735, 156] width 105 height 32
click at [1129, 256] on link "View" at bounding box center [1118, 249] width 47 height 22
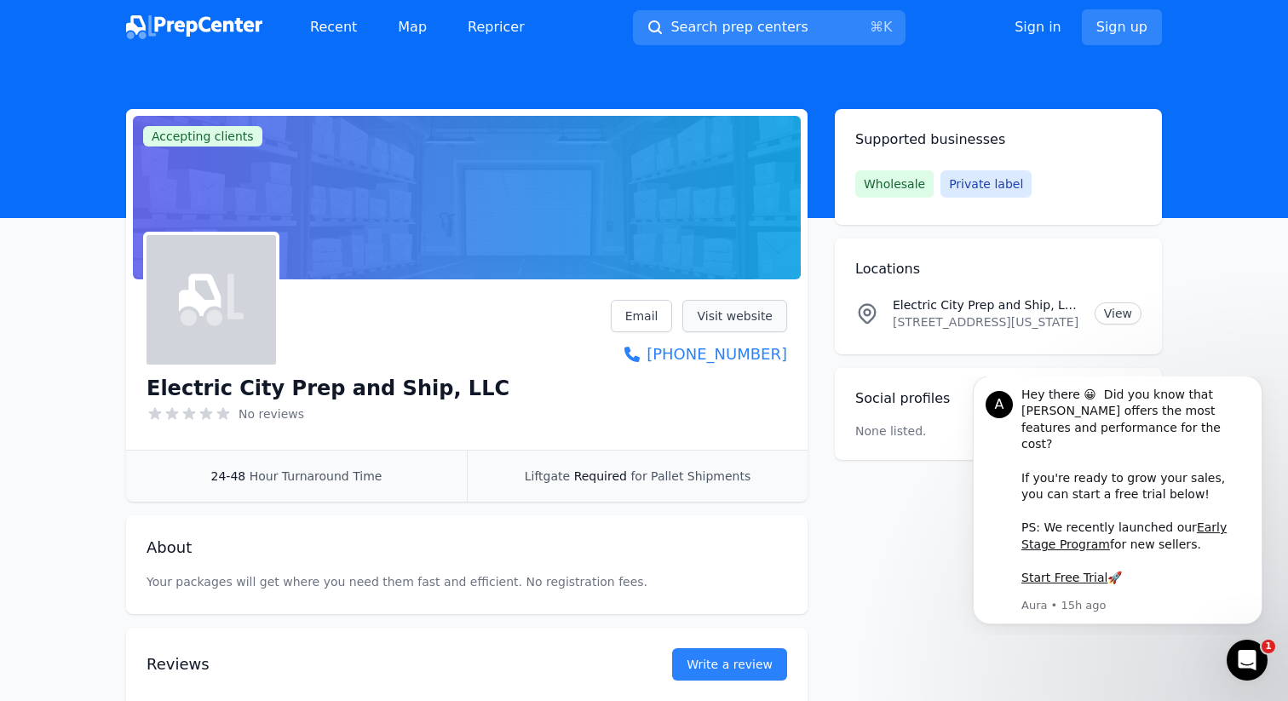
click at [741, 305] on link "Visit website" at bounding box center [735, 316] width 105 height 32
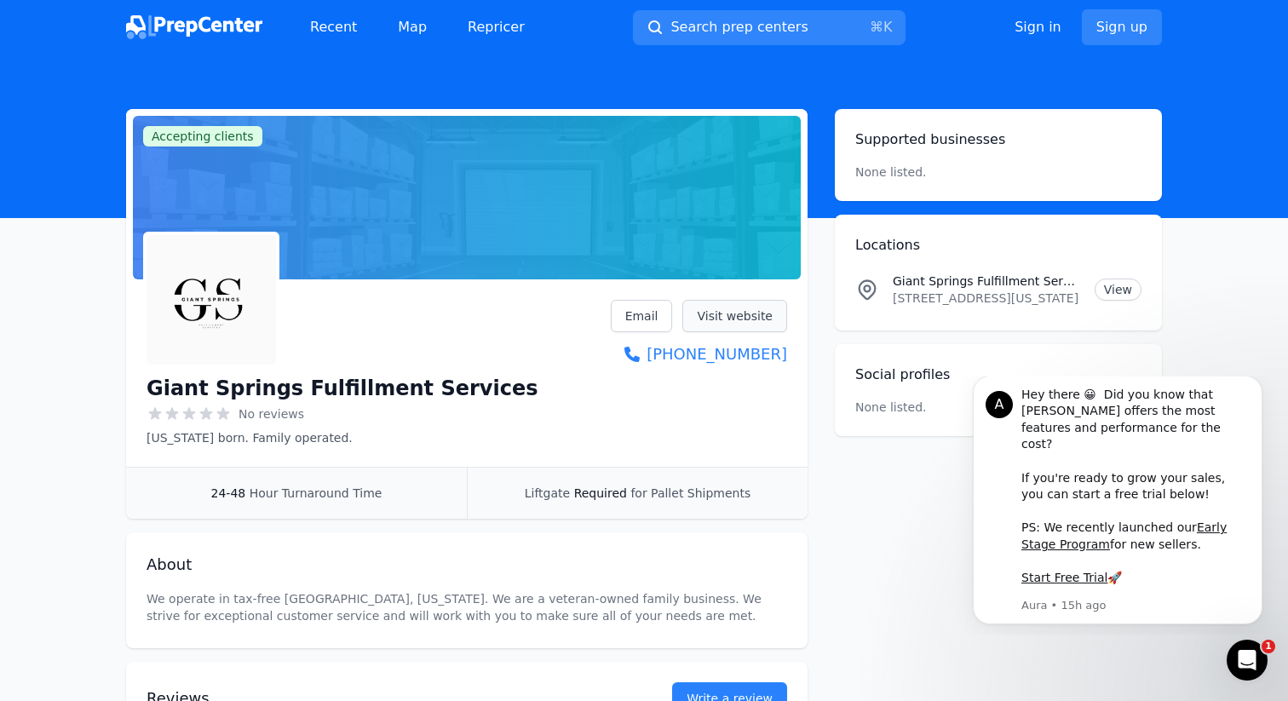
click at [745, 318] on link "Visit website" at bounding box center [735, 316] width 105 height 32
click at [1108, 279] on link "View" at bounding box center [1118, 290] width 47 height 22
click at [729, 314] on link "Visit website" at bounding box center [735, 316] width 105 height 32
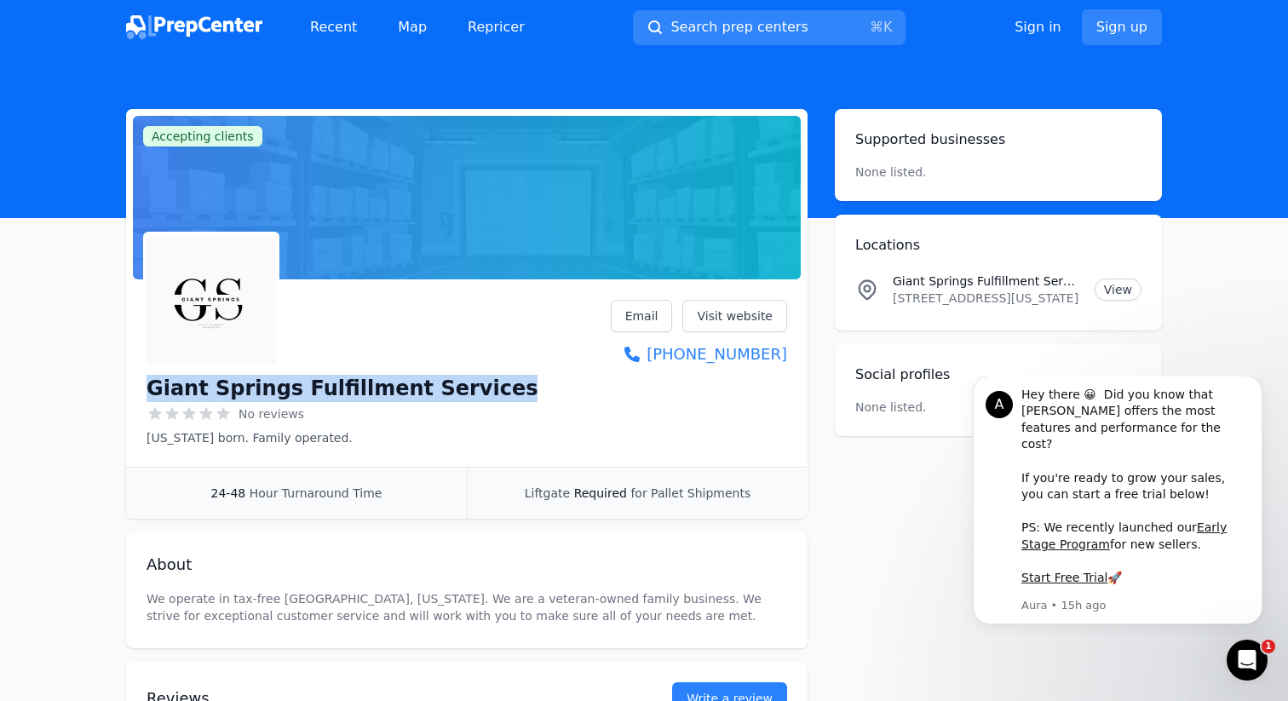
drag, startPoint x: 493, startPoint y: 389, endPoint x: 143, endPoint y: 381, distance: 350.3
click at [143, 381] on div "Giant Springs Fulfillment Services No reviews [US_STATE] born. Family operated.…" at bounding box center [467, 376] width 682 height 181
copy h1 "Giant Springs Fulfillment Services"
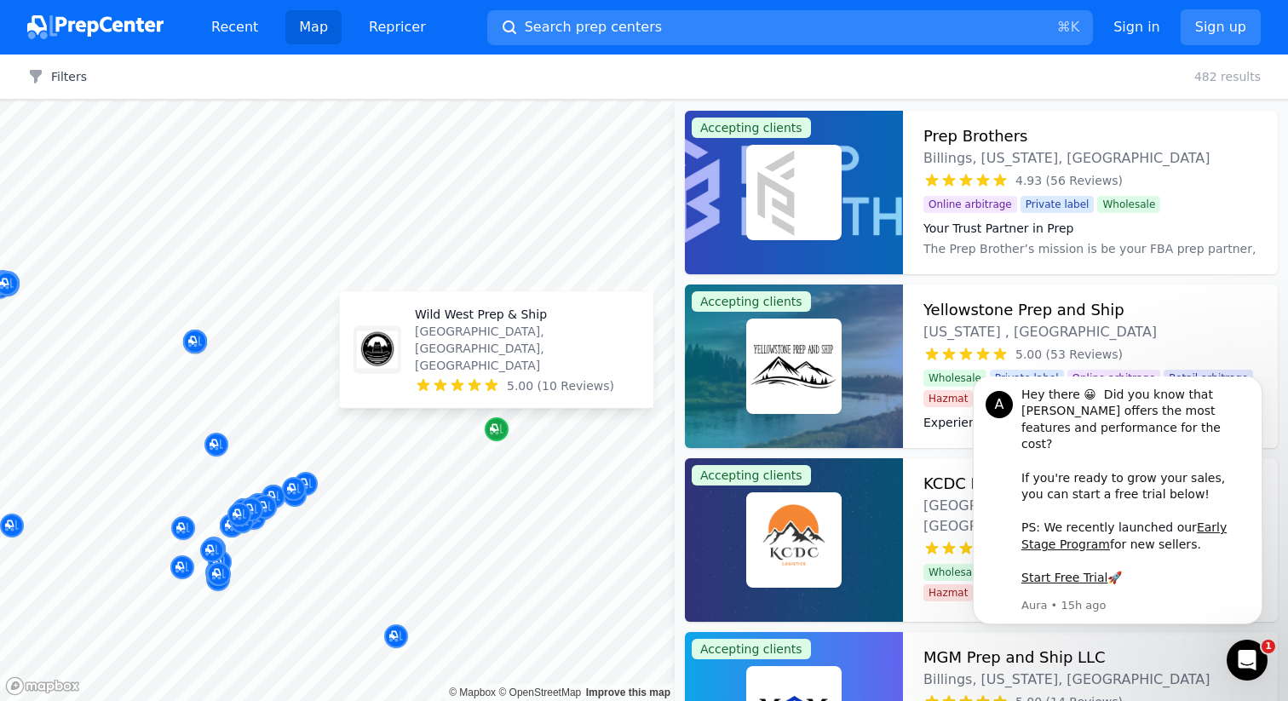
click at [496, 424] on icon "Map marker" at bounding box center [494, 428] width 9 height 9
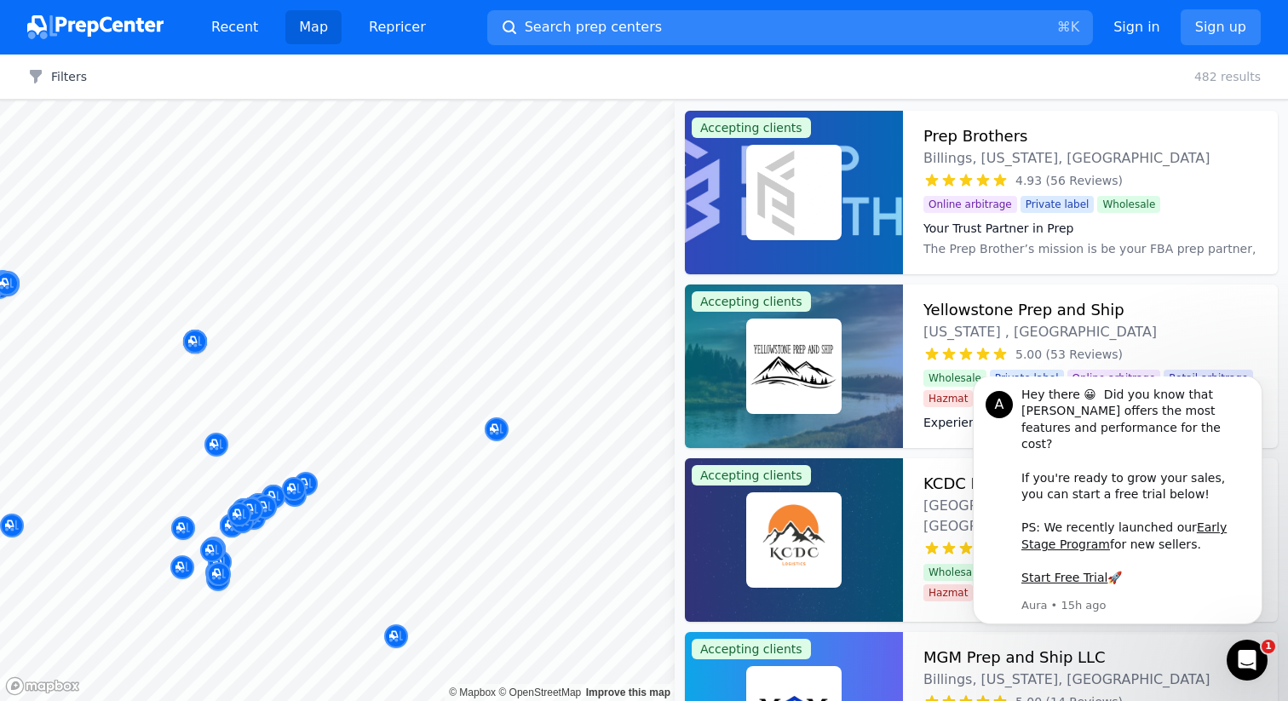
click at [574, 328] on body "Recent Map Repricer Search prep centers ⌘ K Open main menu Sign in Sign up Filt…" at bounding box center [644, 350] width 1288 height 701
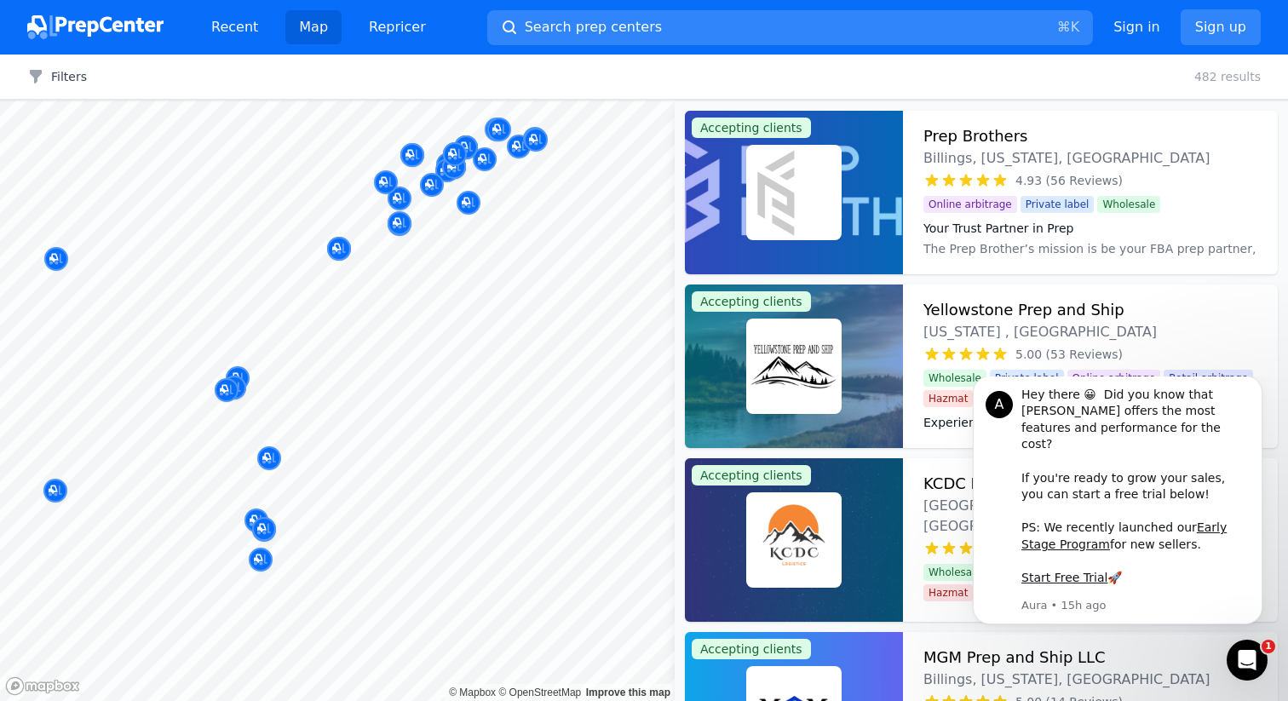
click at [286, 567] on div at bounding box center [389, 567] width 327 height 14
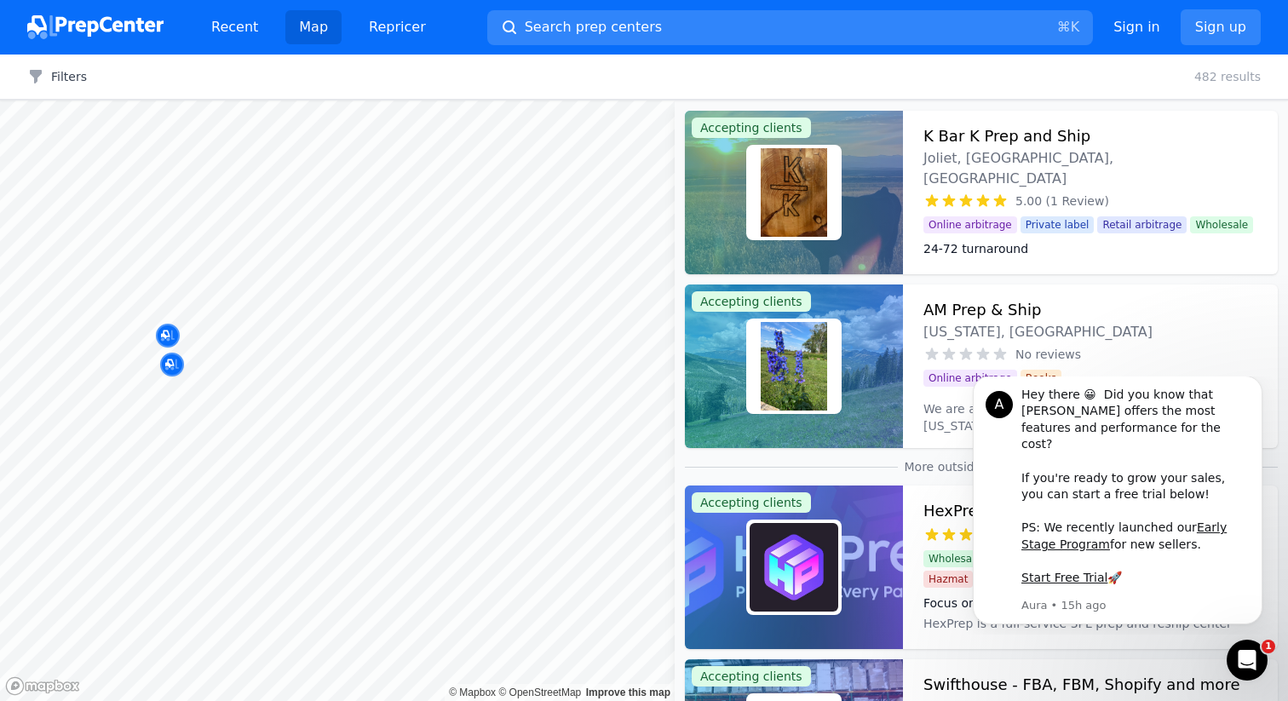
click at [272, 498] on body "Recent Map Repricer Search prep centers ⌘ K Open main menu Sign in Sign up Filt…" at bounding box center [644, 350] width 1288 height 701
click at [264, 448] on body "Recent Map Repricer Search prep centers ⌘ K Open main menu Sign in Sign up Filt…" at bounding box center [644, 350] width 1288 height 701
drag, startPoint x: 264, startPoint y: 448, endPoint x: 210, endPoint y: 431, distance: 56.3
click at [210, 431] on icon "Map marker" at bounding box center [209, 435] width 14 height 17
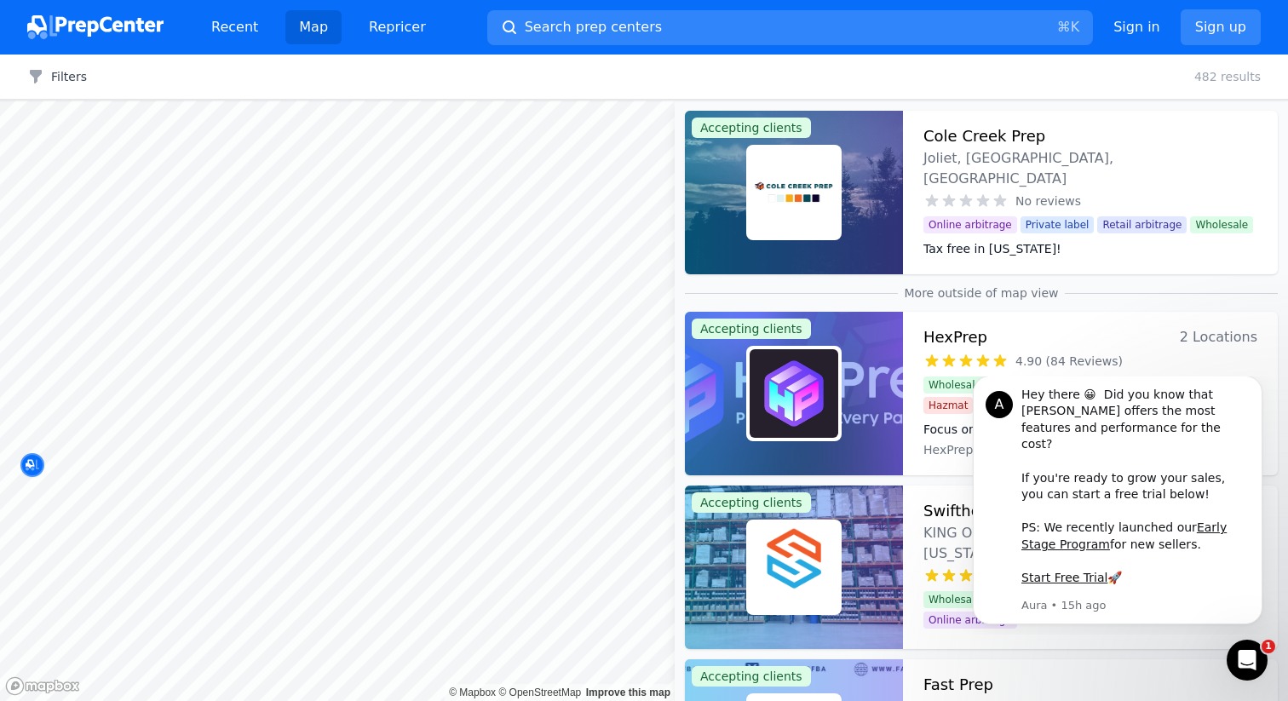
drag, startPoint x: 138, startPoint y: 416, endPoint x: 222, endPoint y: 418, distance: 83.6
click at [222, 418] on body "Recent Map Repricer Search prep centers ⌘ K Open main menu Sign in Sign up Filt…" at bounding box center [644, 350] width 1288 height 701
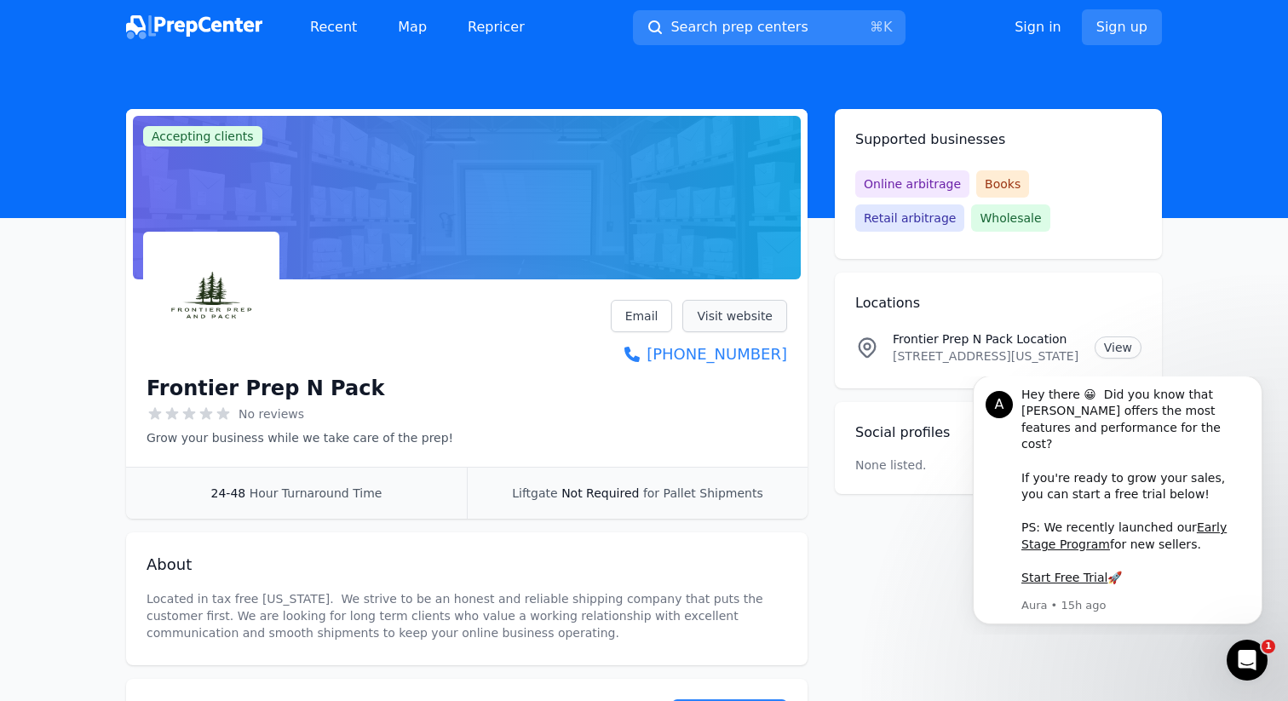
click at [729, 321] on link "Visit website" at bounding box center [735, 316] width 105 height 32
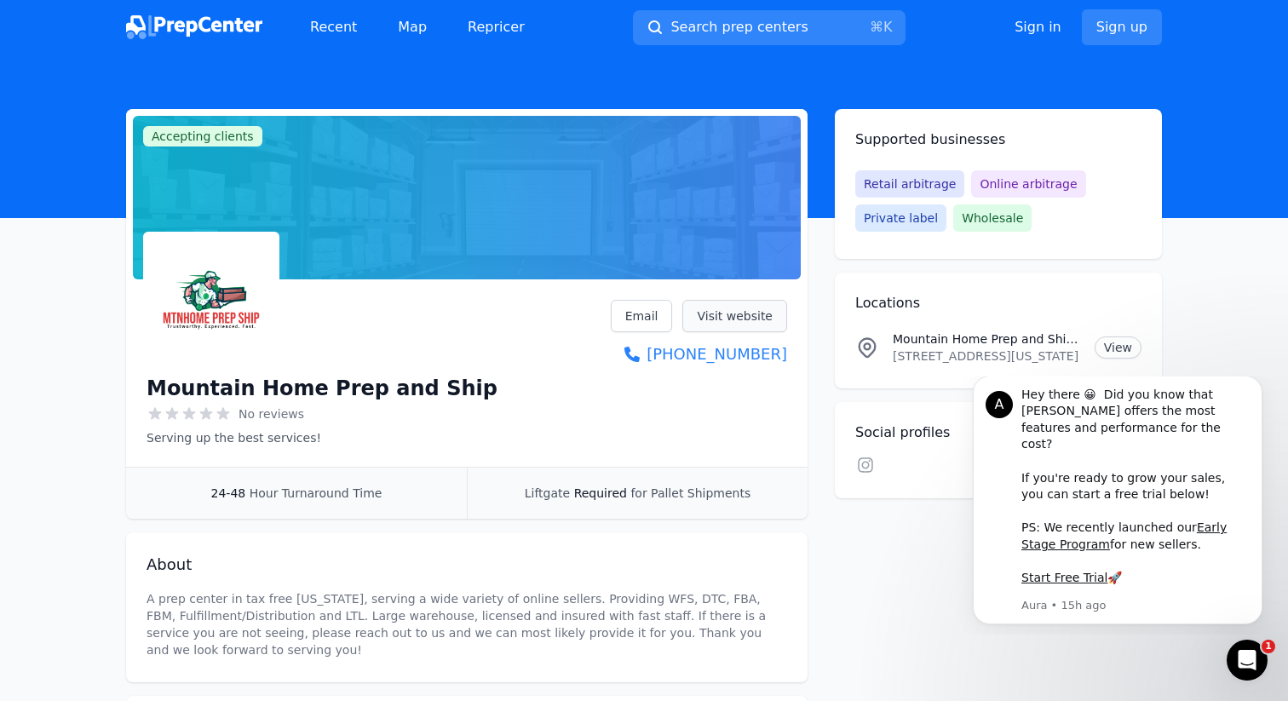
click at [727, 304] on link "Visit website" at bounding box center [735, 316] width 105 height 32
click at [1105, 344] on link "View" at bounding box center [1118, 348] width 47 height 22
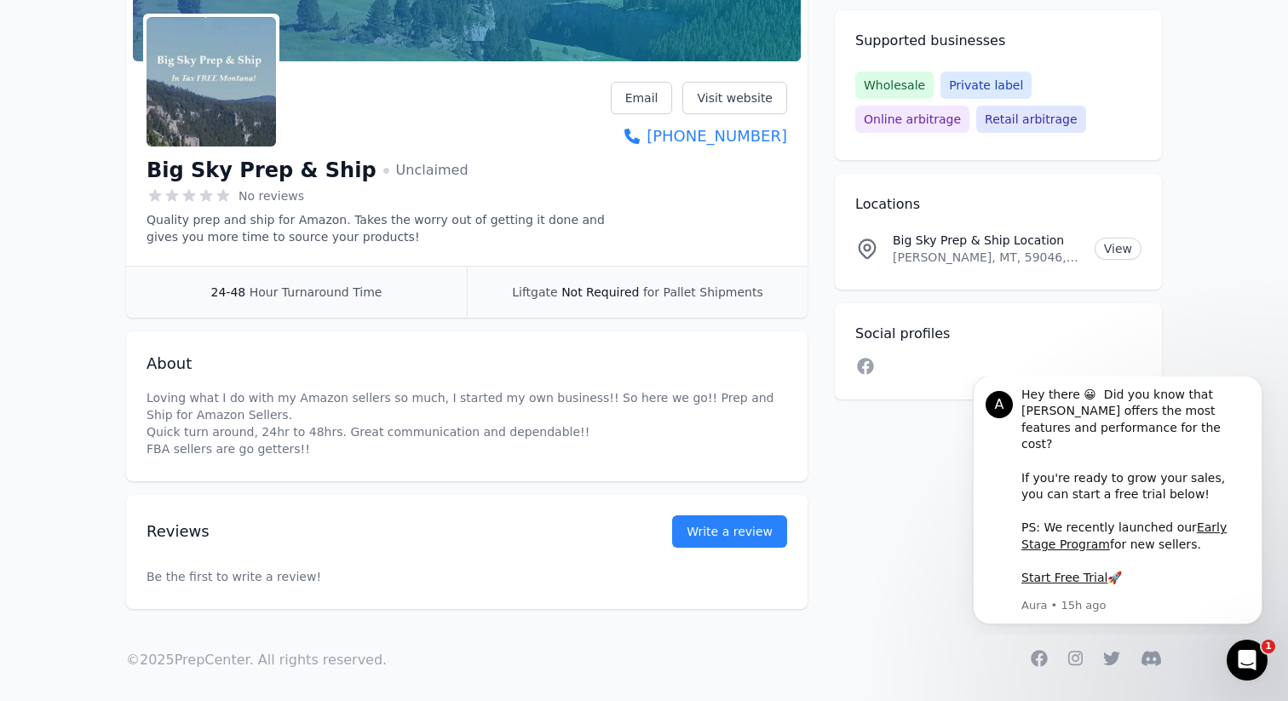
scroll to position [228, 0]
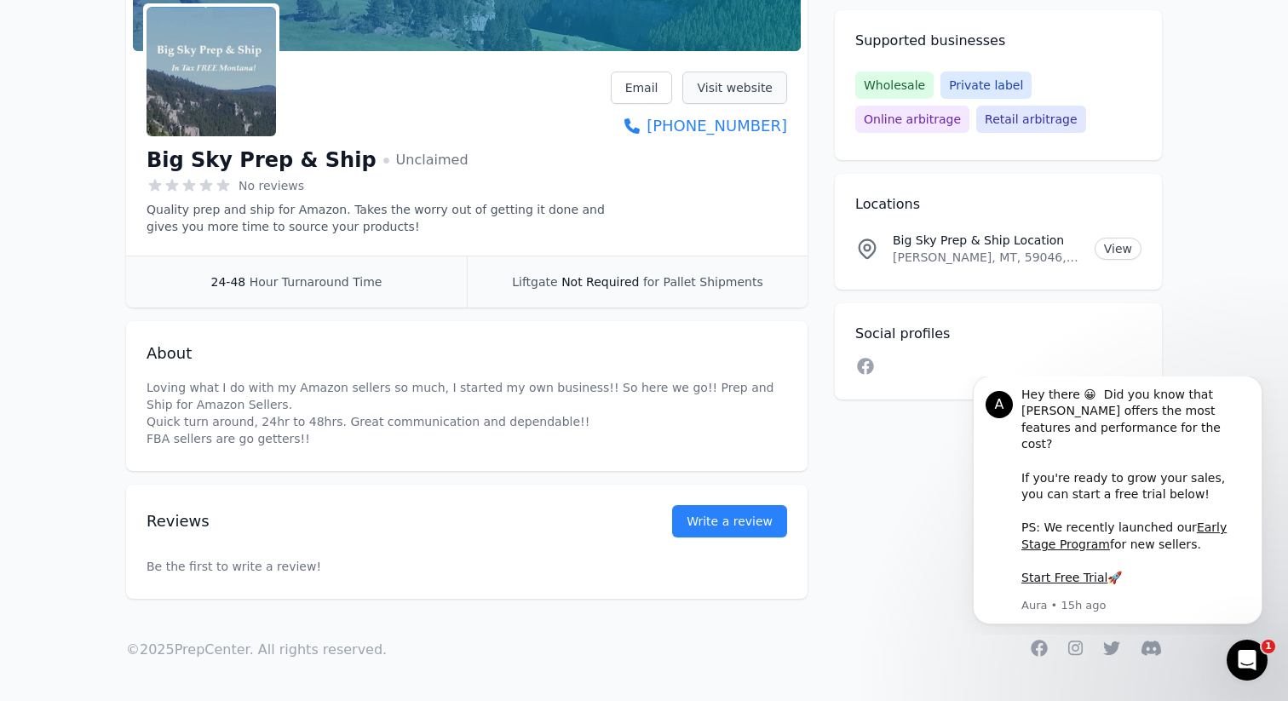
click at [755, 89] on link "Visit website" at bounding box center [735, 88] width 105 height 32
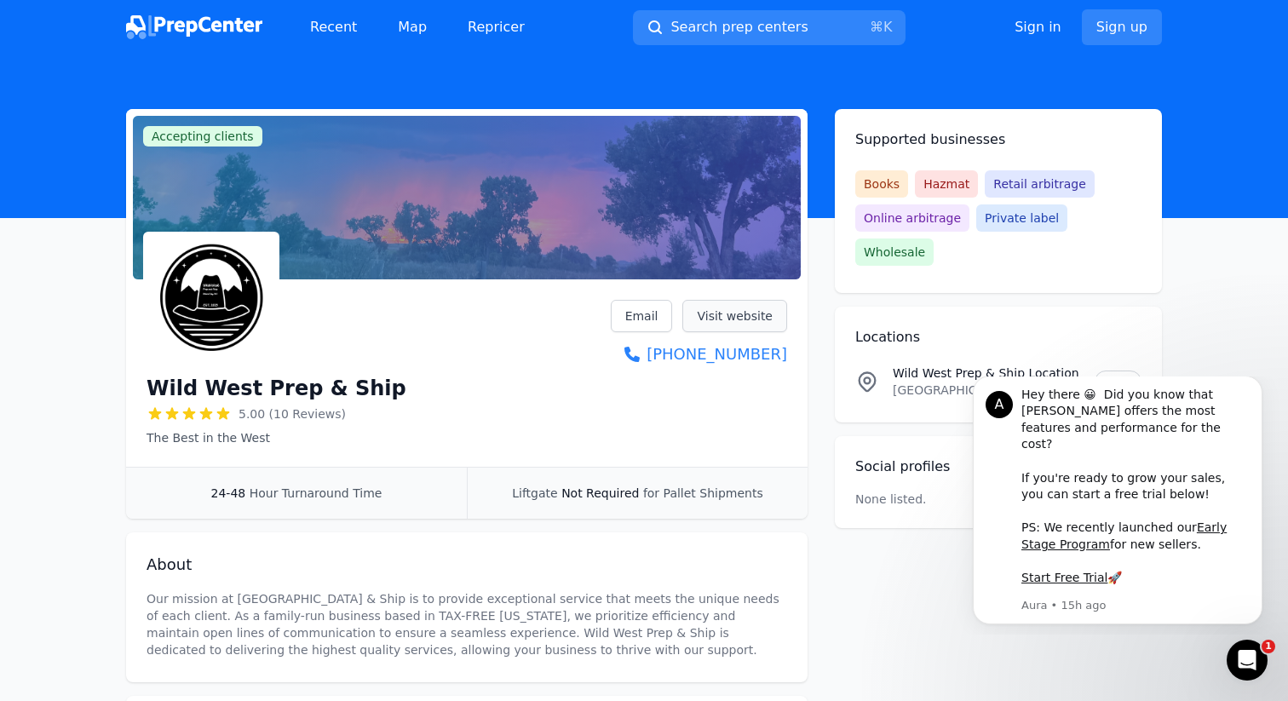
click at [746, 318] on link "Visit website" at bounding box center [735, 316] width 105 height 32
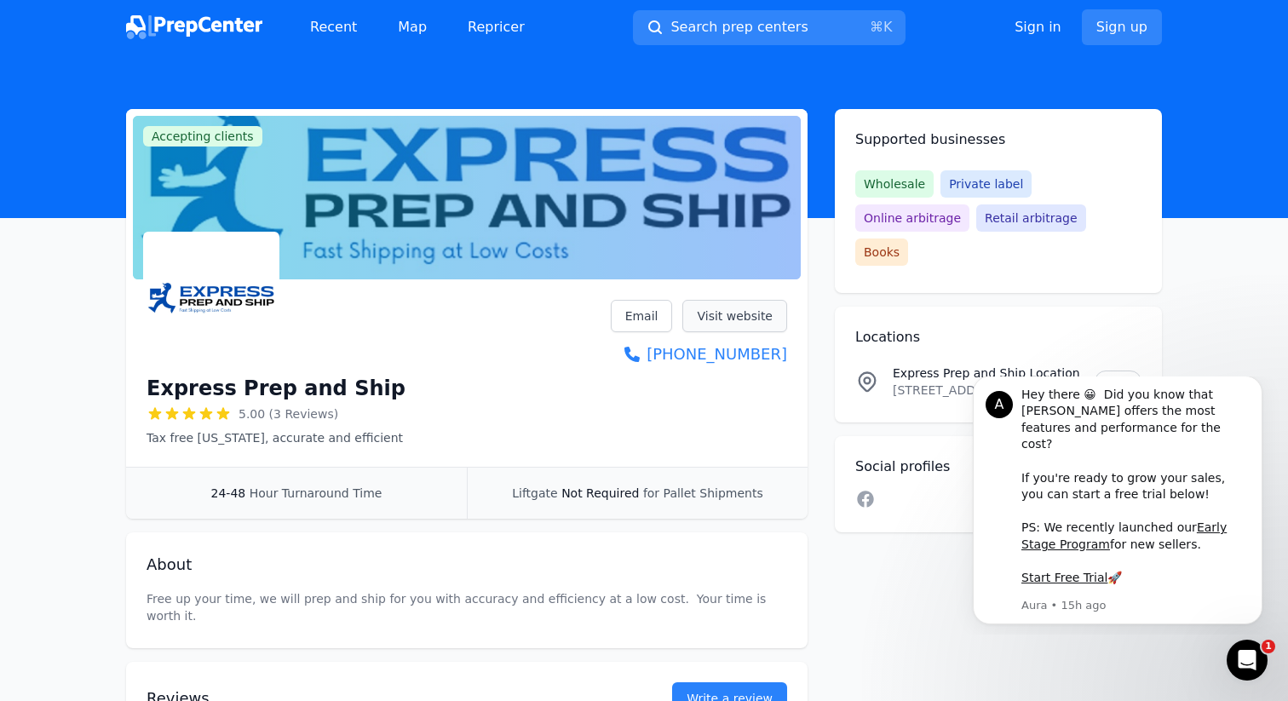
click at [757, 313] on link "Visit website" at bounding box center [735, 316] width 105 height 32
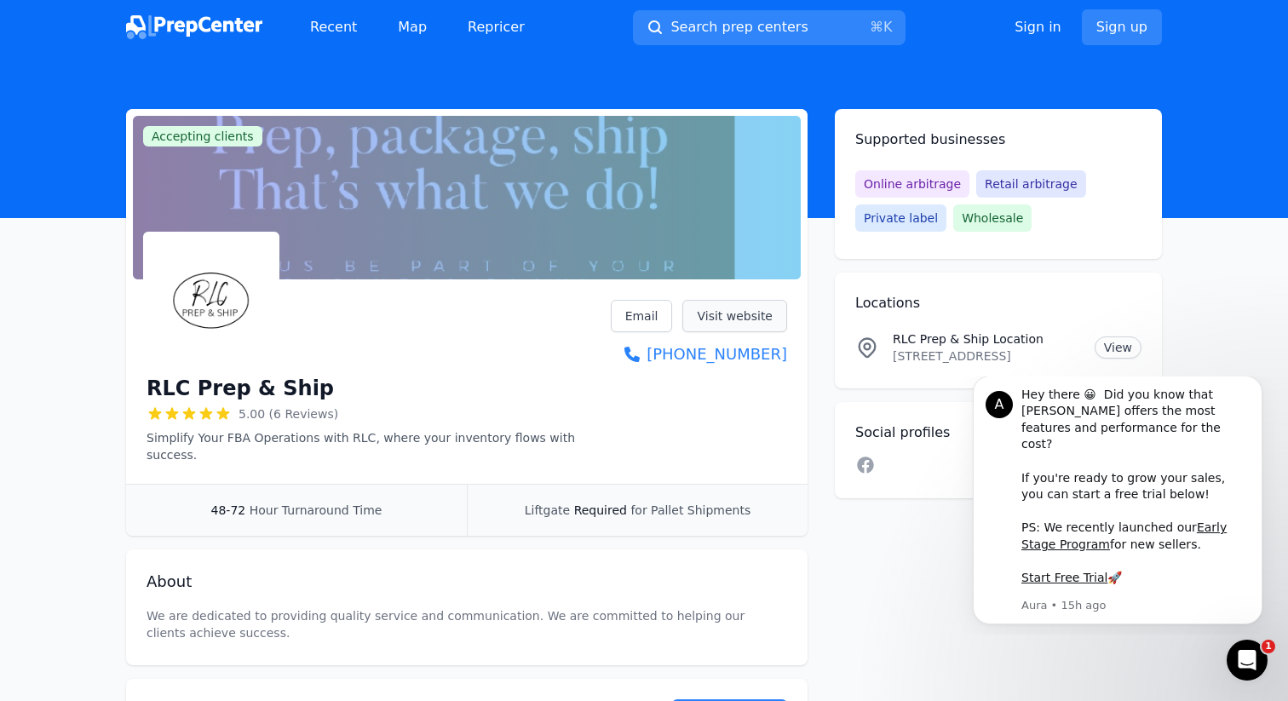
click at [706, 323] on link "Visit website" at bounding box center [735, 316] width 105 height 32
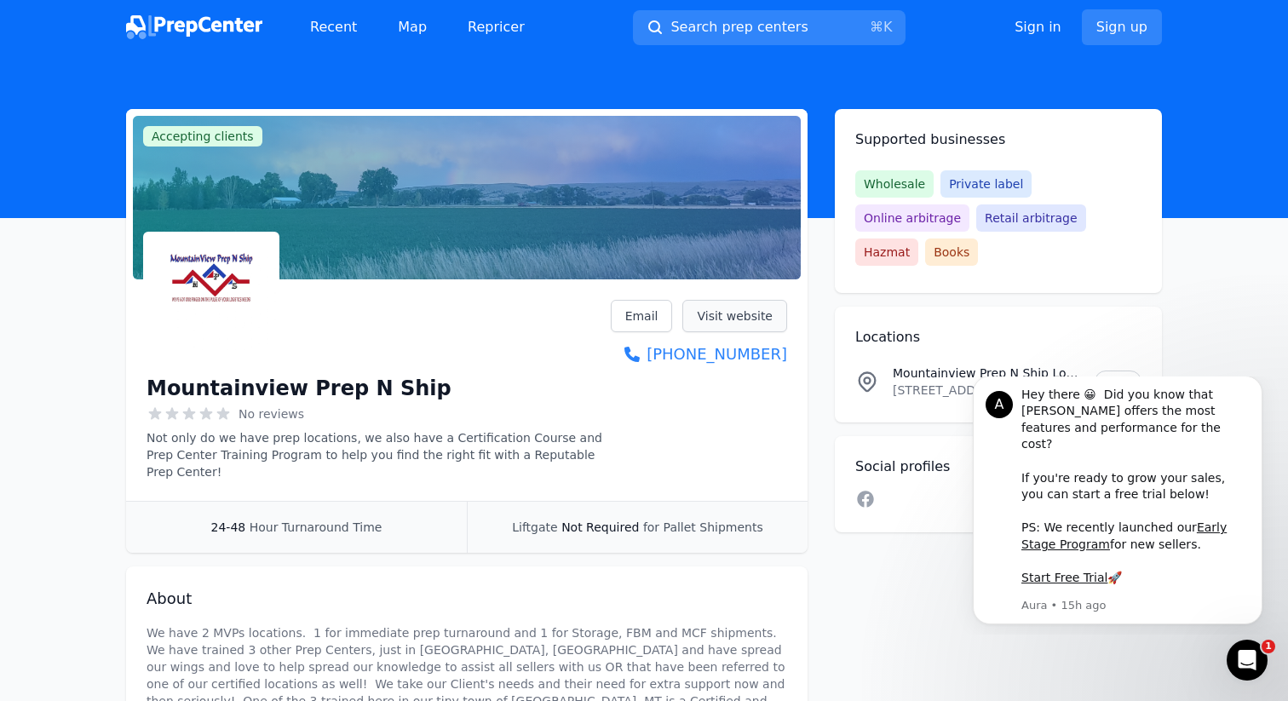
click at [747, 309] on link "Visit website" at bounding box center [735, 316] width 105 height 32
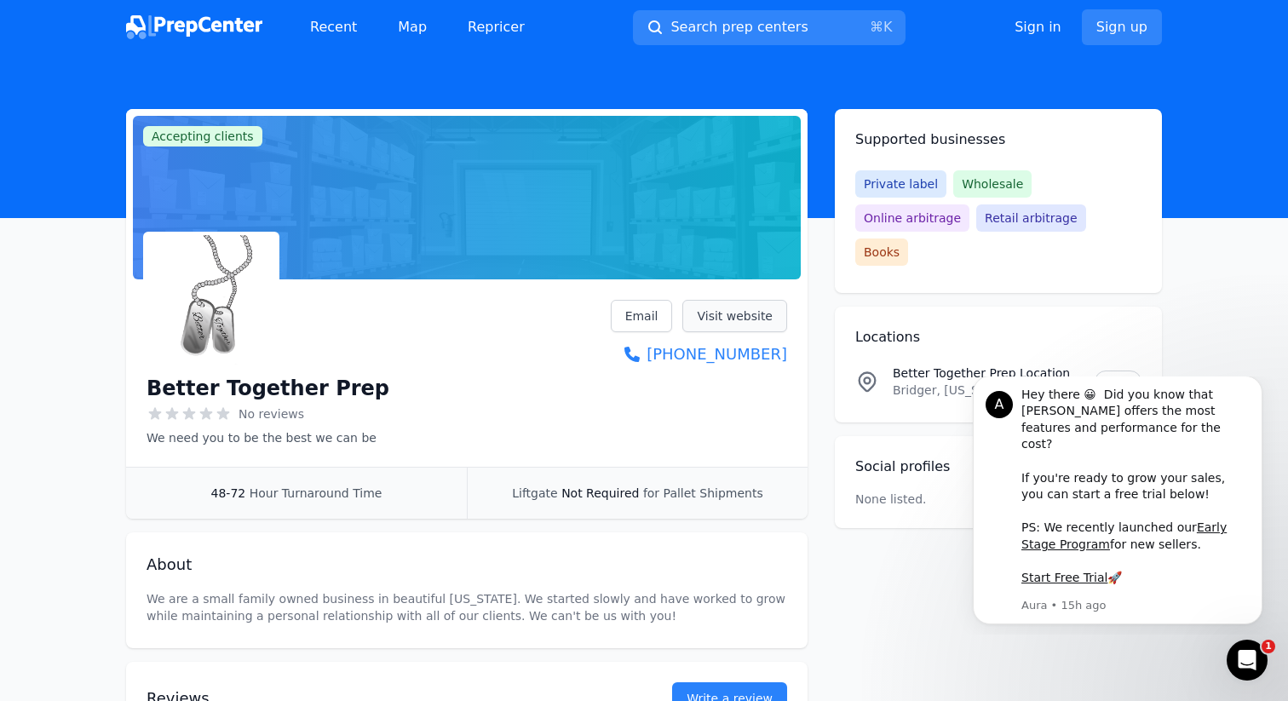
click at [720, 314] on link "Visit website" at bounding box center [735, 316] width 105 height 32
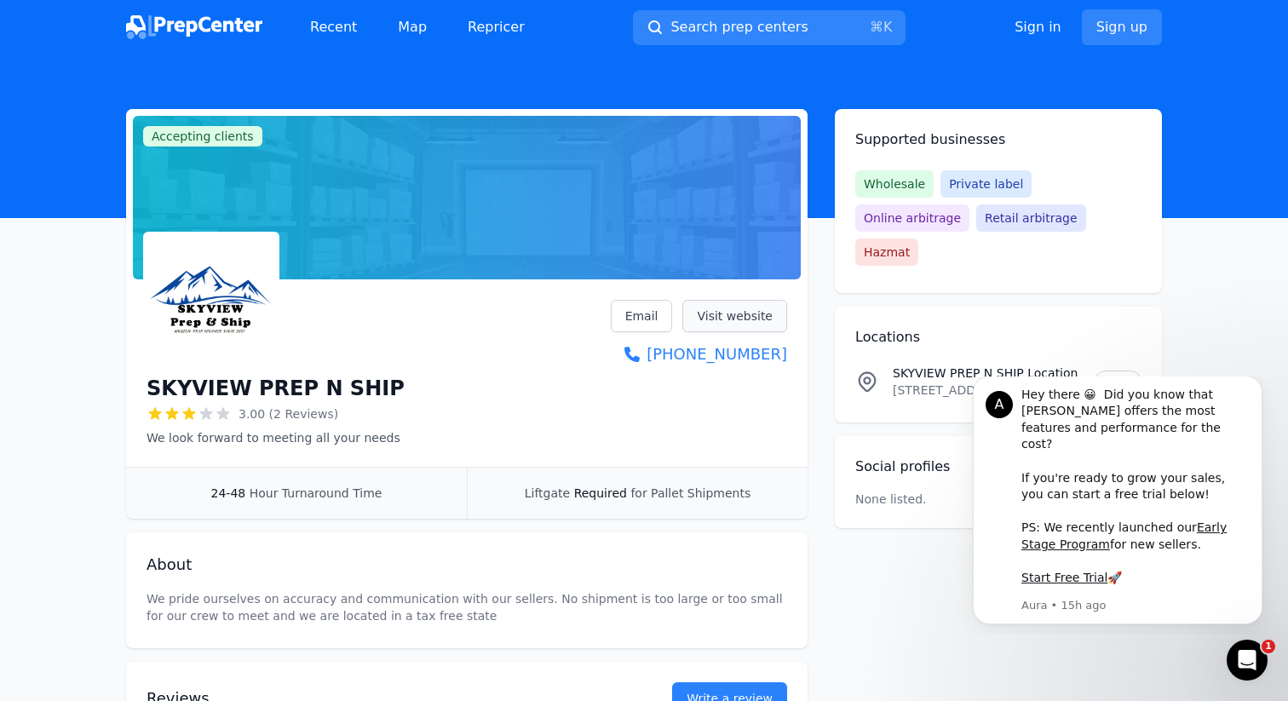
click at [715, 326] on link "Visit website" at bounding box center [735, 316] width 105 height 32
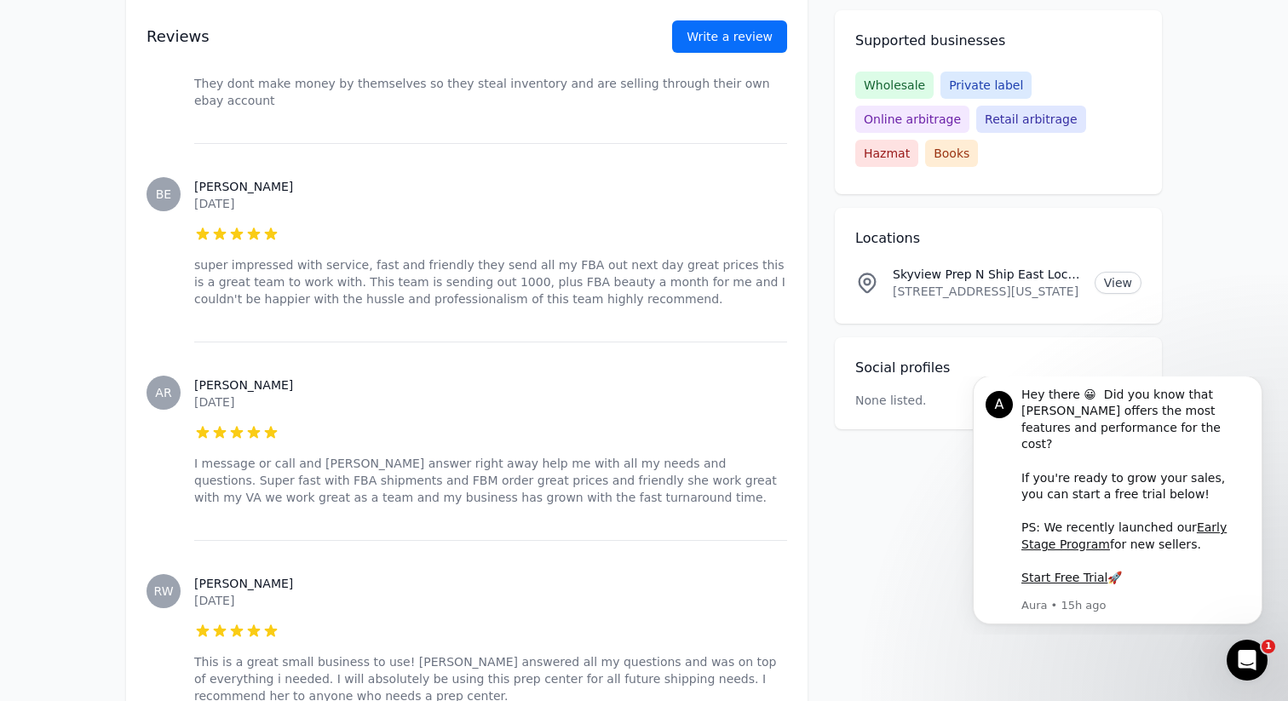
scroll to position [793, 0]
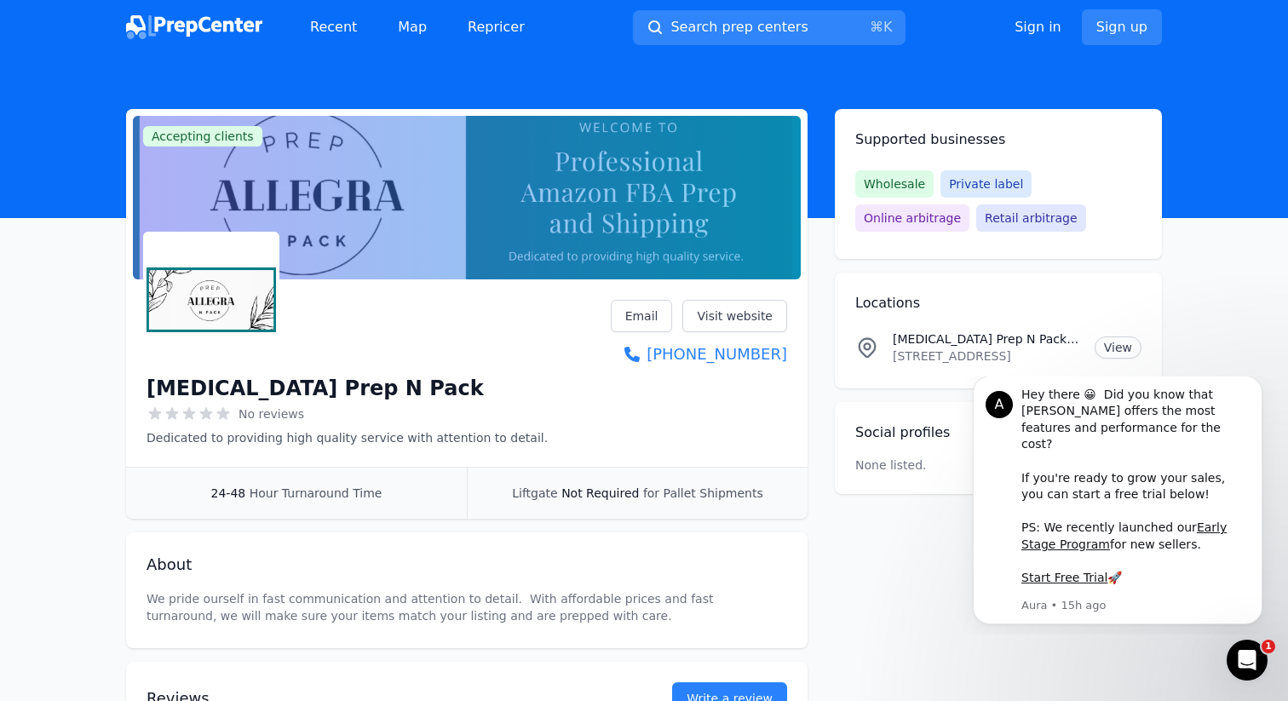
click at [711, 288] on div "[MEDICAL_DATA] Prep N Pack No reviews Dedicated to providing high quality servi…" at bounding box center [467, 376] width 682 height 181
click at [711, 314] on link "Visit website" at bounding box center [735, 316] width 105 height 32
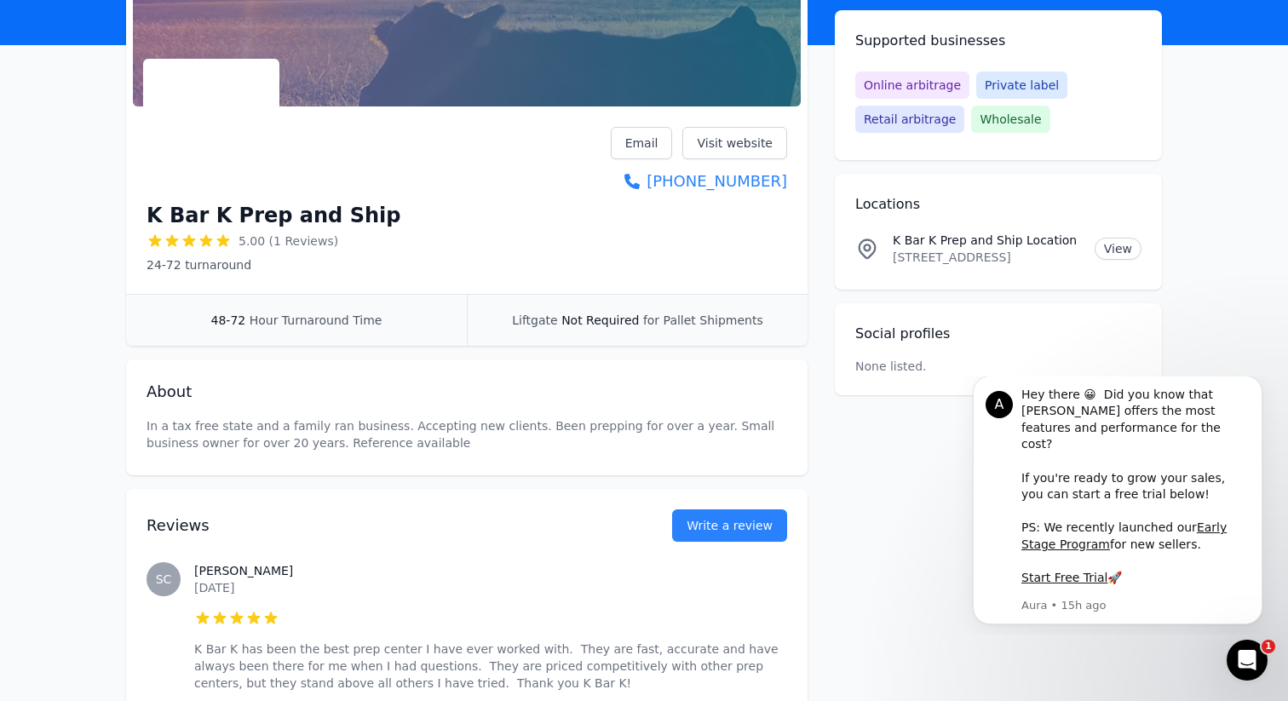
scroll to position [134, 0]
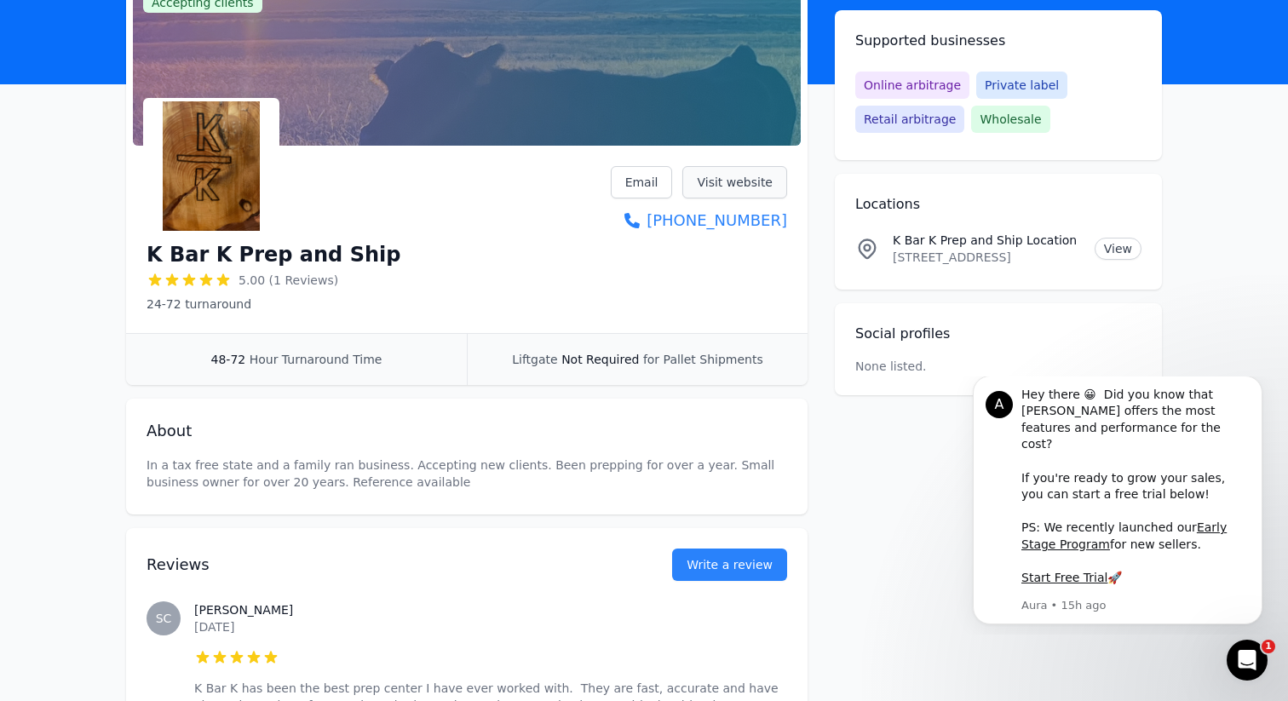
click at [747, 183] on link "Visit website" at bounding box center [735, 182] width 105 height 32
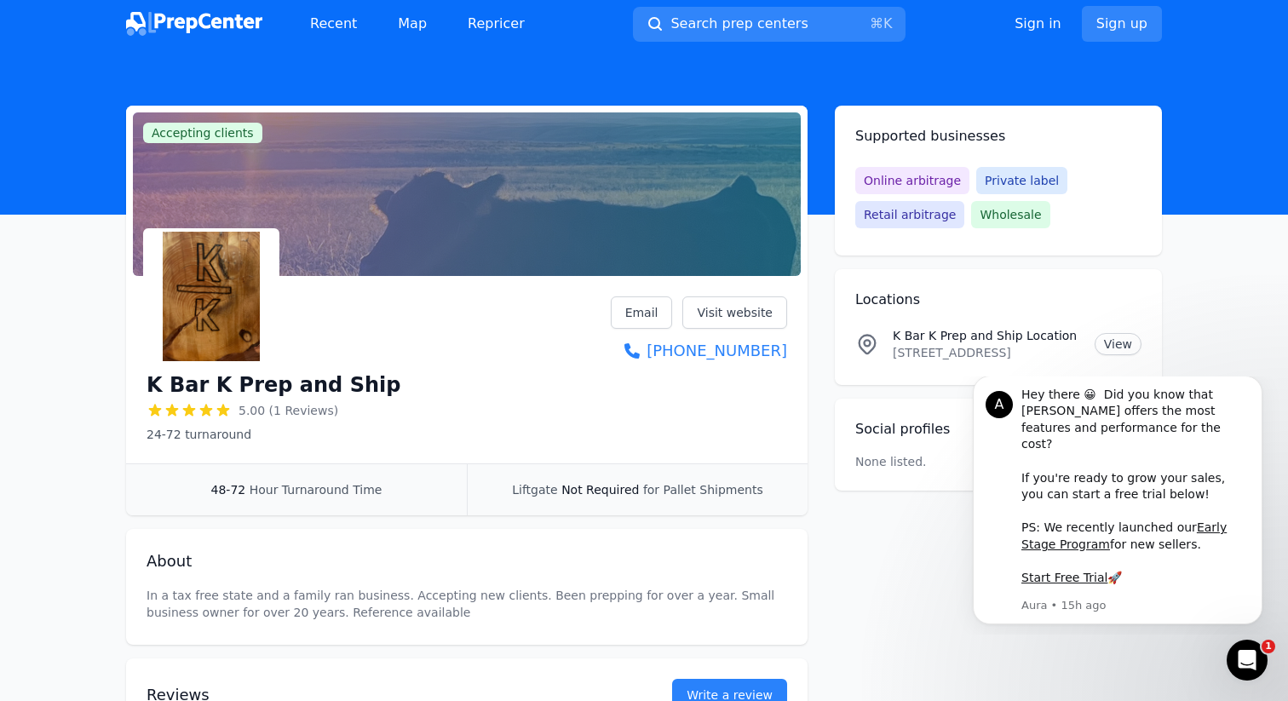
scroll to position [0, 0]
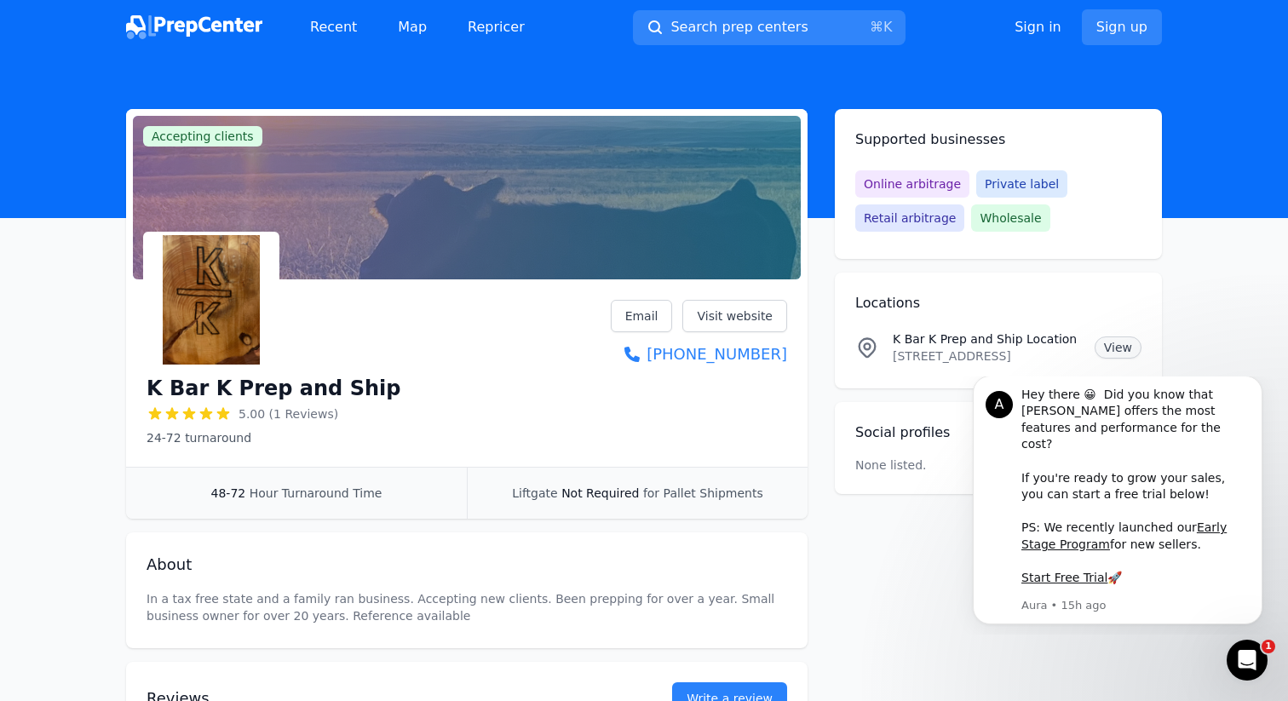
click at [1107, 348] on link "View" at bounding box center [1118, 348] width 47 height 22
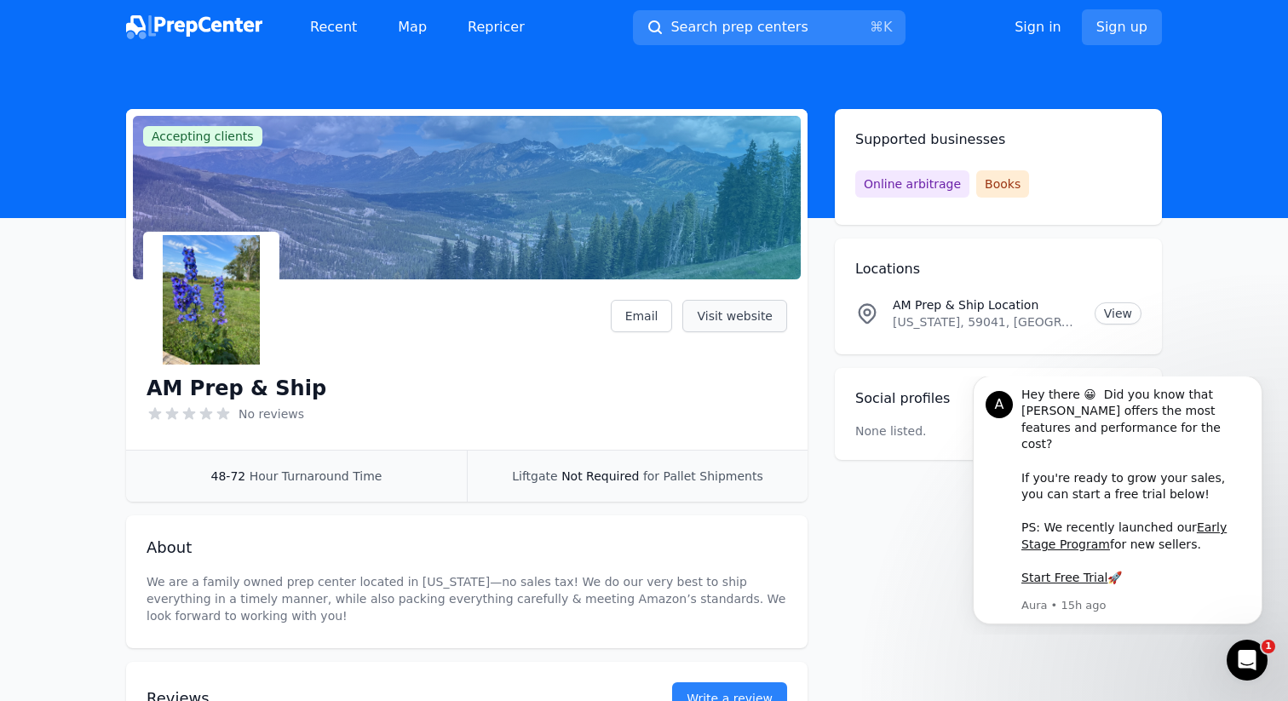
click at [718, 320] on link "Visit website" at bounding box center [735, 316] width 105 height 32
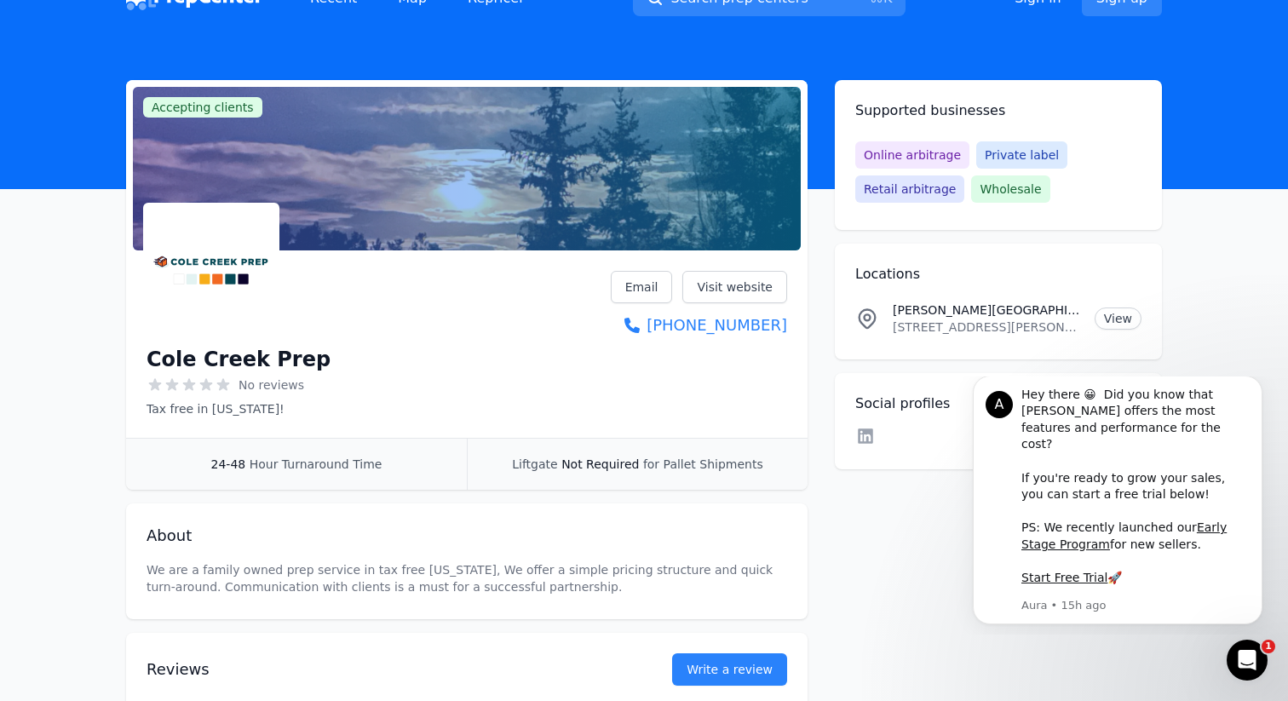
scroll to position [43, 0]
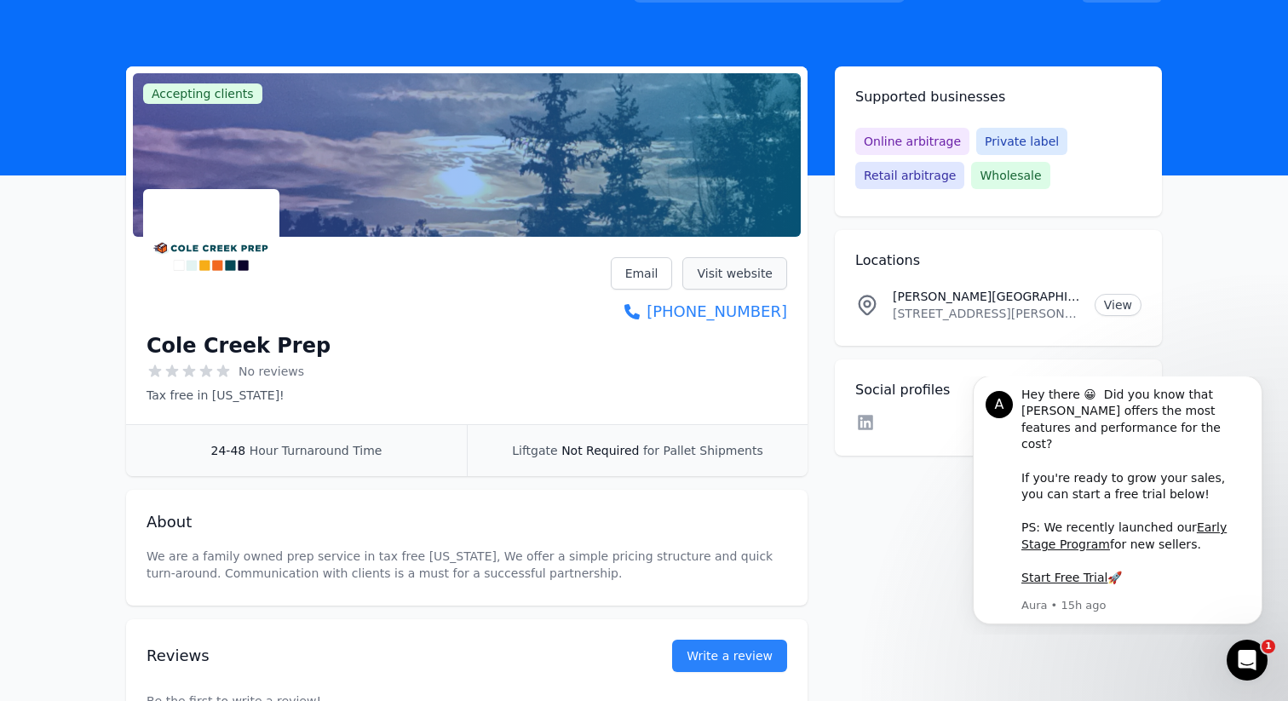
click at [753, 273] on link "Visit website" at bounding box center [735, 273] width 105 height 32
click at [1104, 303] on link "View" at bounding box center [1118, 305] width 47 height 22
